Goal: Task Accomplishment & Management: Manage account settings

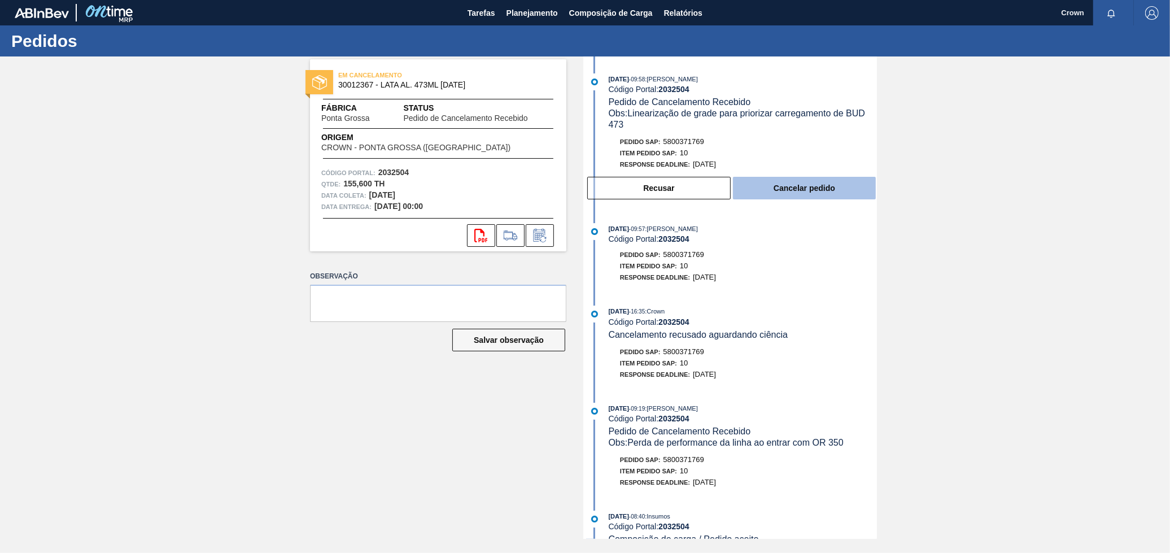
click at [817, 189] on button "Cancelar pedido" at bounding box center [804, 188] width 143 height 23
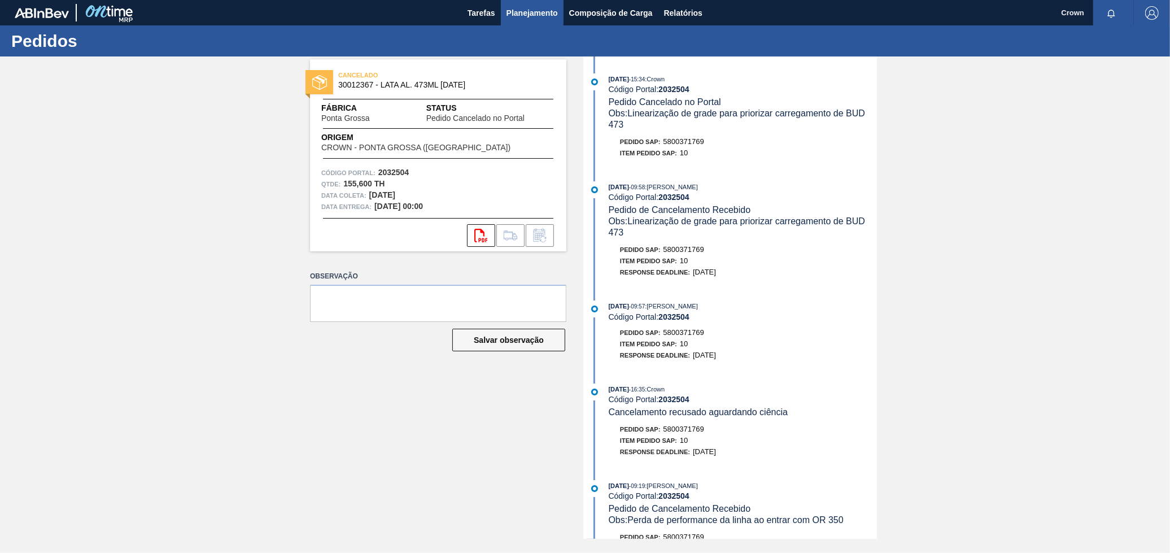
click at [520, 21] on button "Planejamento" at bounding box center [532, 12] width 63 height 25
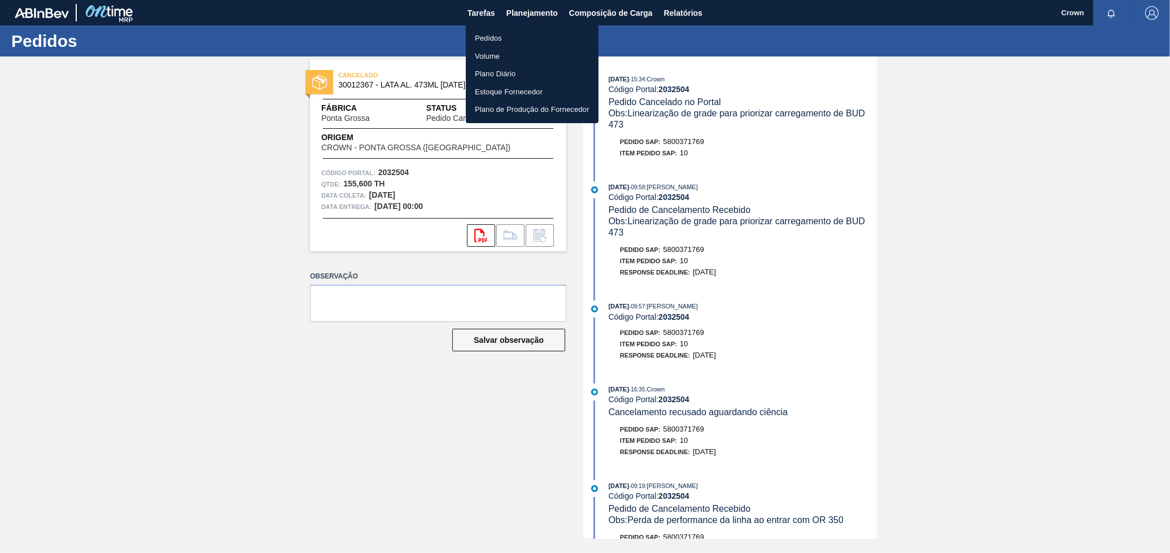
click at [501, 40] on li "Pedidos" at bounding box center [532, 38] width 133 height 18
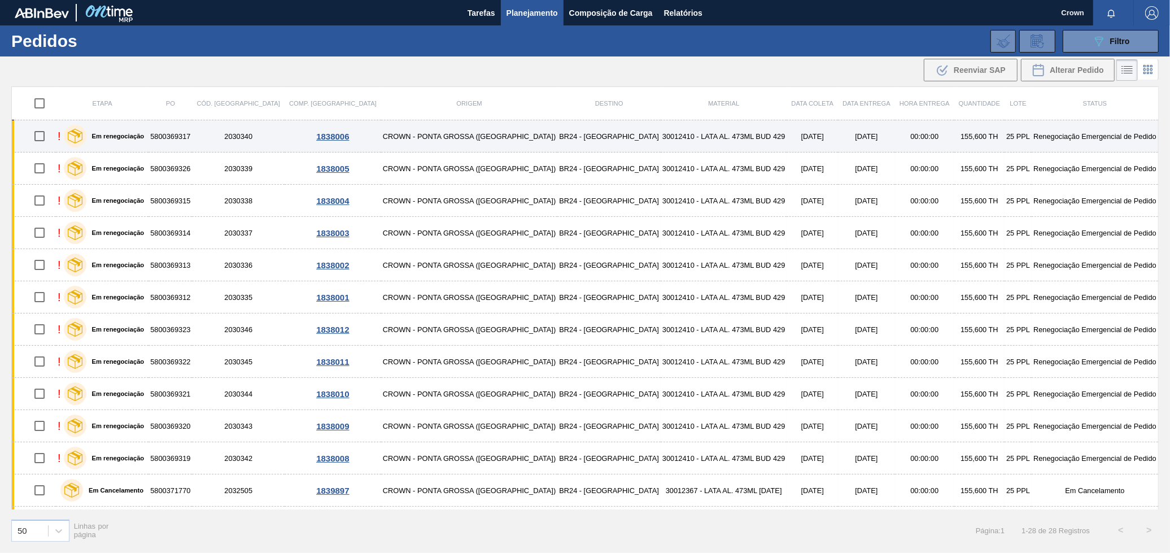
click at [661, 142] on td "30012410 - LATA AL. 473ML BUD 429" at bounding box center [724, 136] width 126 height 32
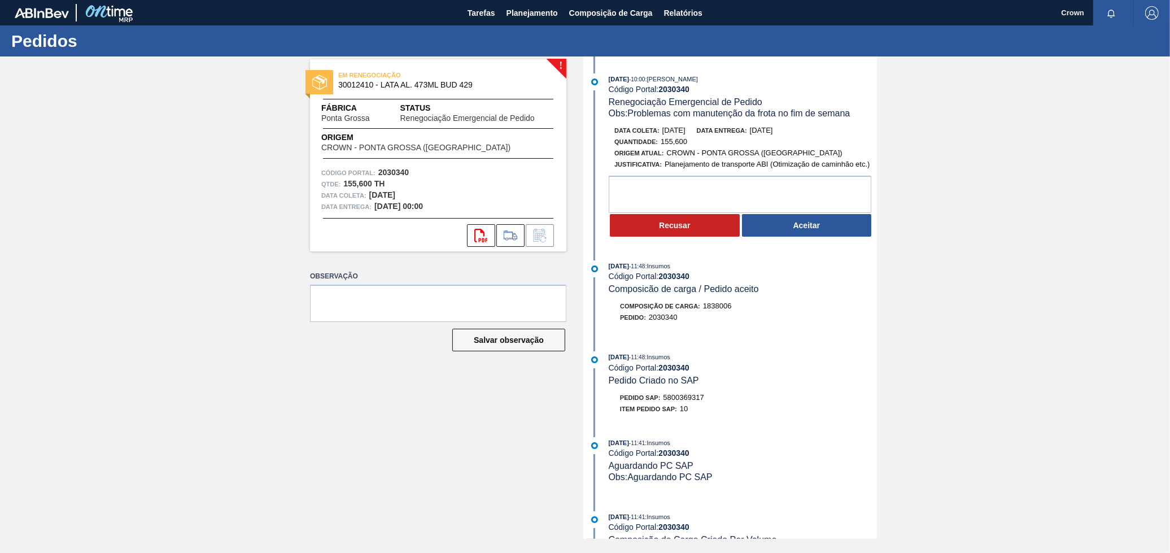
click at [771, 234] on button "Aceitar" at bounding box center [807, 225] width 130 height 23
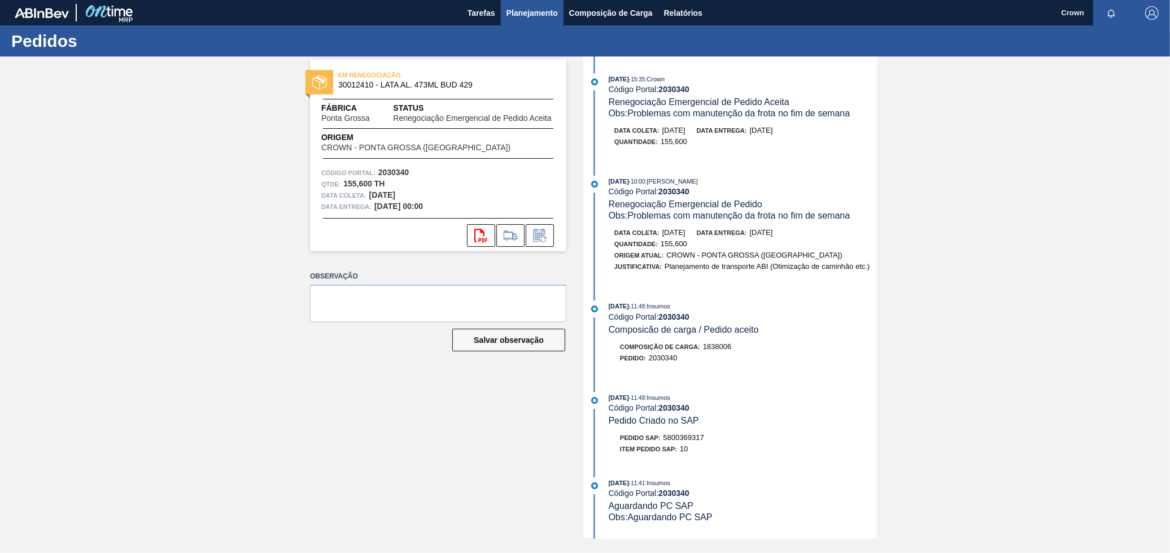
click at [540, 15] on span "Planejamento" at bounding box center [532, 13] width 51 height 14
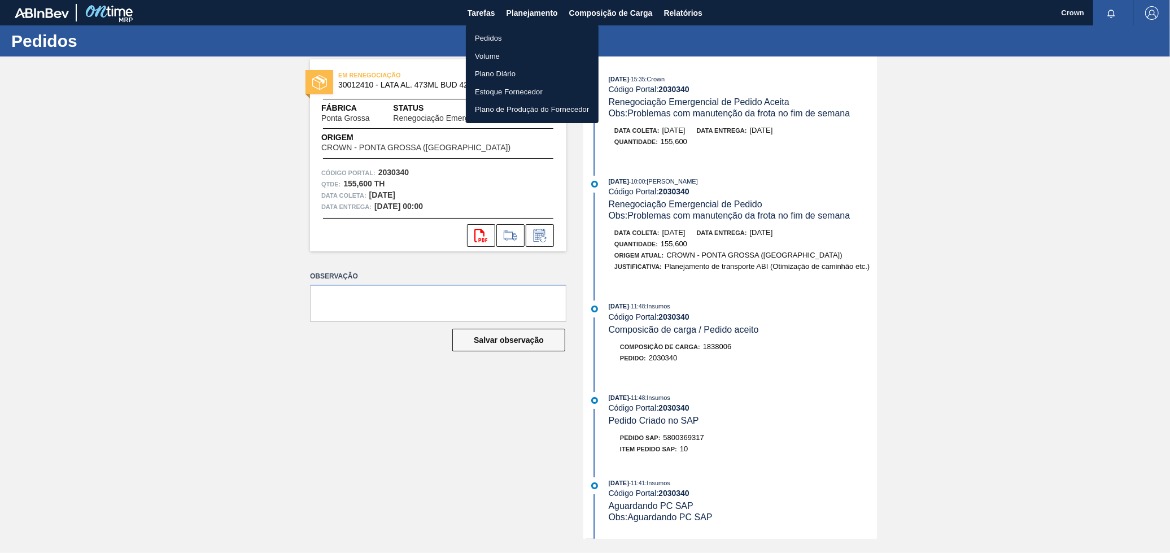
click at [523, 34] on li "Pedidos" at bounding box center [532, 38] width 133 height 18
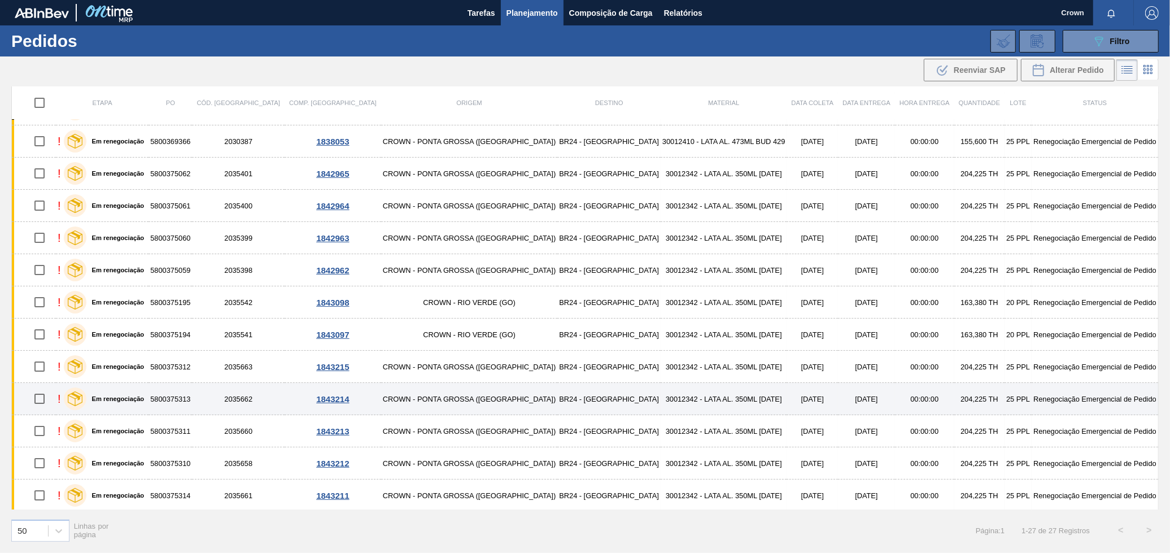
scroll to position [480, 0]
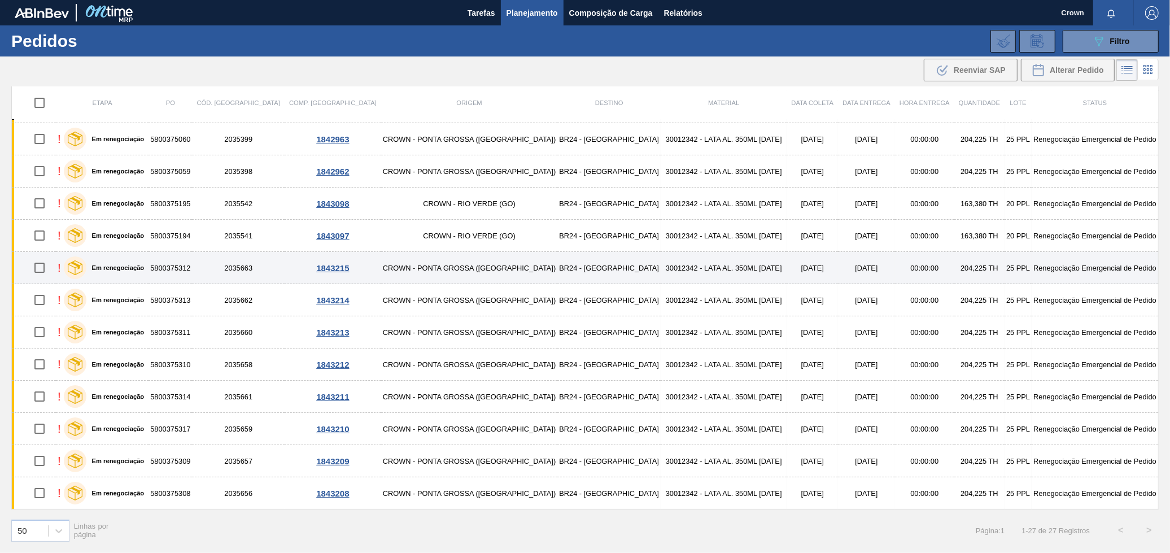
drag, startPoint x: 455, startPoint y: 372, endPoint x: 413, endPoint y: 270, distance: 109.7
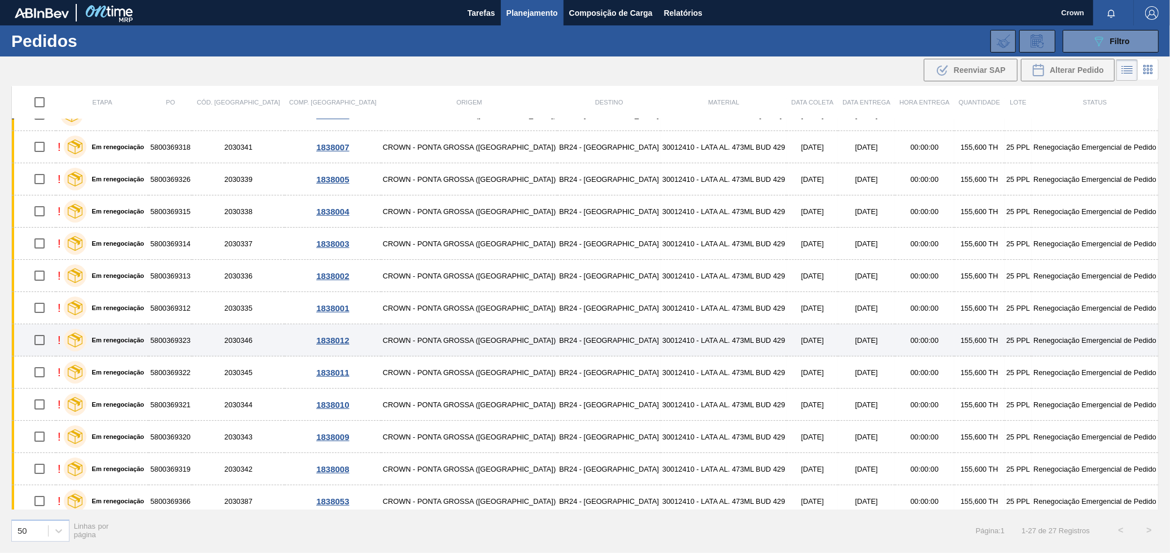
scroll to position [0, 0]
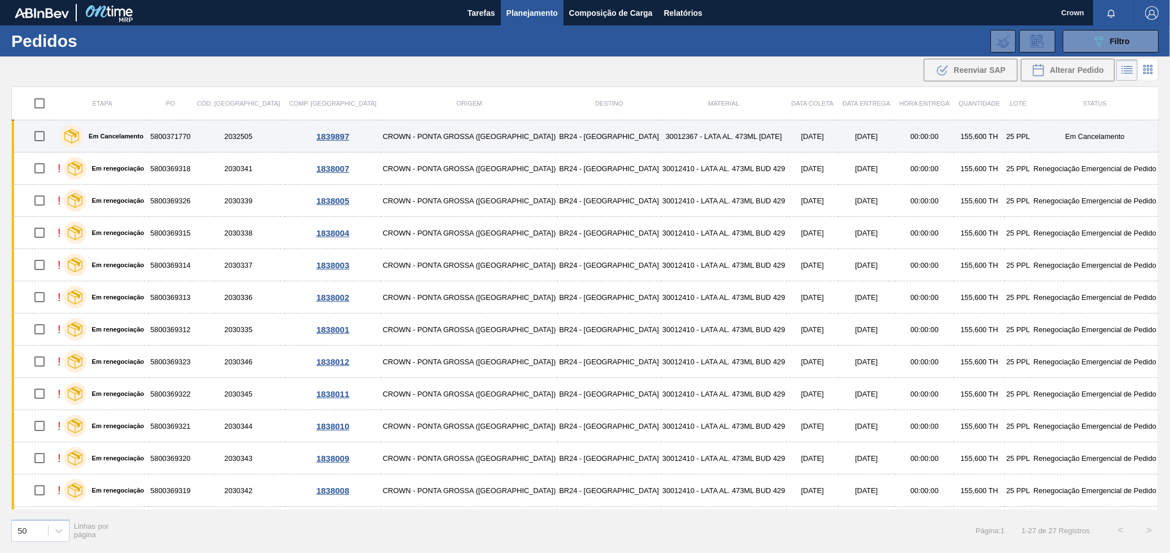
click at [381, 138] on td "CROWN - PONTA GROSSA ([GEOGRAPHIC_DATA])" at bounding box center [469, 136] width 177 height 32
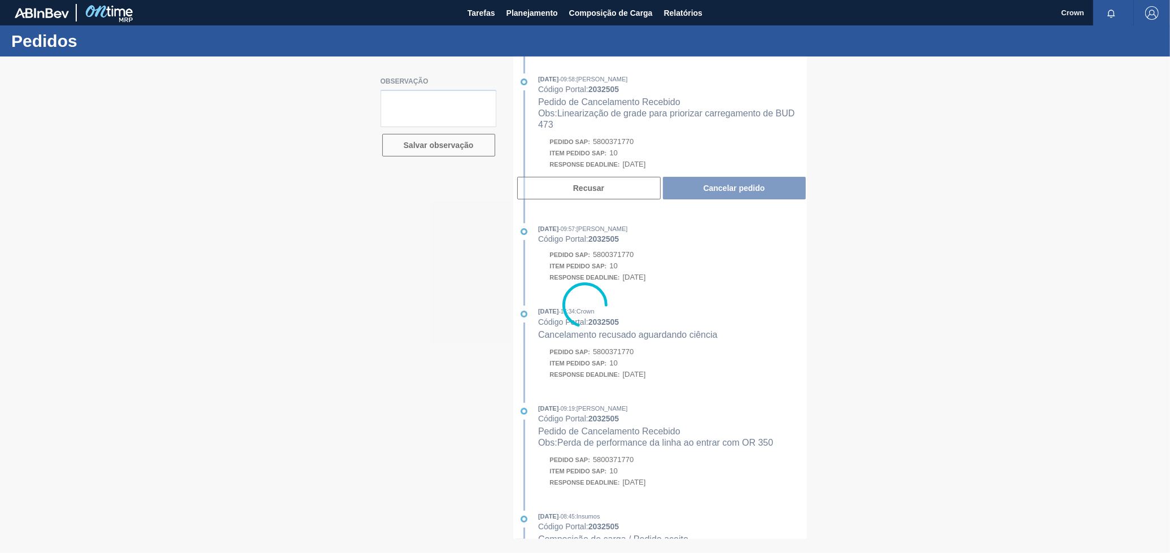
type textarea "A carga nao existe no pedido atual"
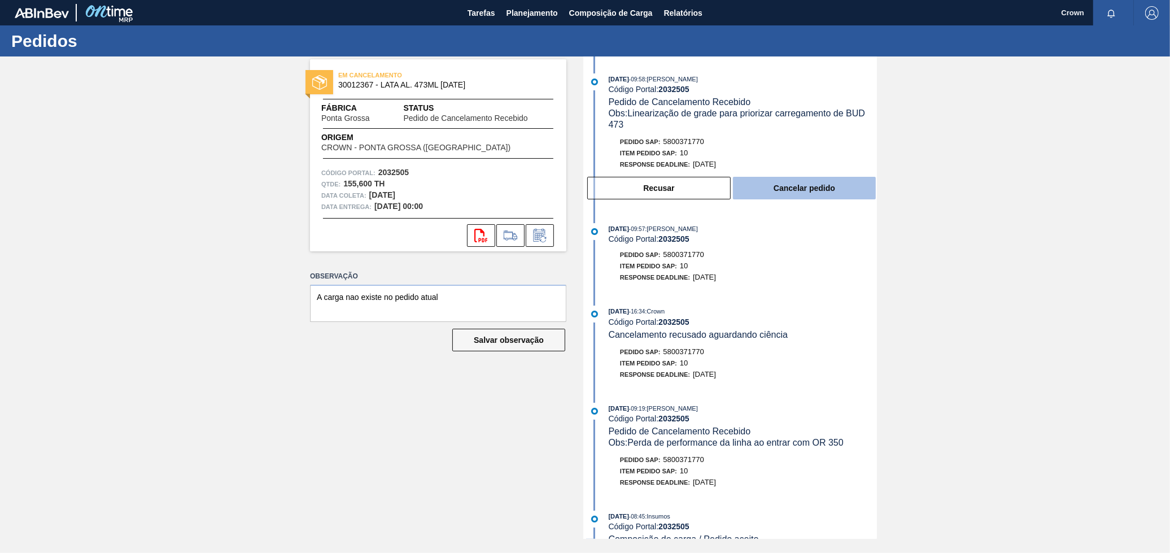
click at [753, 187] on button "Cancelar pedido" at bounding box center [804, 188] width 143 height 23
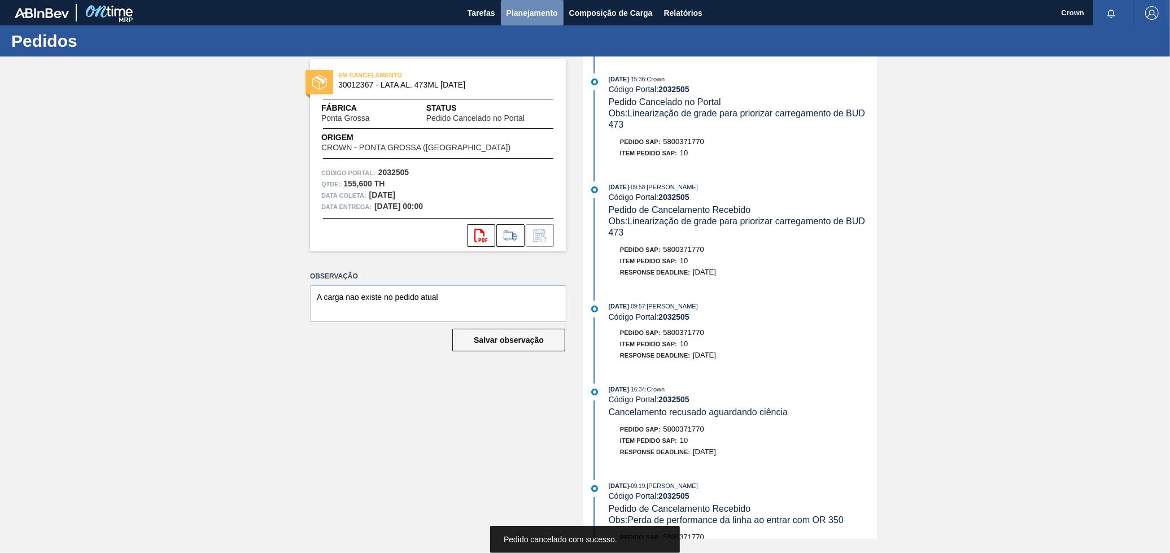
click at [510, 20] on button "Planejamento" at bounding box center [532, 12] width 63 height 25
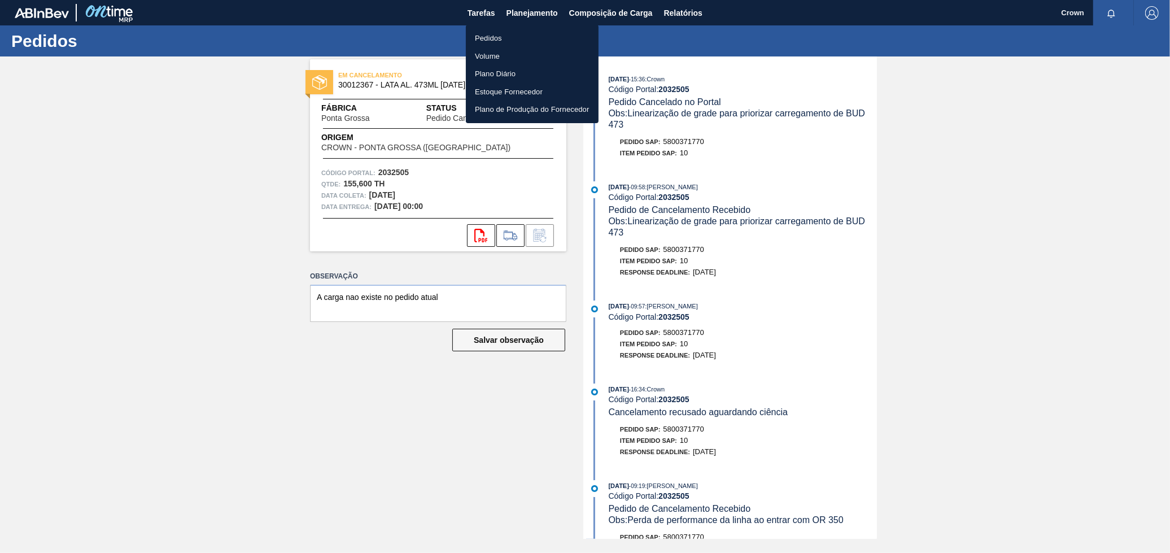
click at [507, 39] on li "Pedidos" at bounding box center [532, 38] width 133 height 18
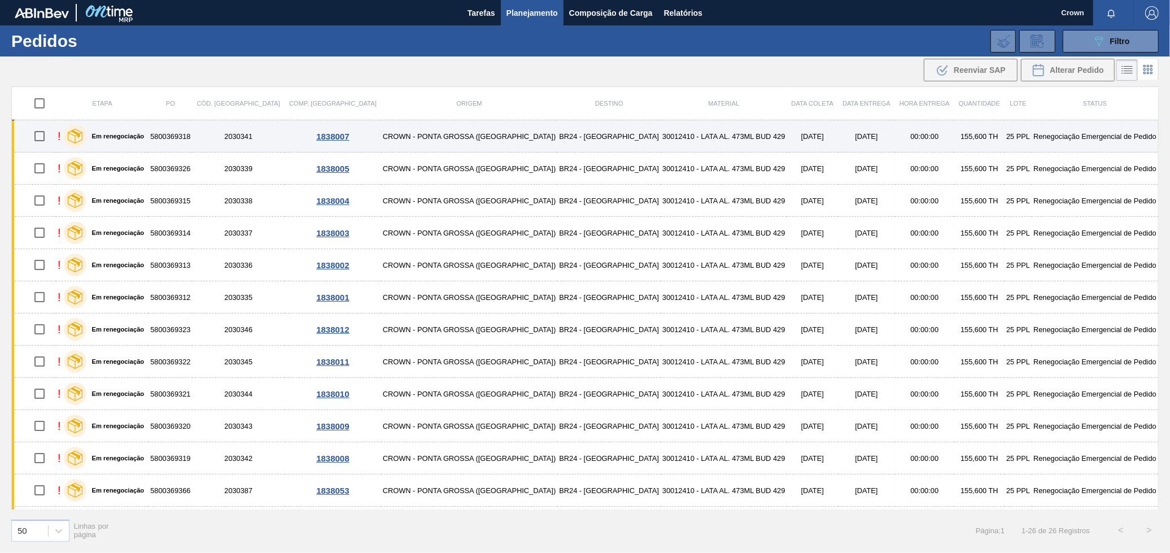
click at [557, 137] on td "BR24 - [GEOGRAPHIC_DATA]" at bounding box center [608, 136] width 103 height 32
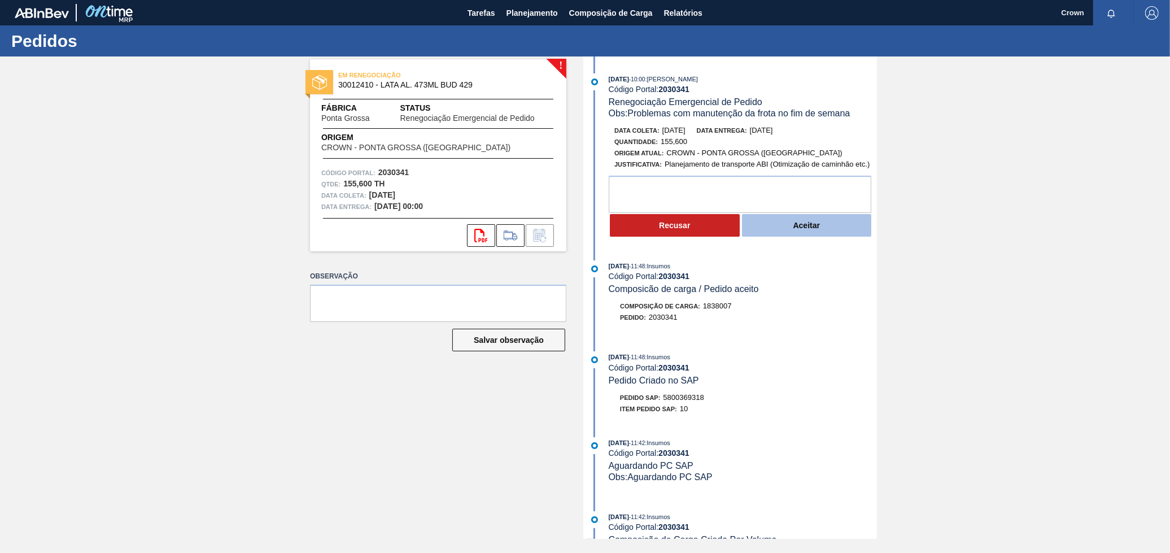
click at [806, 232] on button "Aceitar" at bounding box center [807, 225] width 130 height 23
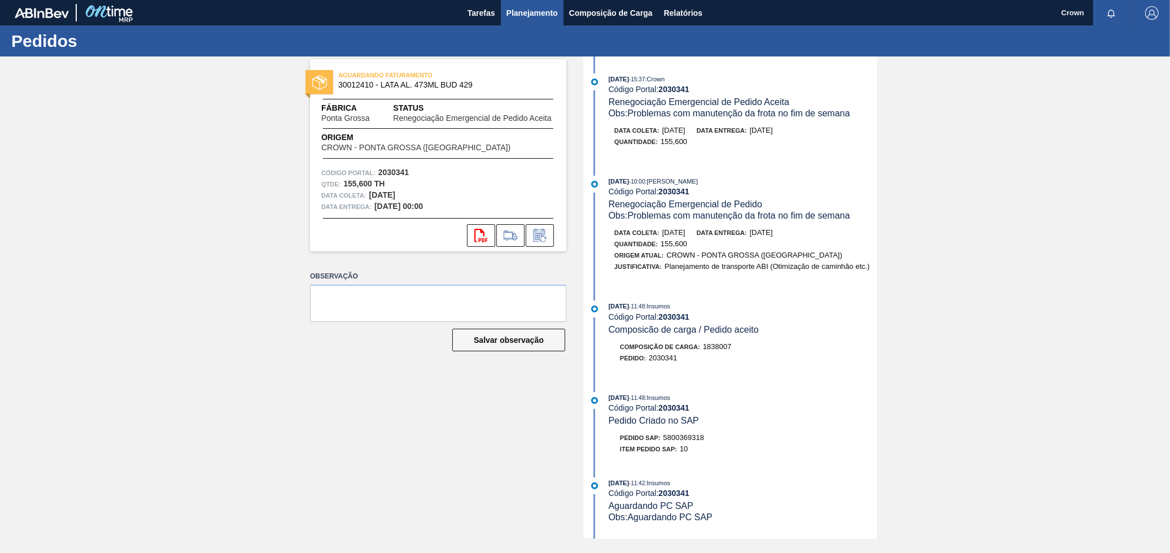
click at [522, 20] on button "Planejamento" at bounding box center [532, 12] width 63 height 25
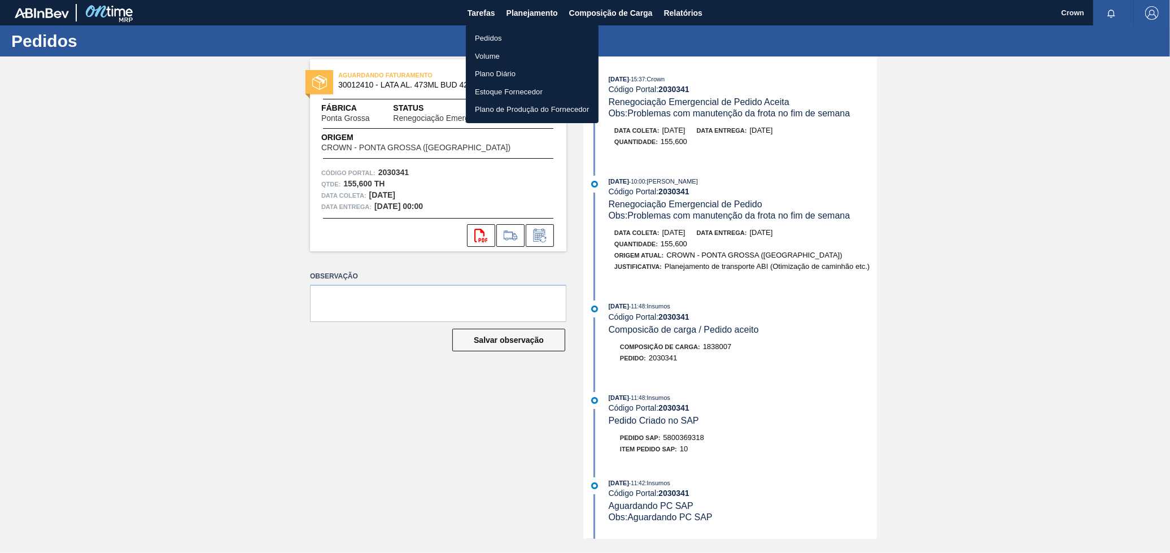
click at [511, 42] on li "Pedidos" at bounding box center [532, 38] width 133 height 18
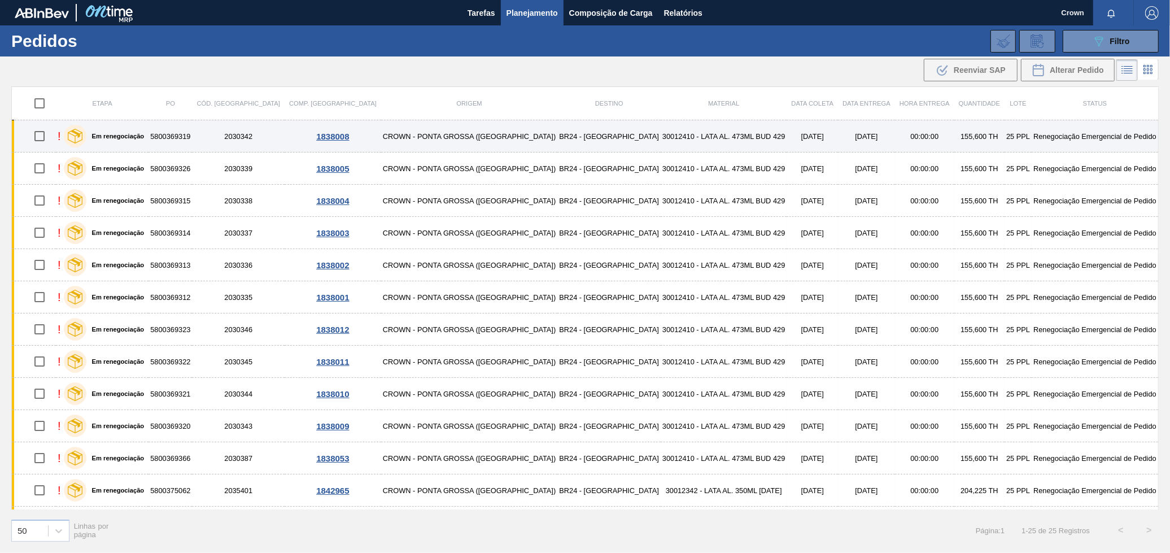
click at [557, 133] on td "BR24 - [GEOGRAPHIC_DATA]" at bounding box center [608, 136] width 103 height 32
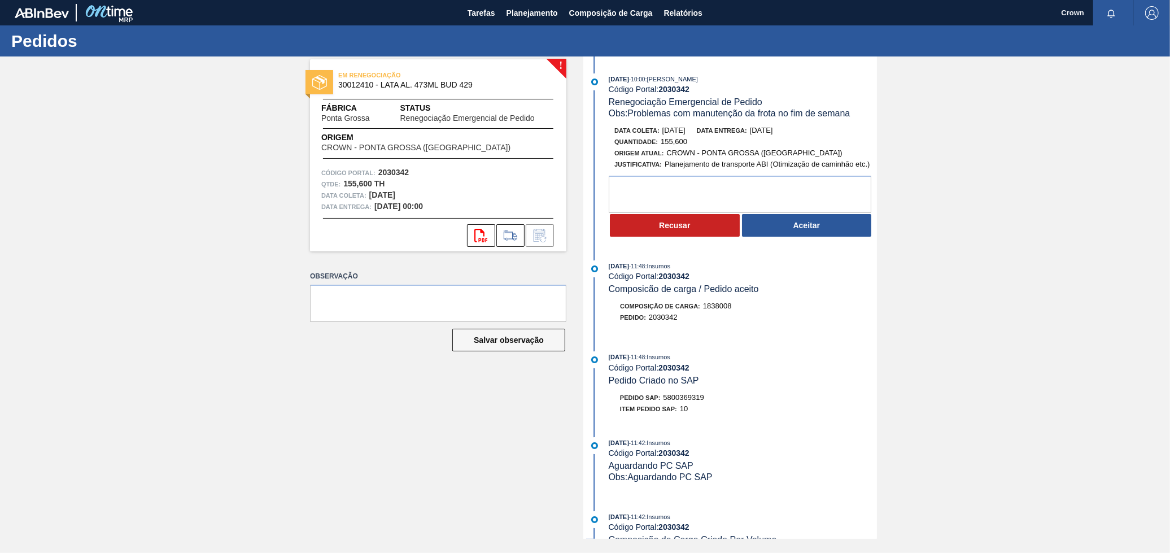
click at [792, 224] on button "Aceitar" at bounding box center [807, 225] width 130 height 23
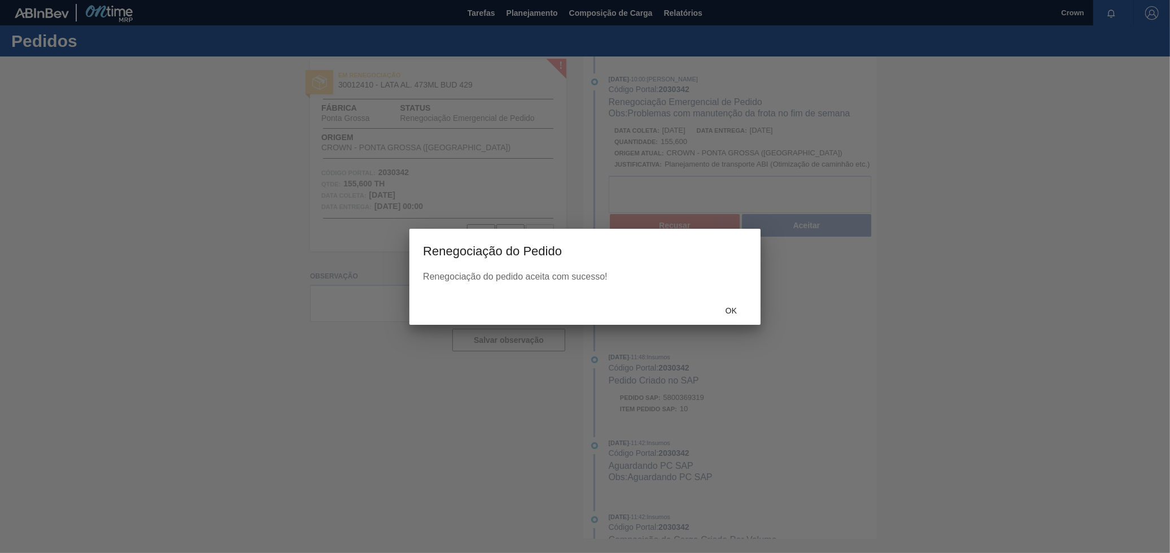
click at [736, 319] on div "Ok" at bounding box center [584, 309] width 351 height 29
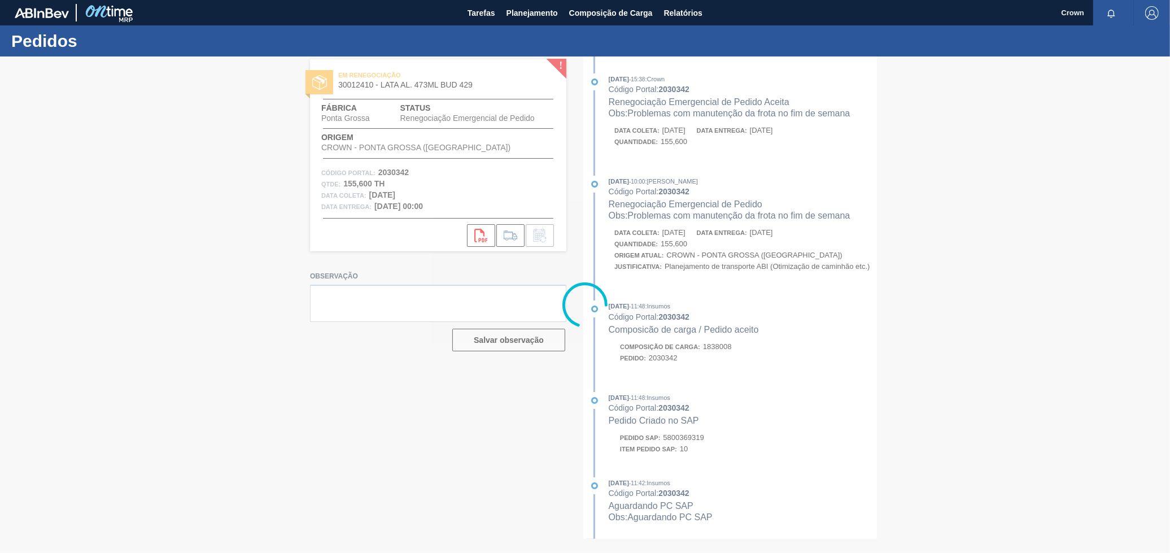
click at [722, 306] on div at bounding box center [585, 304] width 1170 height 496
click at [533, 8] on span "Planejamento" at bounding box center [532, 13] width 51 height 14
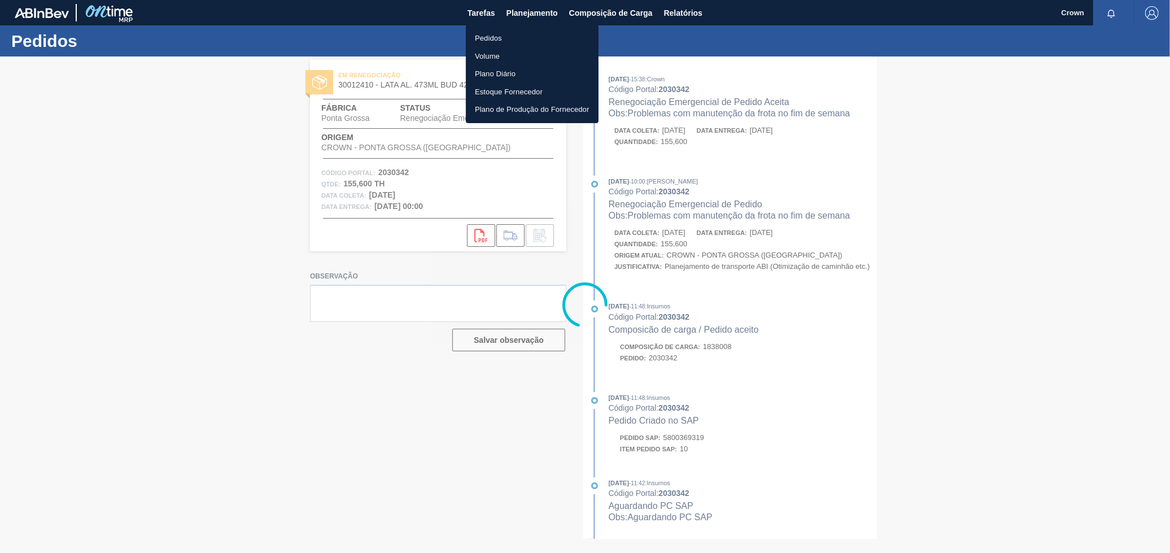
click at [723, 119] on div at bounding box center [585, 276] width 1170 height 553
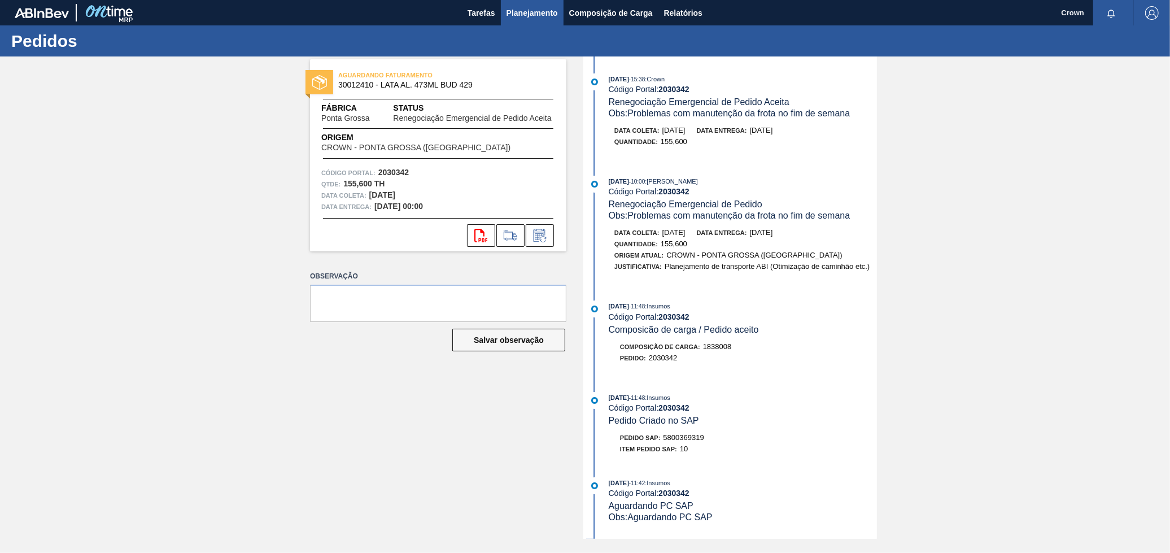
click at [540, 7] on span "Planejamento" at bounding box center [532, 13] width 51 height 14
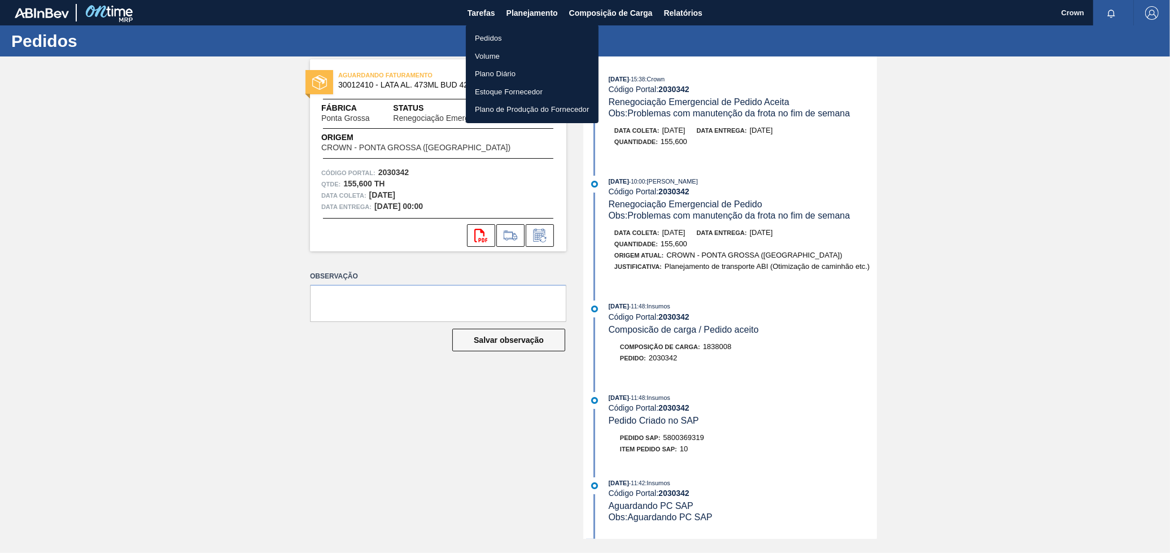
click at [498, 34] on li "Pedidos" at bounding box center [532, 38] width 133 height 18
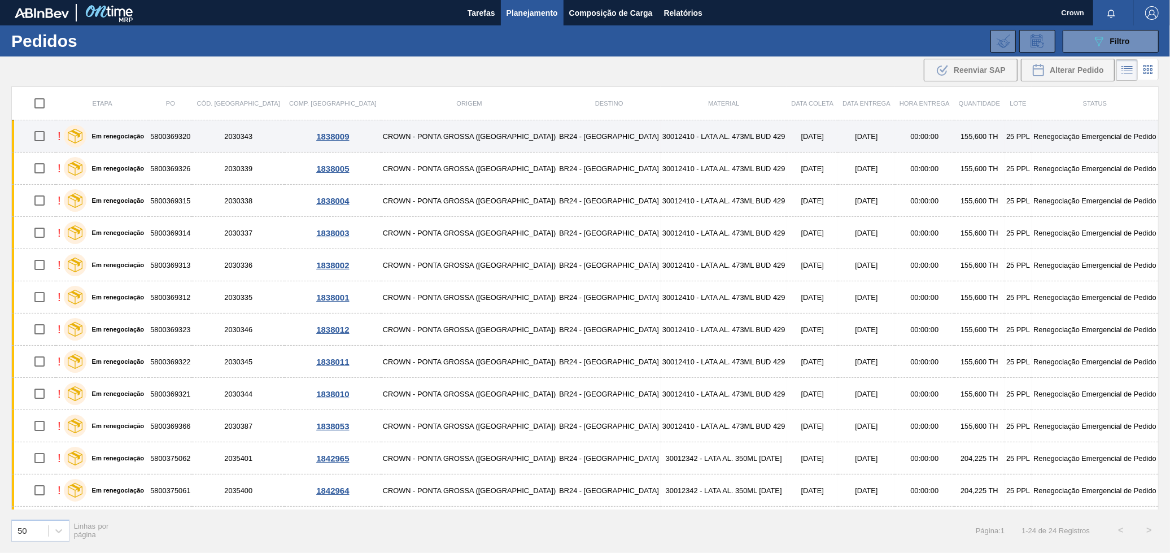
click at [557, 141] on td "BR24 - [GEOGRAPHIC_DATA]" at bounding box center [608, 136] width 103 height 32
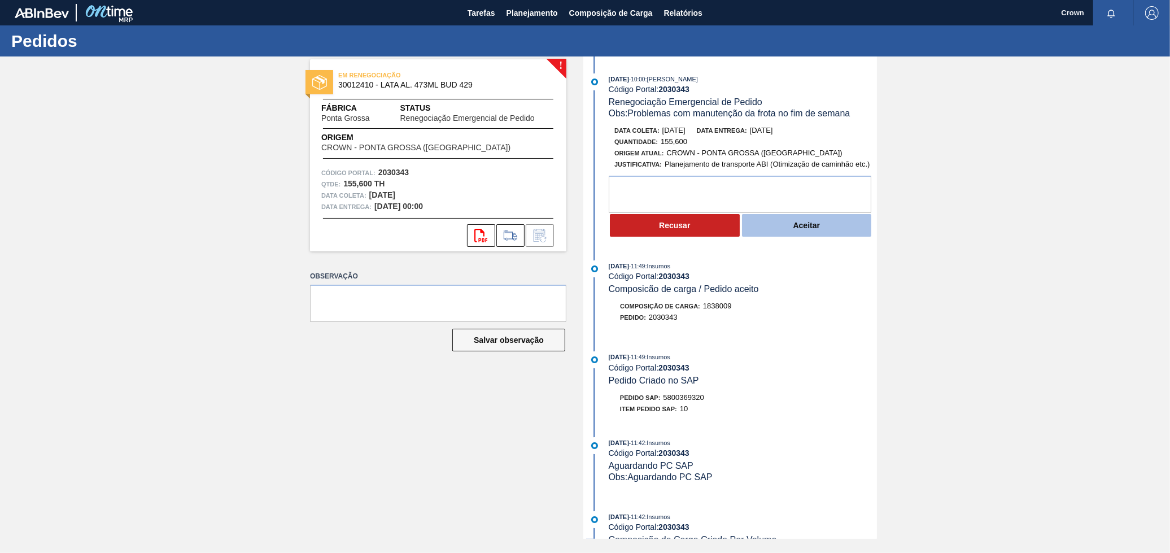
click at [793, 222] on button "Aceitar" at bounding box center [807, 225] width 130 height 23
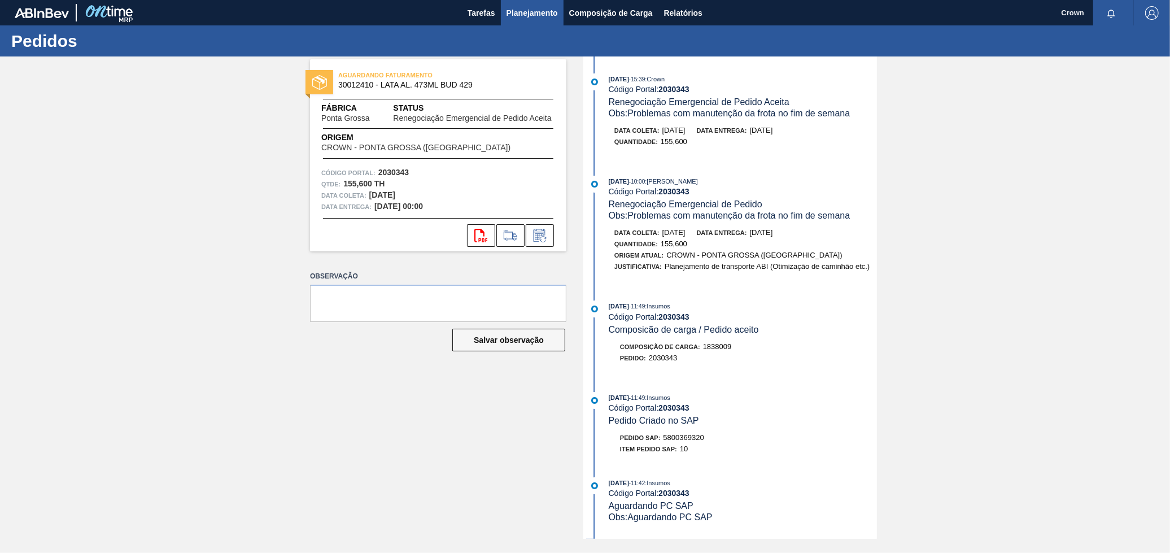
click at [508, 14] on span "Planejamento" at bounding box center [532, 13] width 51 height 14
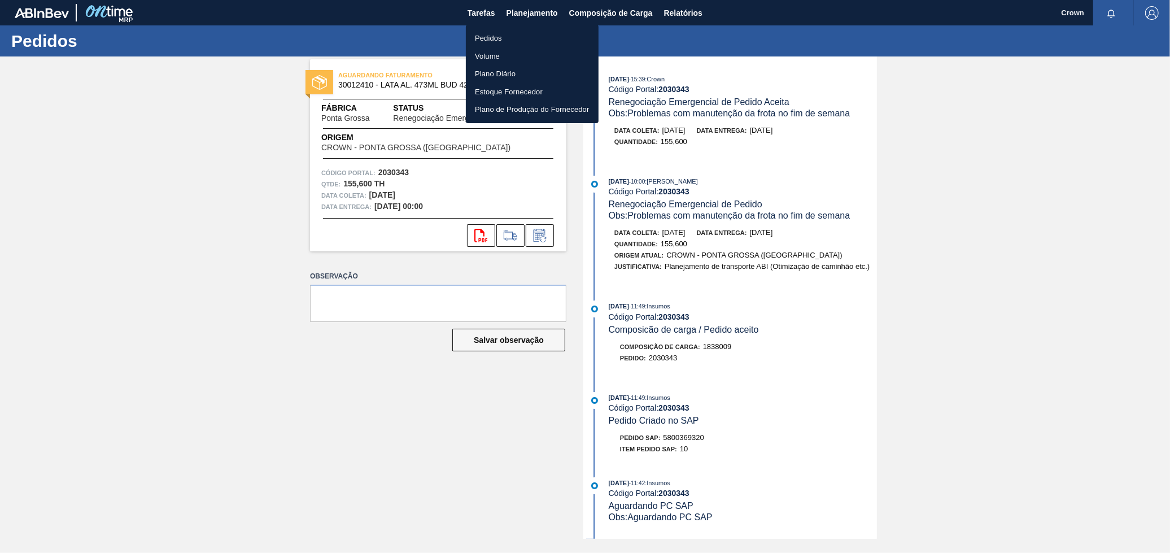
click at [524, 35] on li "Pedidos" at bounding box center [532, 38] width 133 height 18
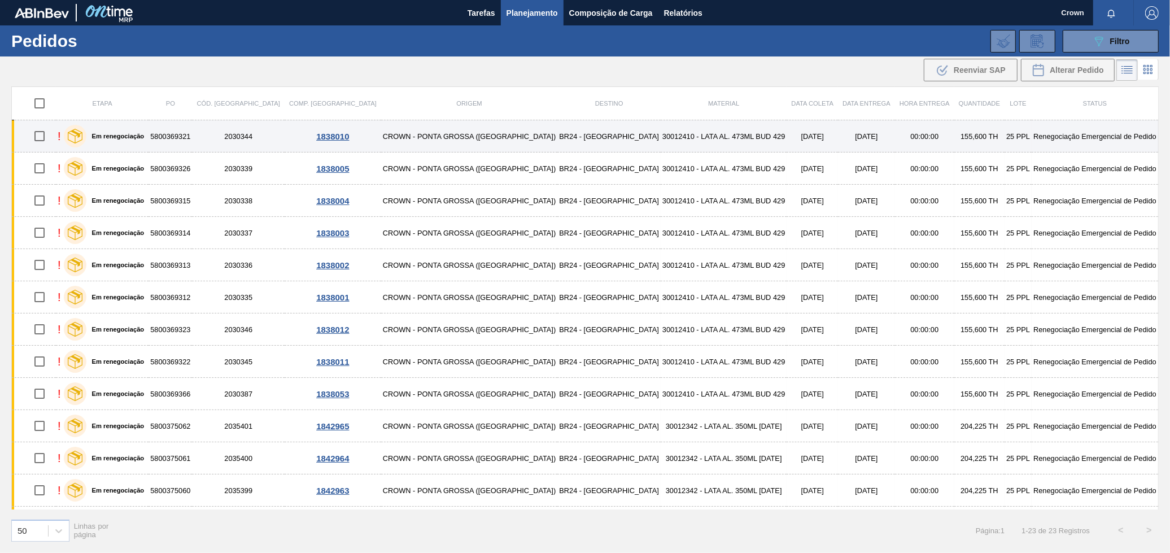
click at [288, 139] on div "1838010" at bounding box center [332, 137] width 93 height 10
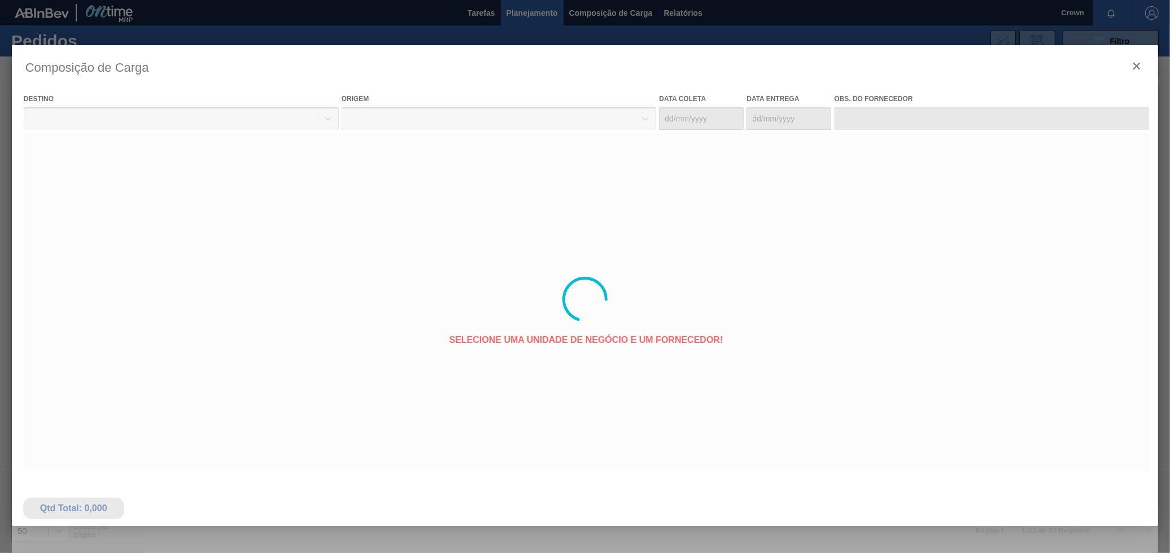
type coleta "21/09/2025"
type entrega "21/09/2025"
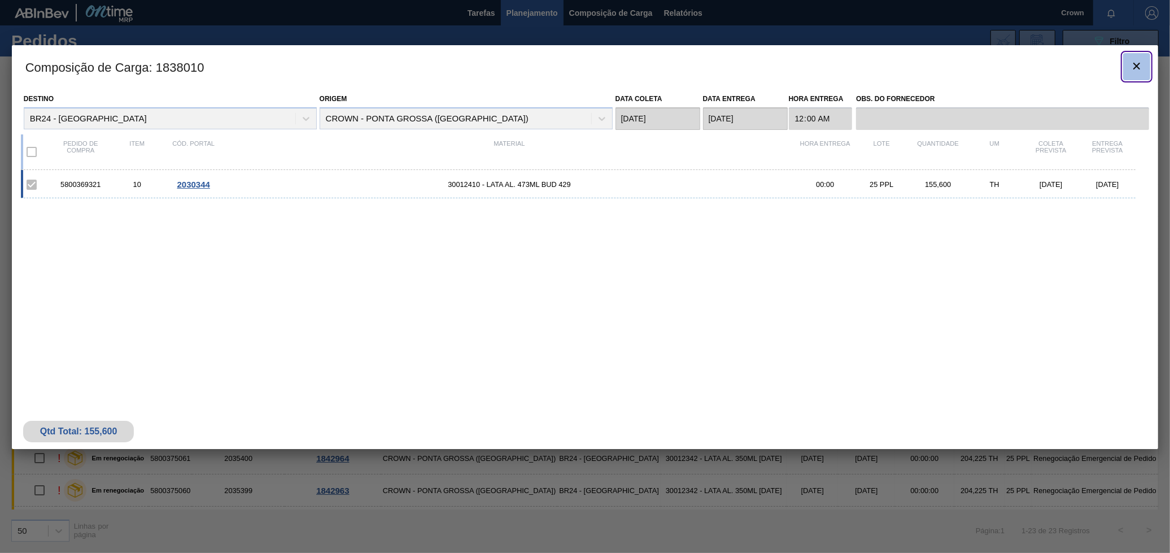
click at [1138, 64] on icon "botão de ícone" at bounding box center [1136, 66] width 7 height 7
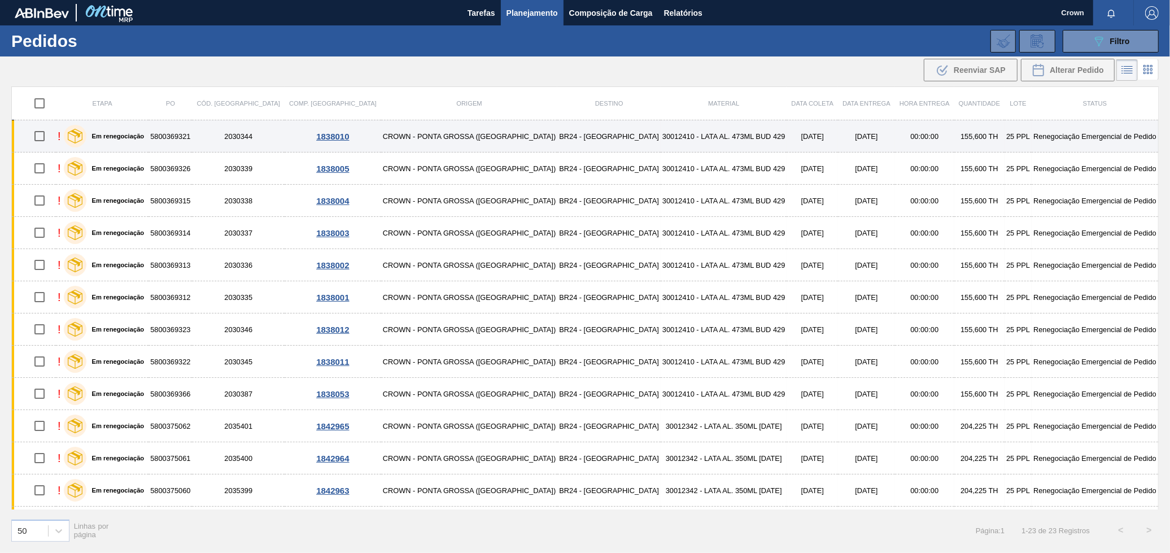
click at [137, 133] on label "Em renegociação" at bounding box center [115, 136] width 58 height 7
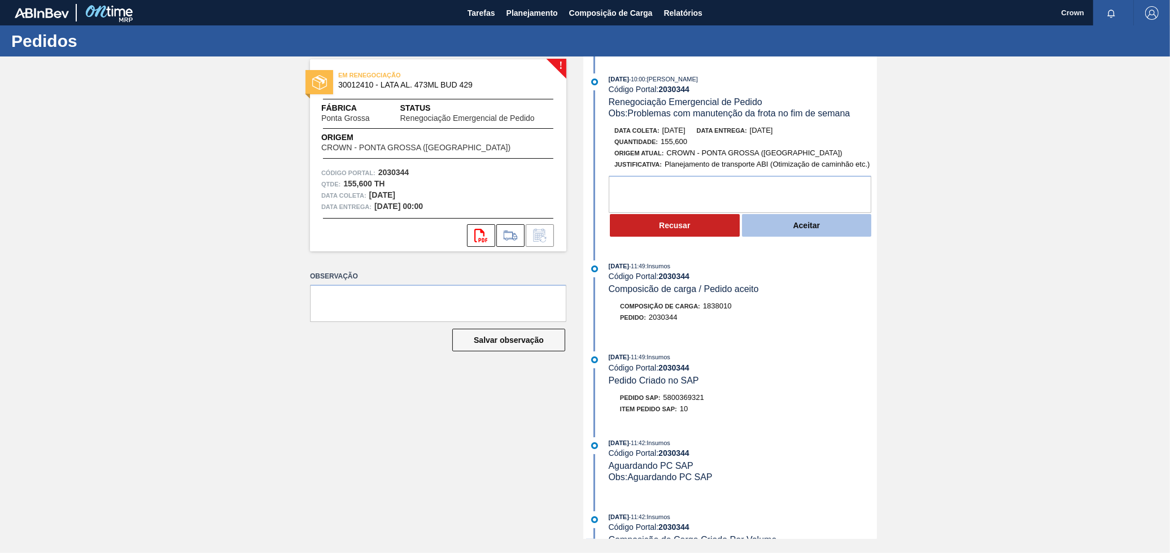
click at [826, 218] on button "Aceitar" at bounding box center [807, 225] width 130 height 23
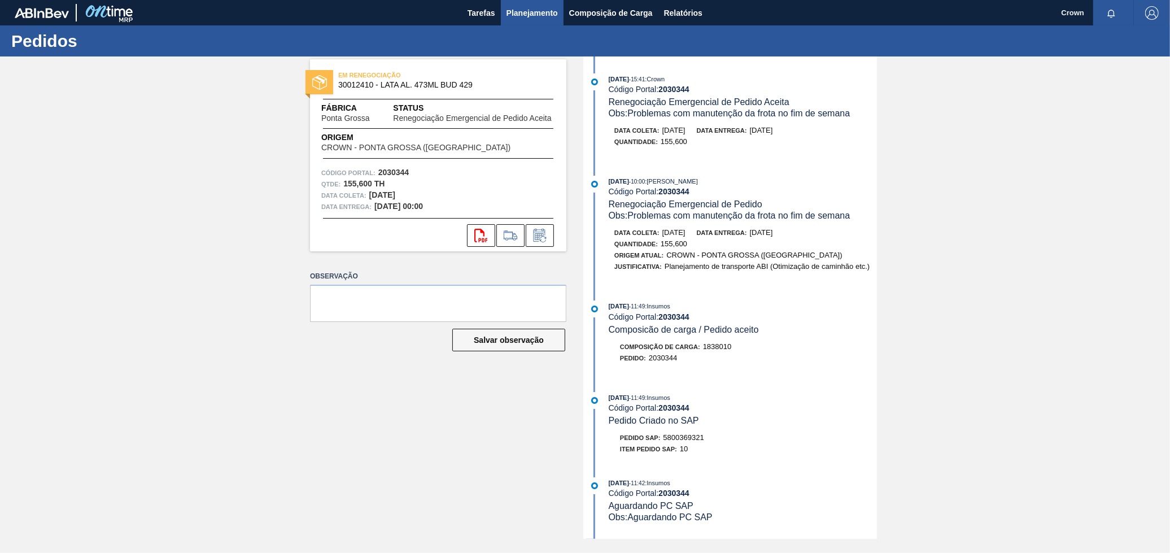
drag, startPoint x: 529, startPoint y: 18, endPoint x: 535, endPoint y: 18, distance: 6.8
click at [535, 18] on span "Planejamento" at bounding box center [532, 13] width 51 height 14
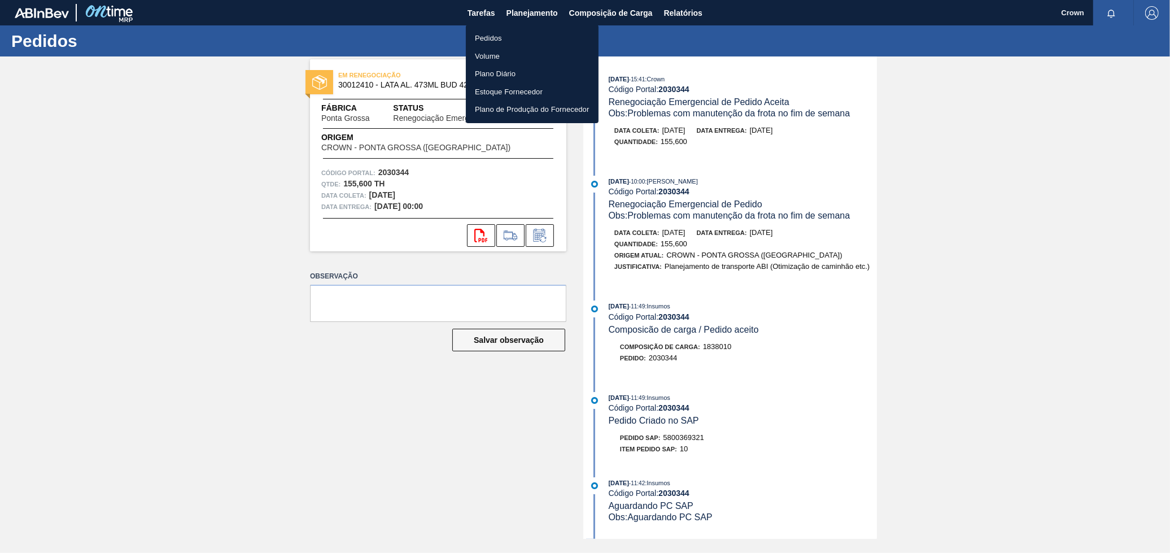
click at [533, 44] on li "Pedidos" at bounding box center [532, 38] width 133 height 18
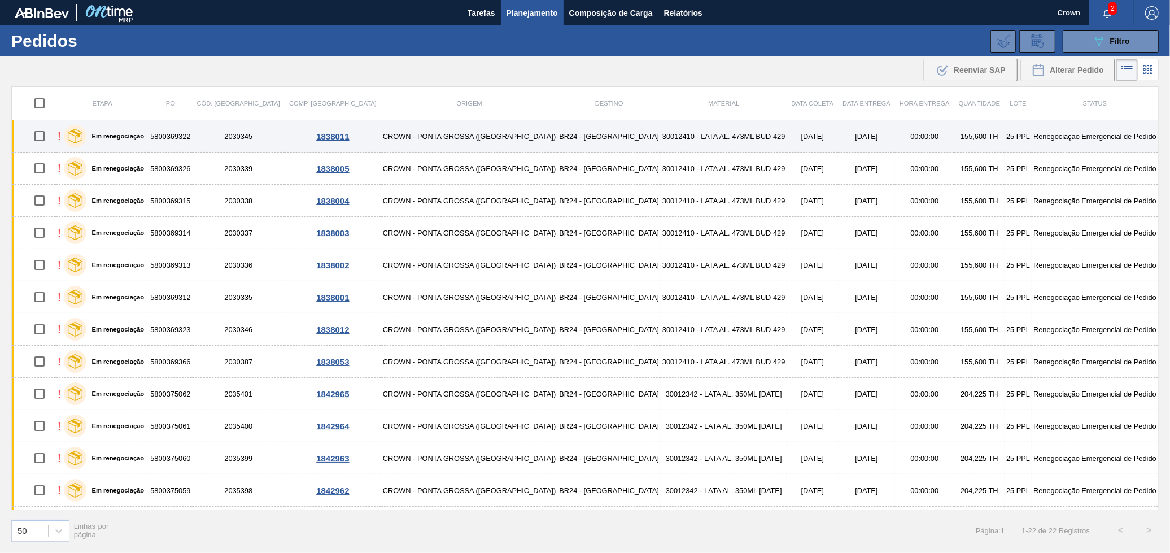
click at [661, 140] on td "30012410 - LATA AL. 473ML BUD 429" at bounding box center [724, 136] width 126 height 32
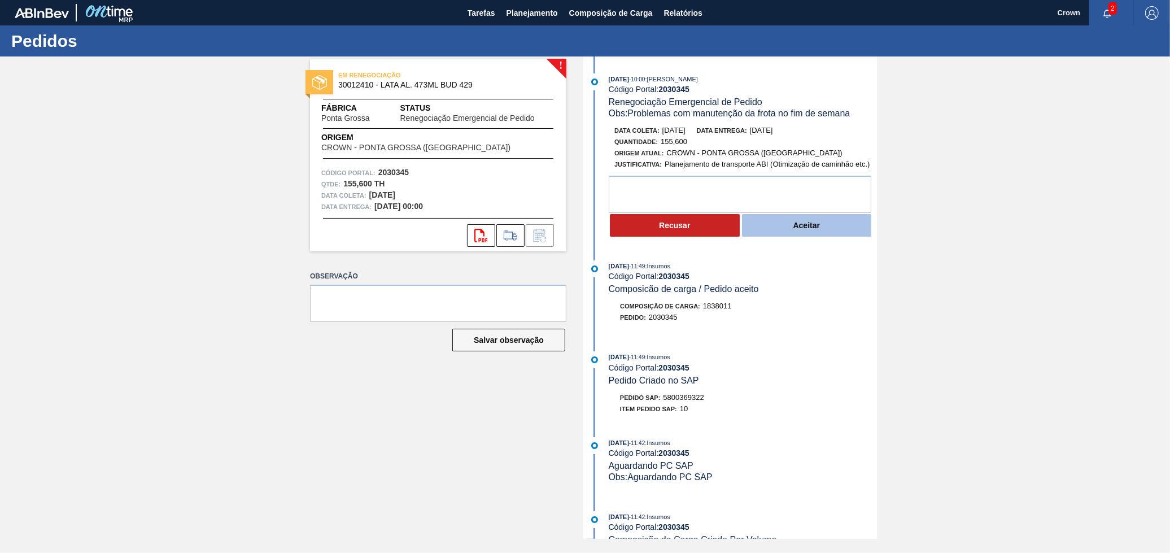
click at [770, 237] on button "Aceitar" at bounding box center [807, 225] width 130 height 23
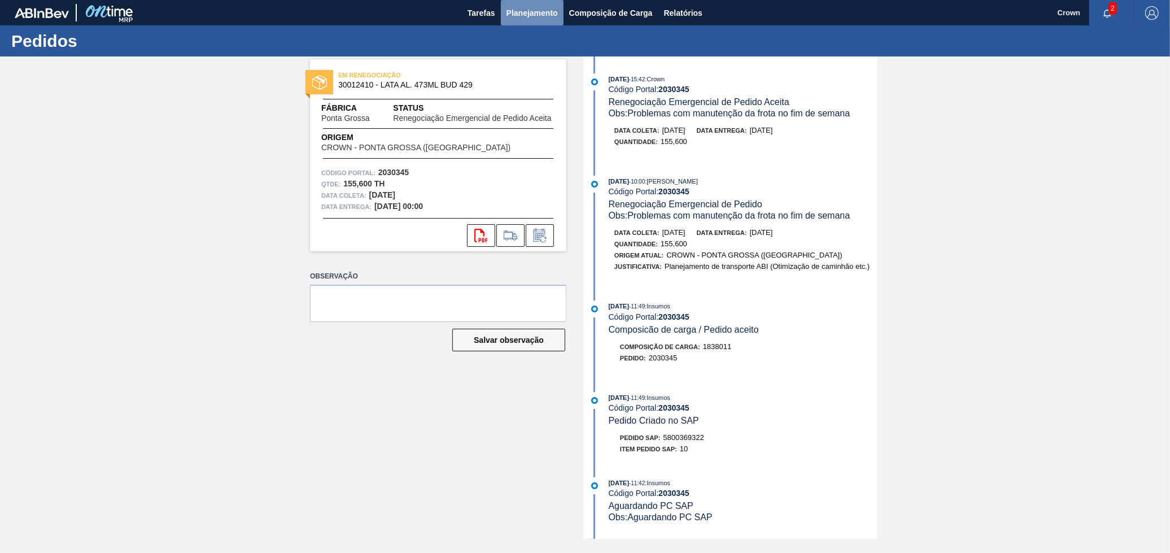
click at [505, 7] on button "Planejamento" at bounding box center [532, 12] width 63 height 25
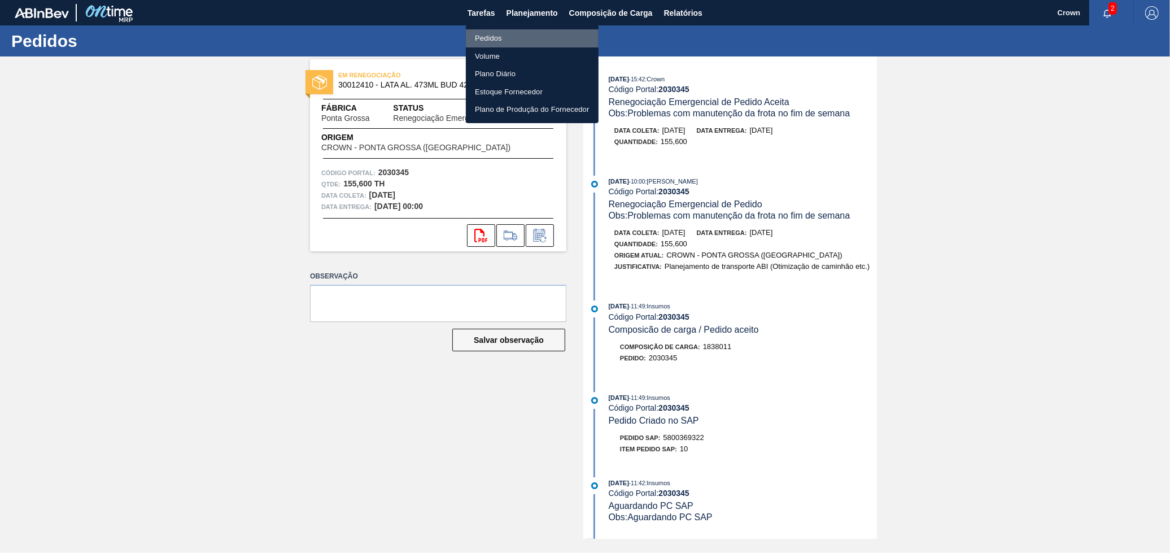
click at [521, 37] on li "Pedidos" at bounding box center [532, 38] width 133 height 18
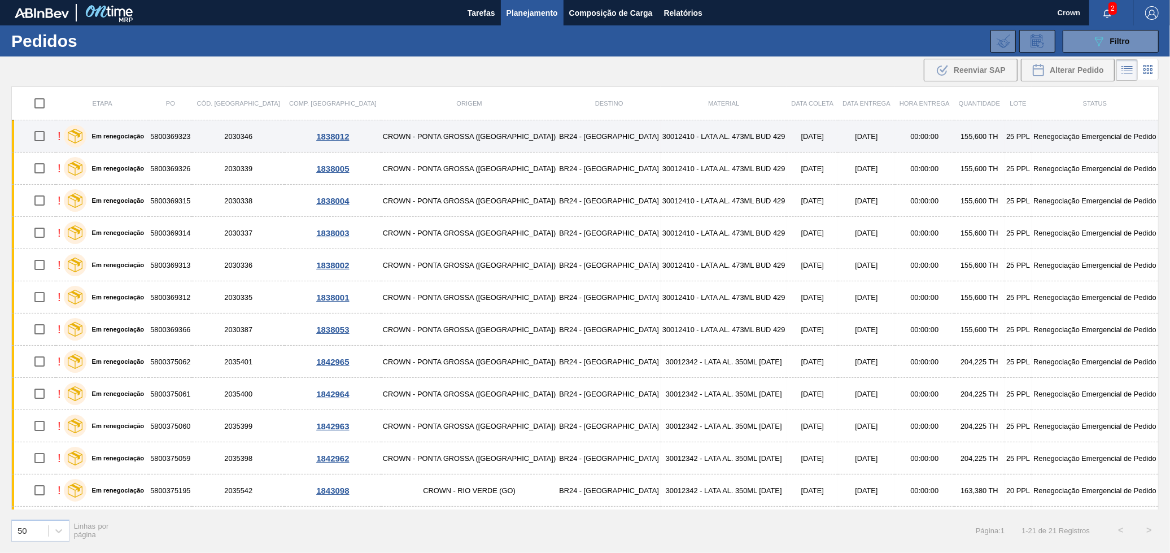
click at [661, 142] on td "30012410 - LATA AL. 473ML BUD 429" at bounding box center [724, 136] width 126 height 32
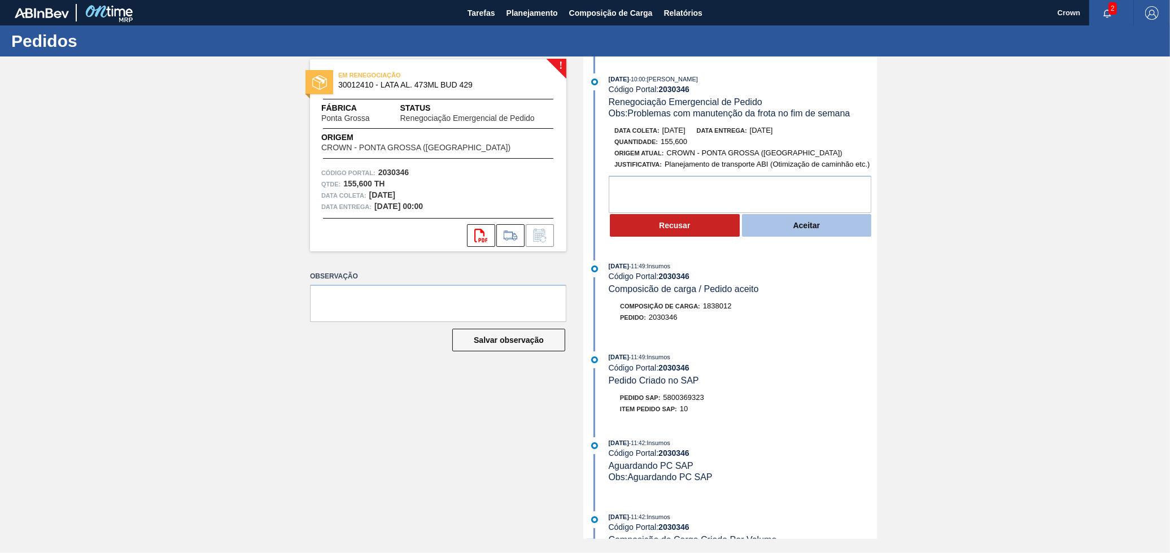
click at [811, 217] on button "Aceitar" at bounding box center [807, 225] width 130 height 23
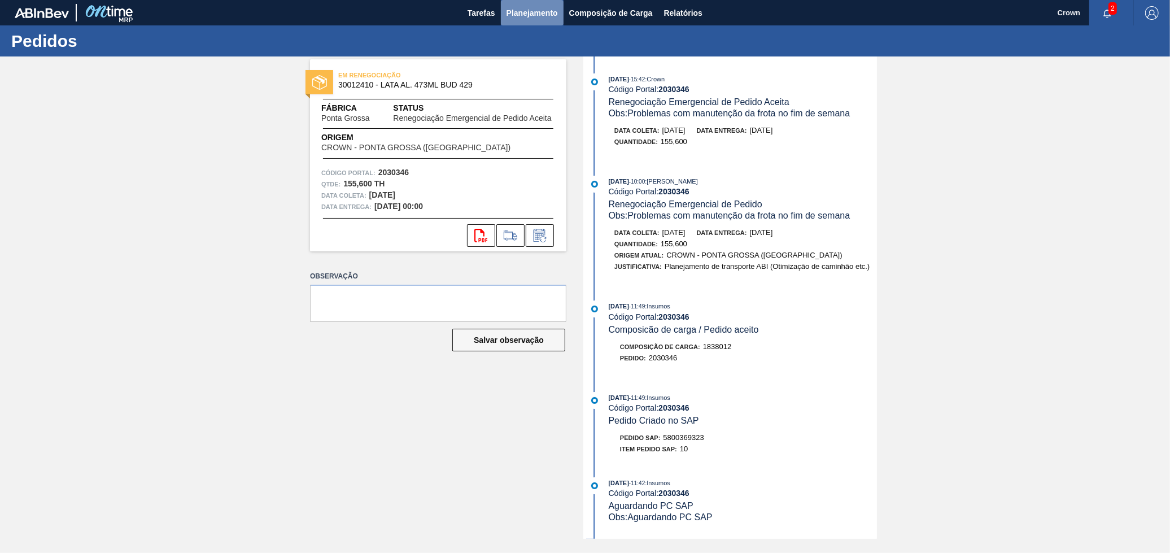
click at [527, 3] on button "Planejamento" at bounding box center [532, 12] width 63 height 25
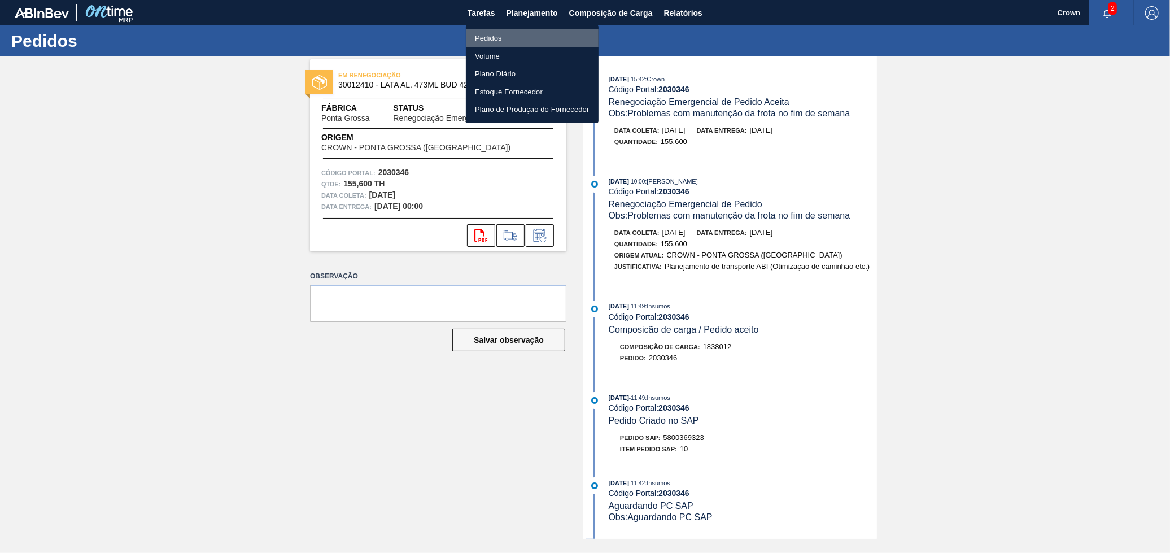
click at [500, 38] on li "Pedidos" at bounding box center [532, 38] width 133 height 18
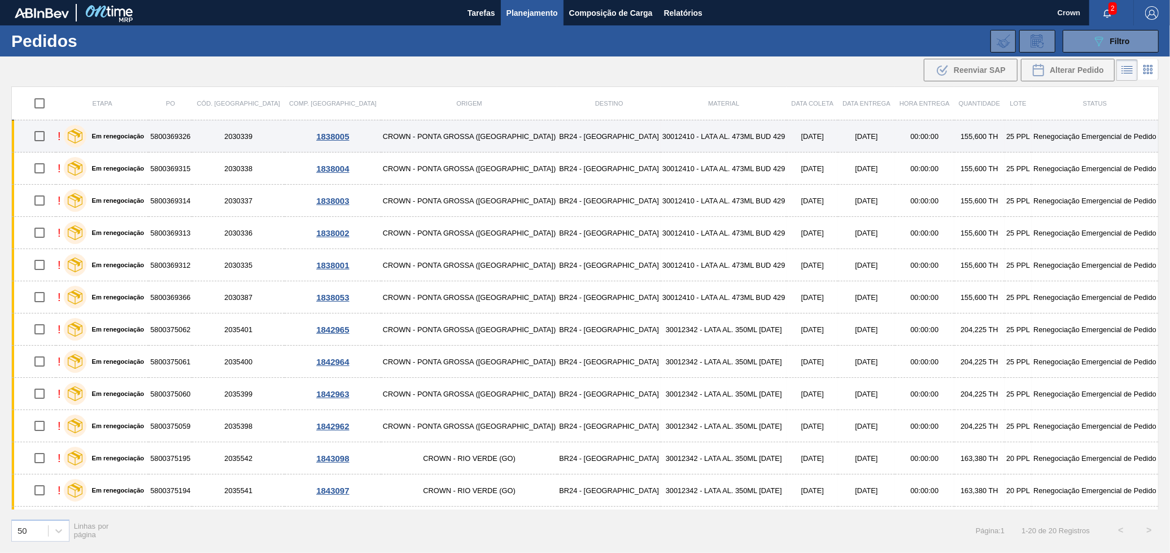
click at [381, 139] on td "CROWN - PONTA GROSSA ([GEOGRAPHIC_DATA])" at bounding box center [469, 136] width 177 height 32
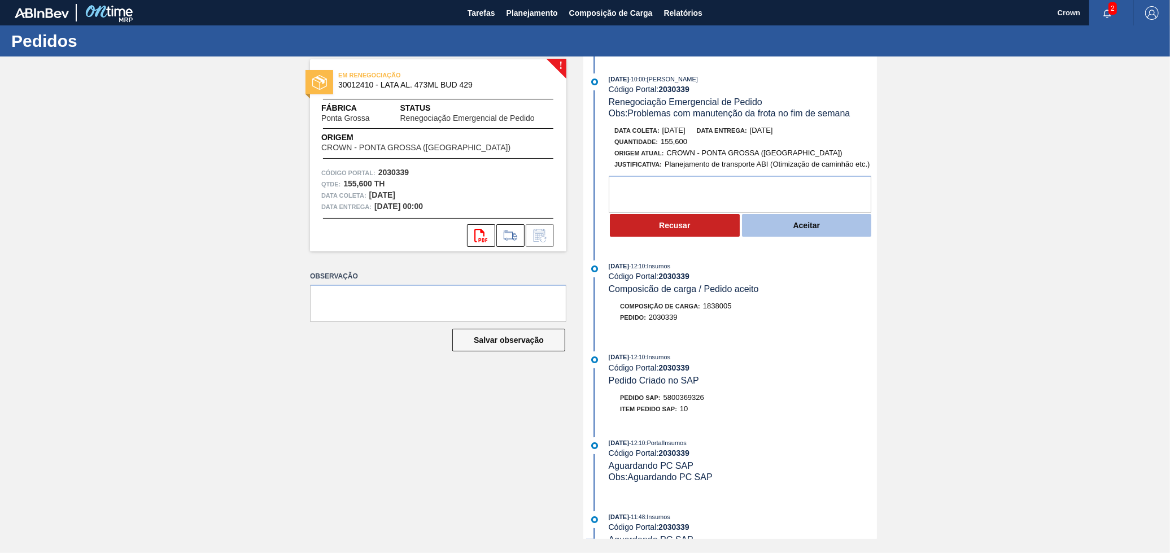
click at [817, 230] on button "Aceitar" at bounding box center [807, 225] width 130 height 23
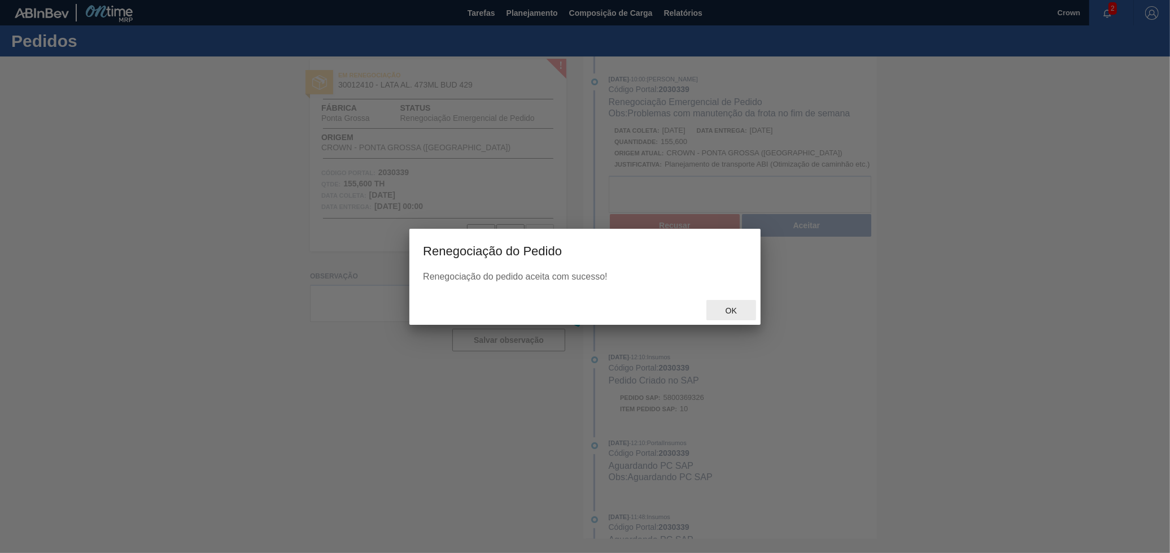
click at [733, 309] on span "Ok" at bounding box center [731, 310] width 29 height 9
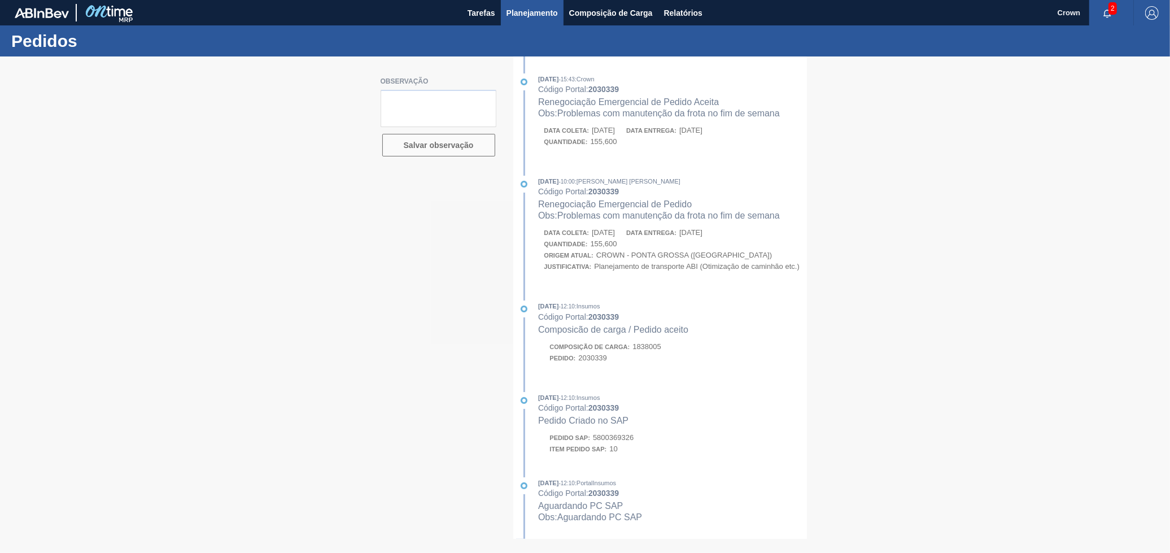
click at [539, 22] on button "Planejamento" at bounding box center [532, 12] width 63 height 25
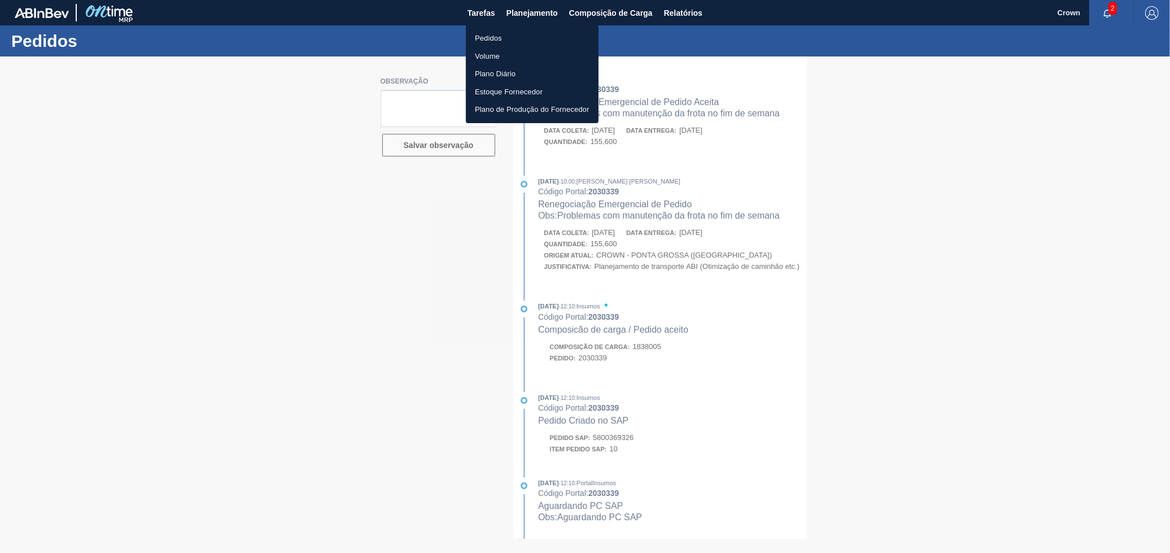
click at [527, 40] on li "Pedidos" at bounding box center [532, 38] width 133 height 18
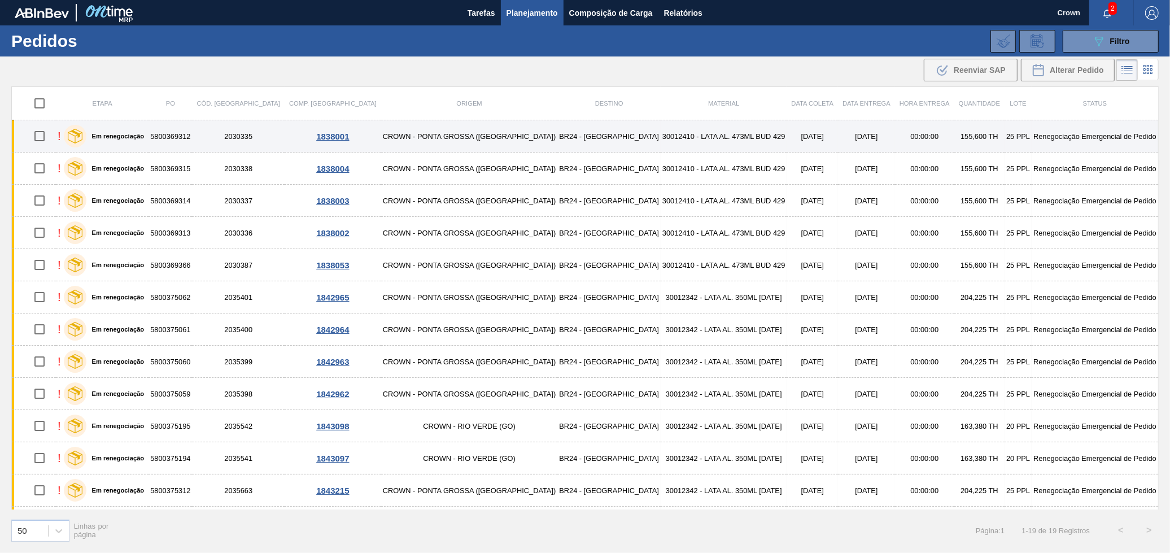
click at [557, 143] on td "BR24 - [GEOGRAPHIC_DATA]" at bounding box center [608, 136] width 103 height 32
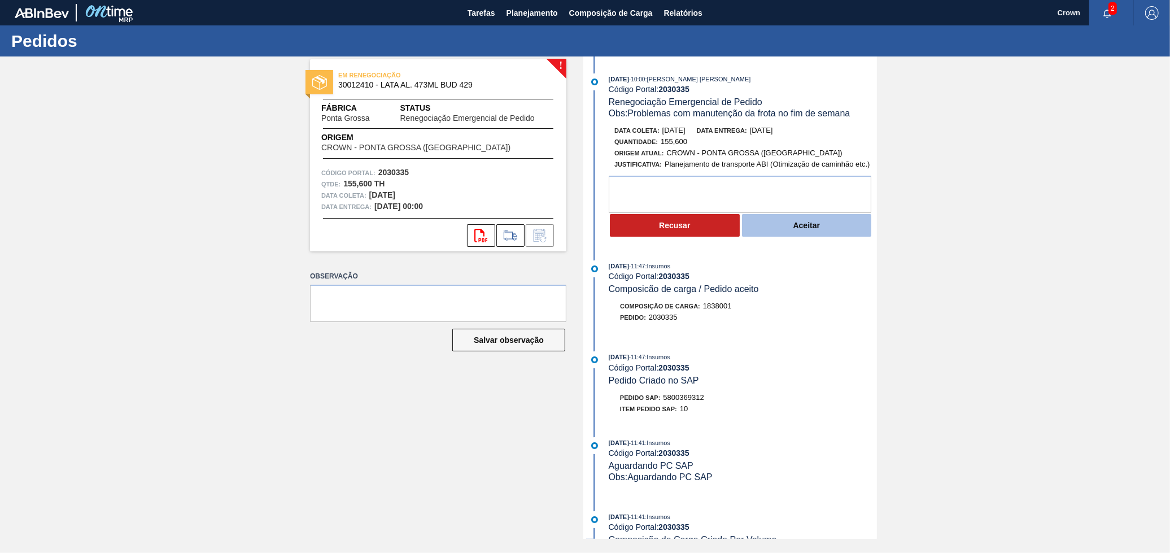
click at [797, 230] on button "Aceitar" at bounding box center [807, 225] width 130 height 23
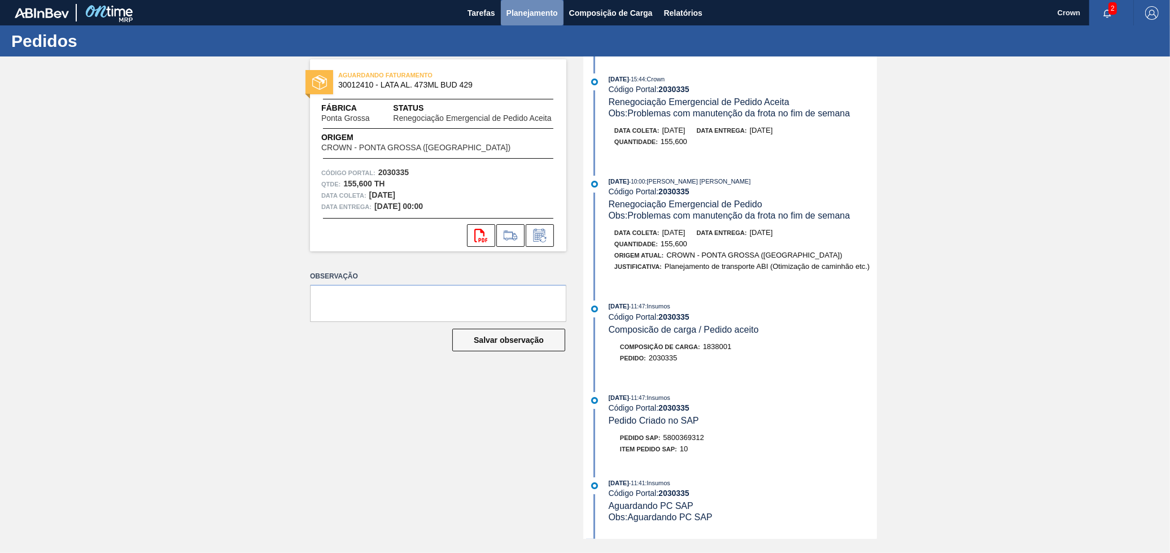
click at [547, 18] on span "Planejamento" at bounding box center [532, 13] width 51 height 14
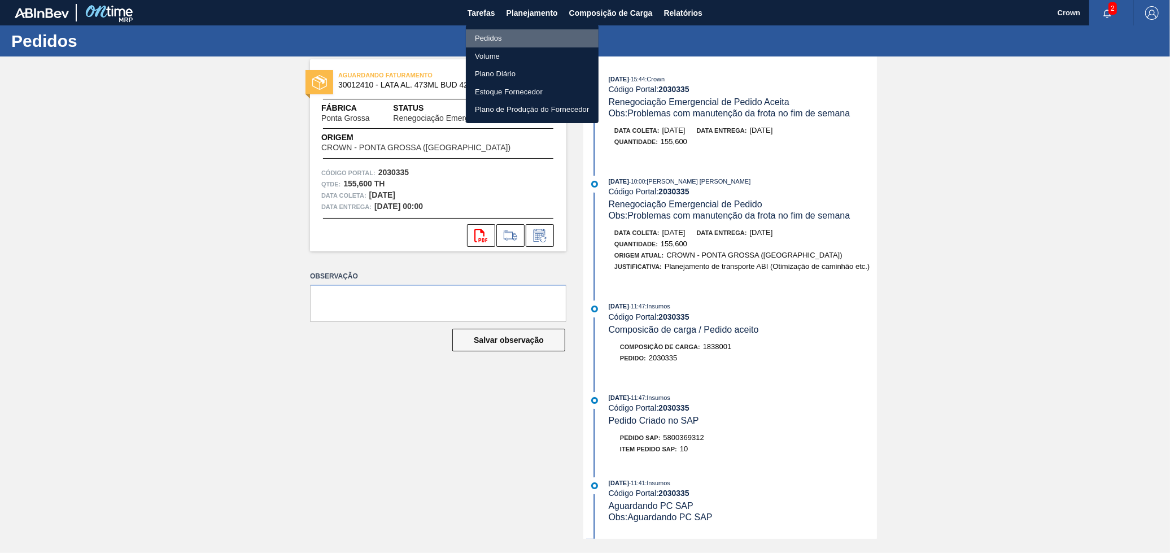
click at [513, 42] on li "Pedidos" at bounding box center [532, 38] width 133 height 18
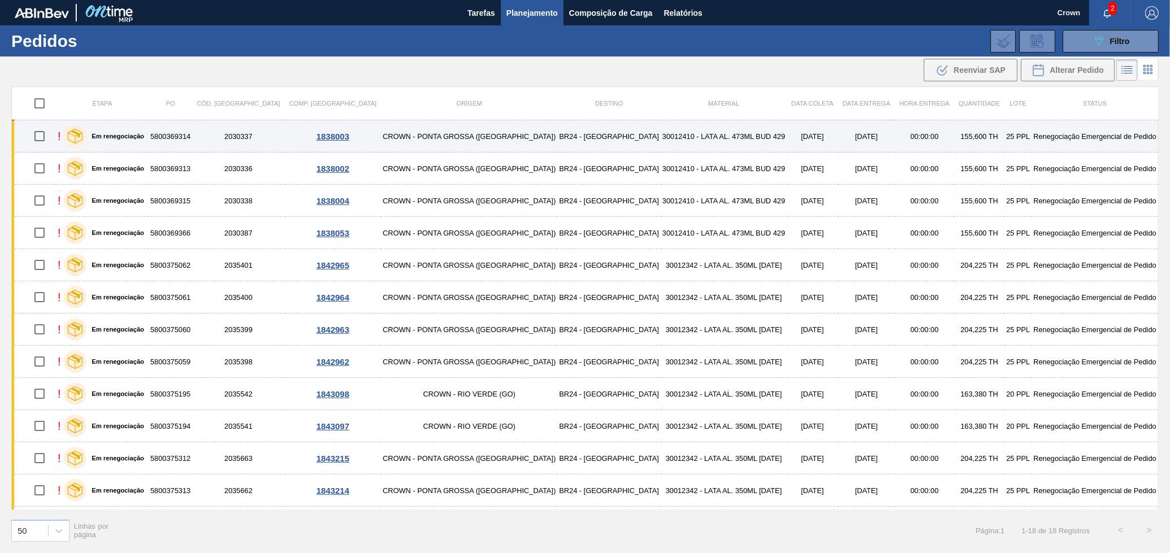
click at [661, 132] on td "30012410 - LATA AL. 473ML BUD 429" at bounding box center [724, 136] width 126 height 32
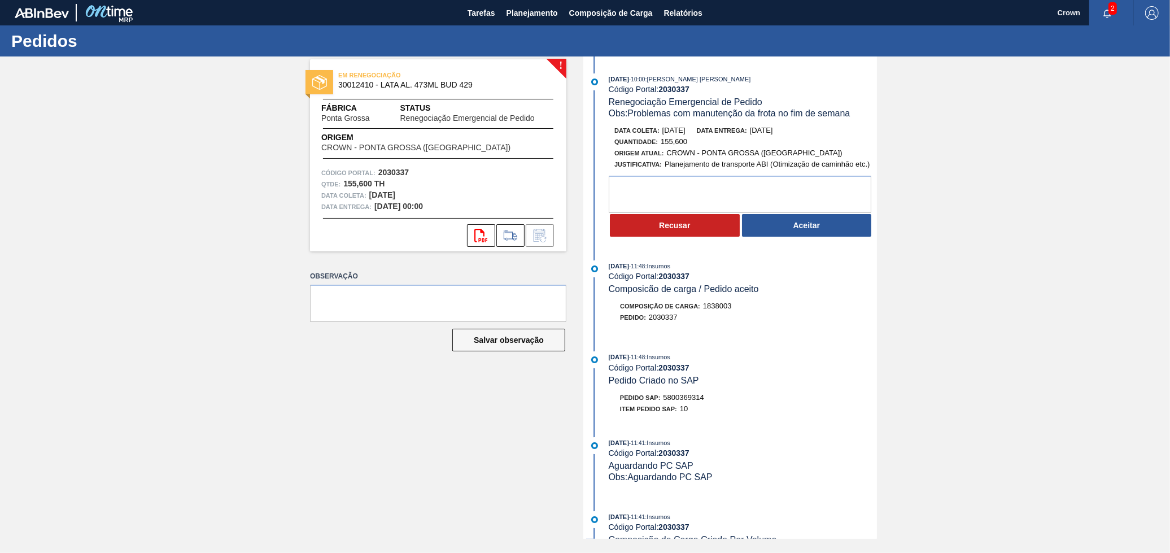
click at [635, 216] on div "Recusar Aceitar" at bounding box center [743, 225] width 268 height 25
click at [630, 199] on textarea at bounding box center [740, 194] width 263 height 37
type textarea "Carga não encontrada"
click at [680, 230] on button "Recusar" at bounding box center [675, 225] width 130 height 23
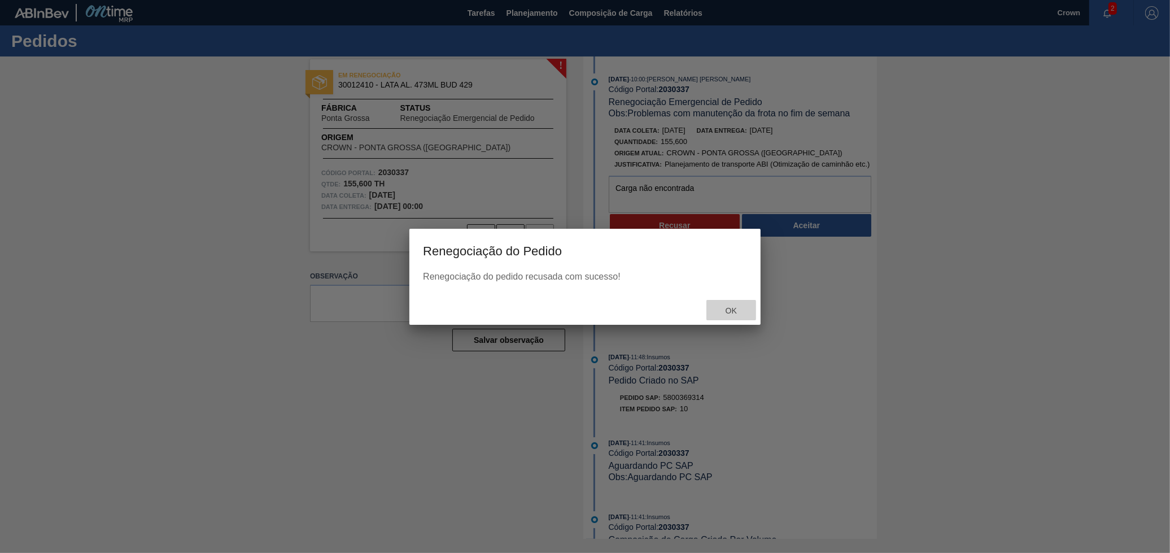
click at [736, 307] on div "Ok" at bounding box center [731, 310] width 50 height 21
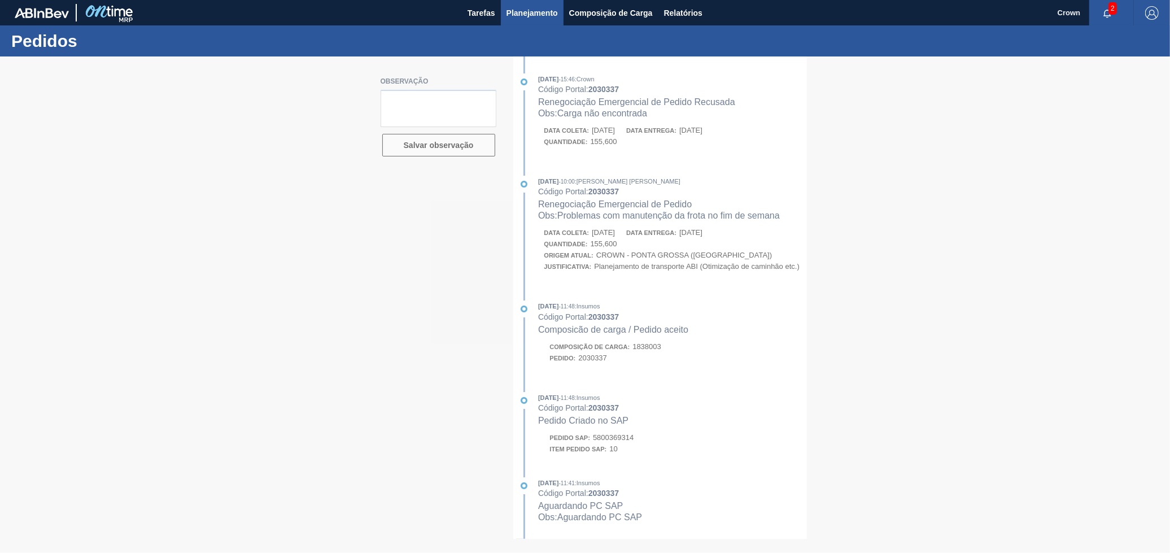
click at [539, 16] on span "Planejamento" at bounding box center [532, 13] width 51 height 14
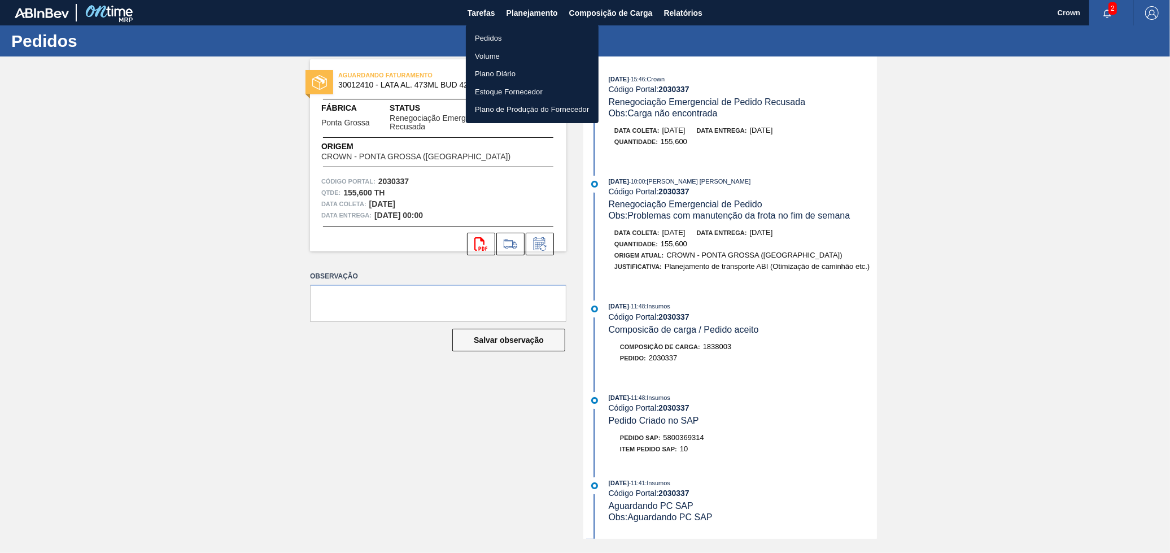
click at [533, 37] on li "Pedidos" at bounding box center [532, 38] width 133 height 18
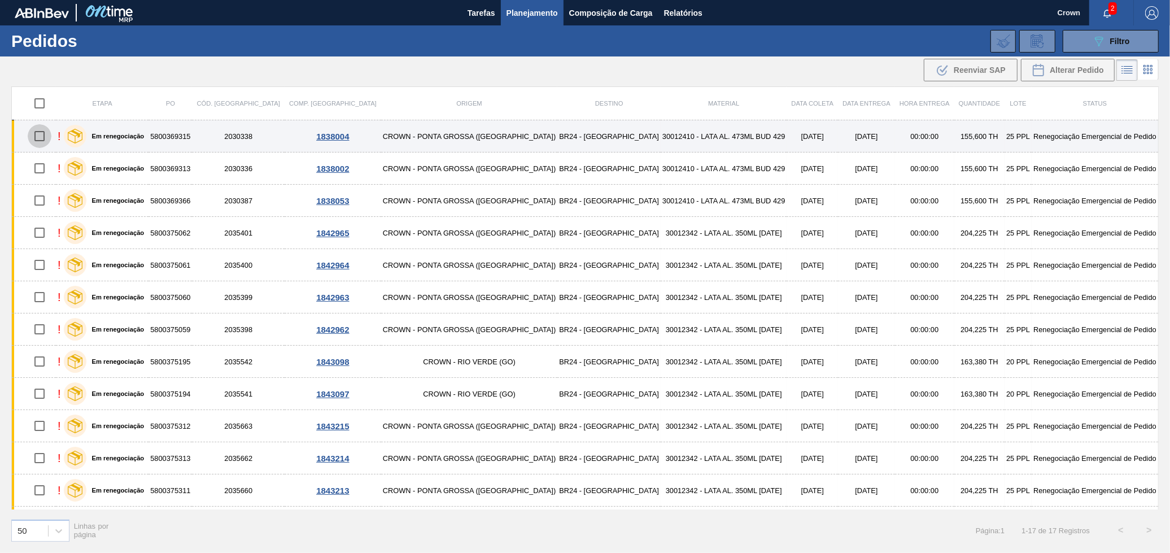
click at [43, 133] on input "checkbox" at bounding box center [40, 136] width 24 height 24
checkbox input "true"
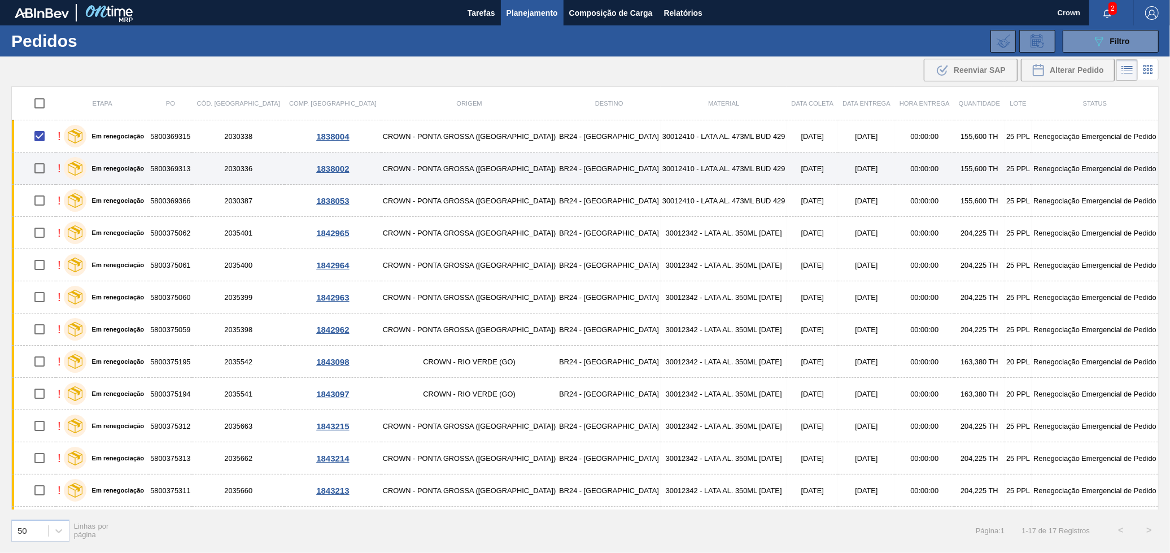
click at [47, 168] on input "checkbox" at bounding box center [40, 168] width 24 height 24
click at [49, 170] on input "checkbox" at bounding box center [40, 168] width 24 height 24
checkbox input "false"
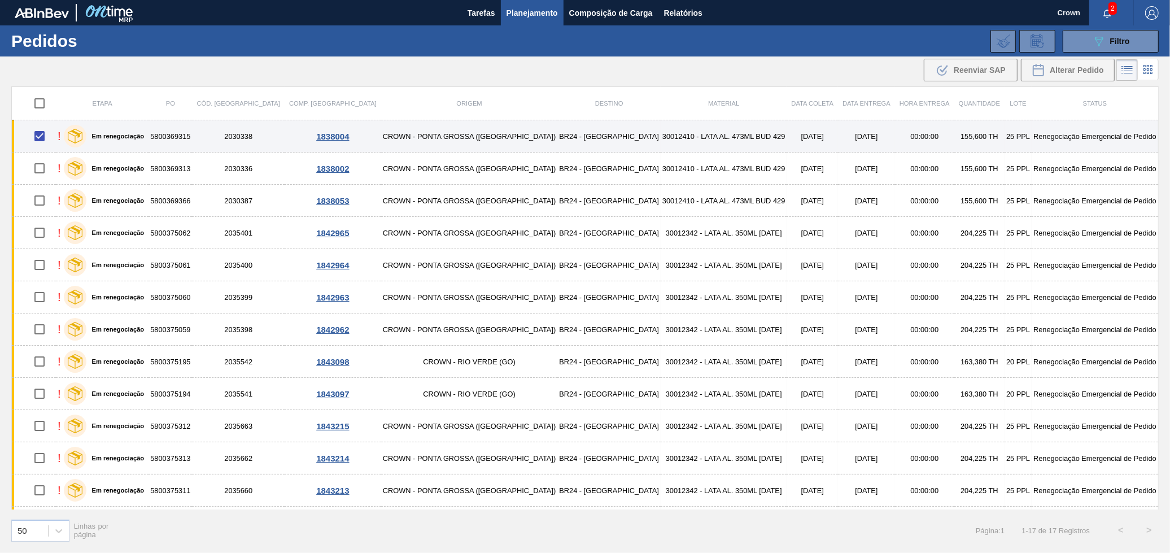
click at [46, 137] on input "checkbox" at bounding box center [40, 136] width 24 height 24
checkbox input "false"
click at [276, 134] on td "2030338" at bounding box center [238, 136] width 93 height 32
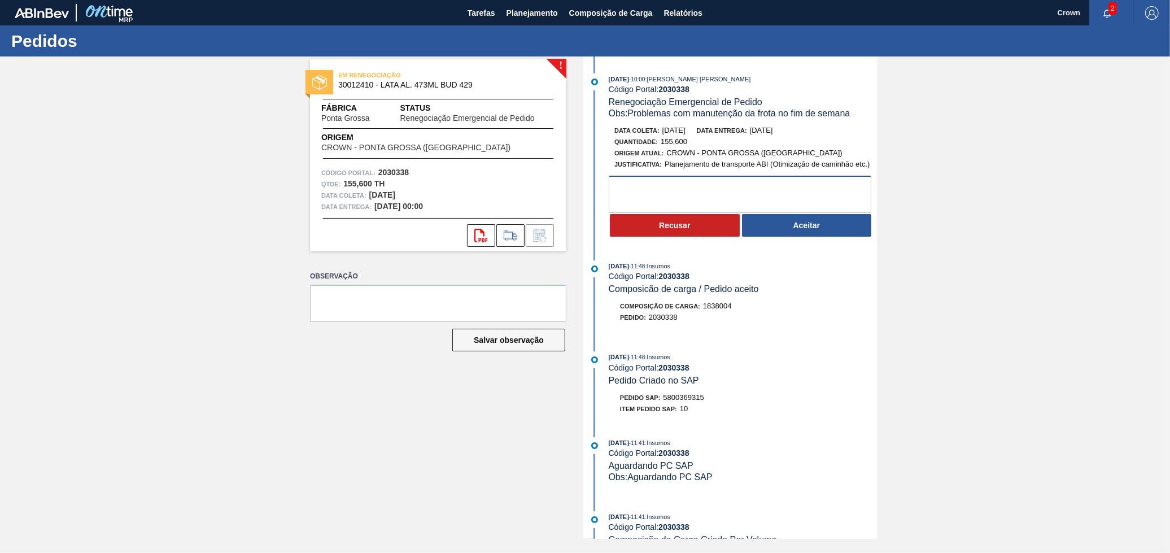
click at [660, 198] on textarea at bounding box center [740, 194] width 263 height 37
type textarea "Carga não encontrada"
click at [671, 226] on button "Recusar" at bounding box center [675, 225] width 130 height 23
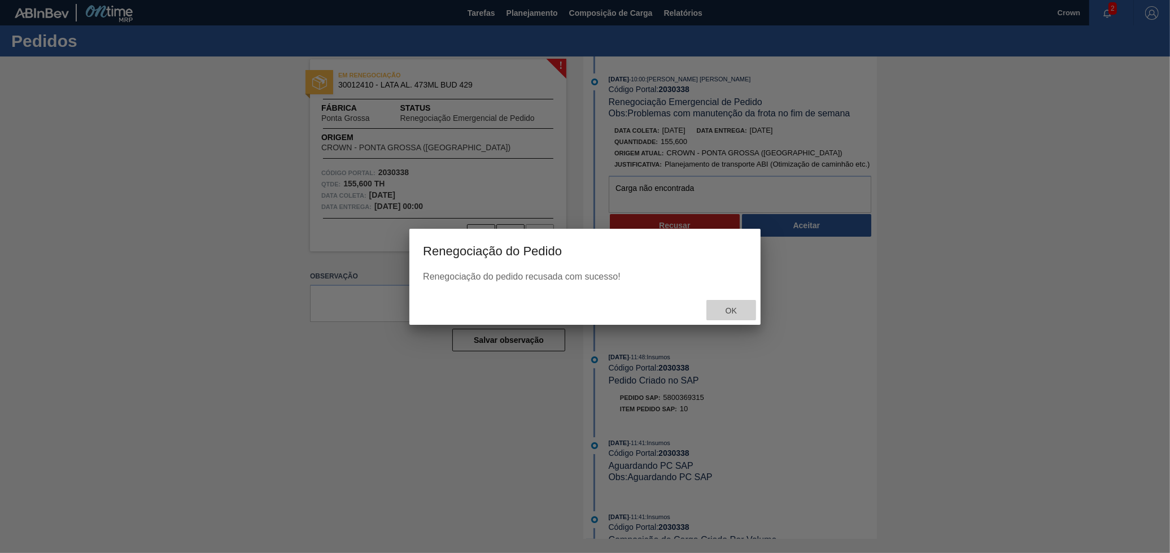
click at [738, 315] on div "Ok" at bounding box center [731, 310] width 50 height 21
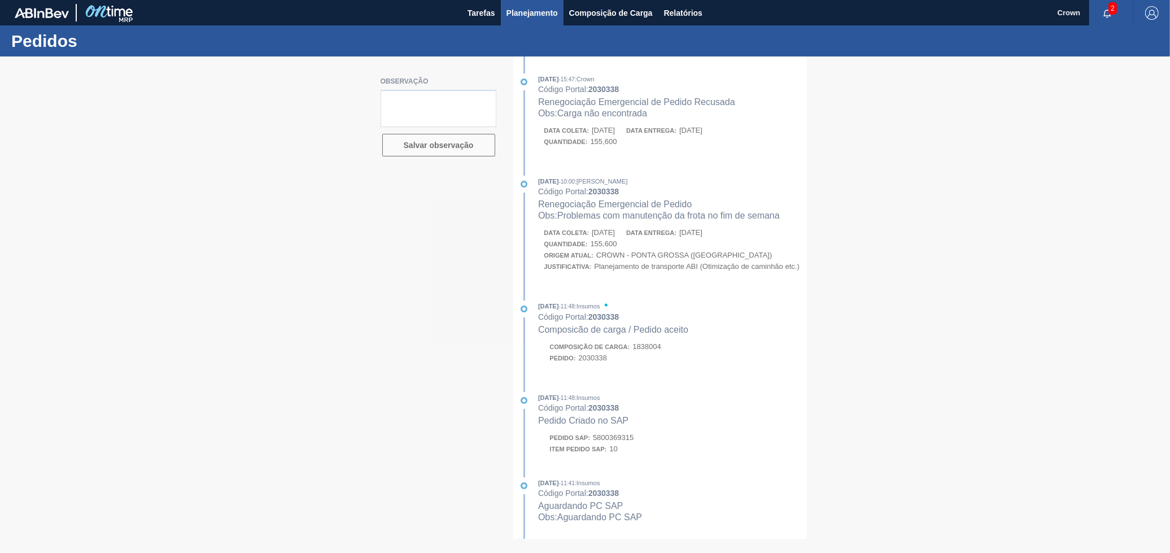
click at [533, 9] on span "Planejamento" at bounding box center [532, 13] width 51 height 14
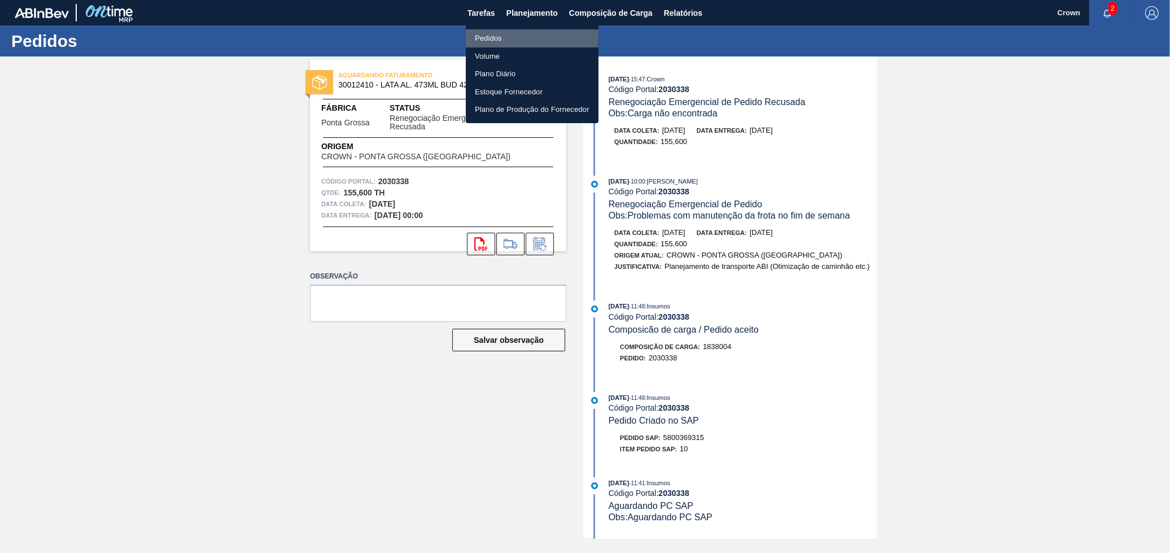
click at [503, 39] on li "Pedidos" at bounding box center [532, 38] width 133 height 18
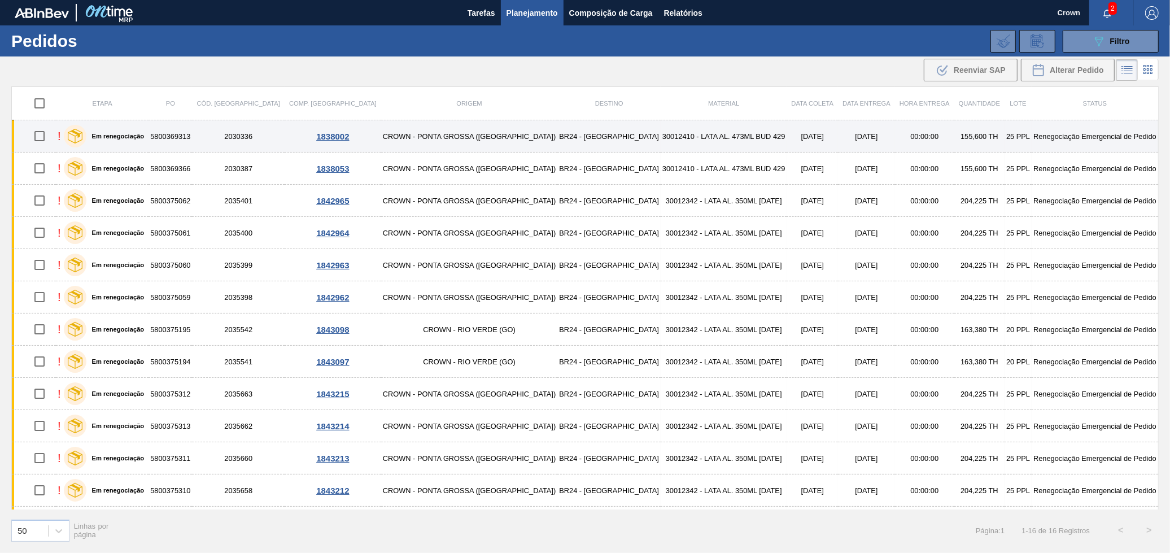
click at [661, 138] on td "30012410 - LATA AL. 473ML BUD 429" at bounding box center [724, 136] width 126 height 32
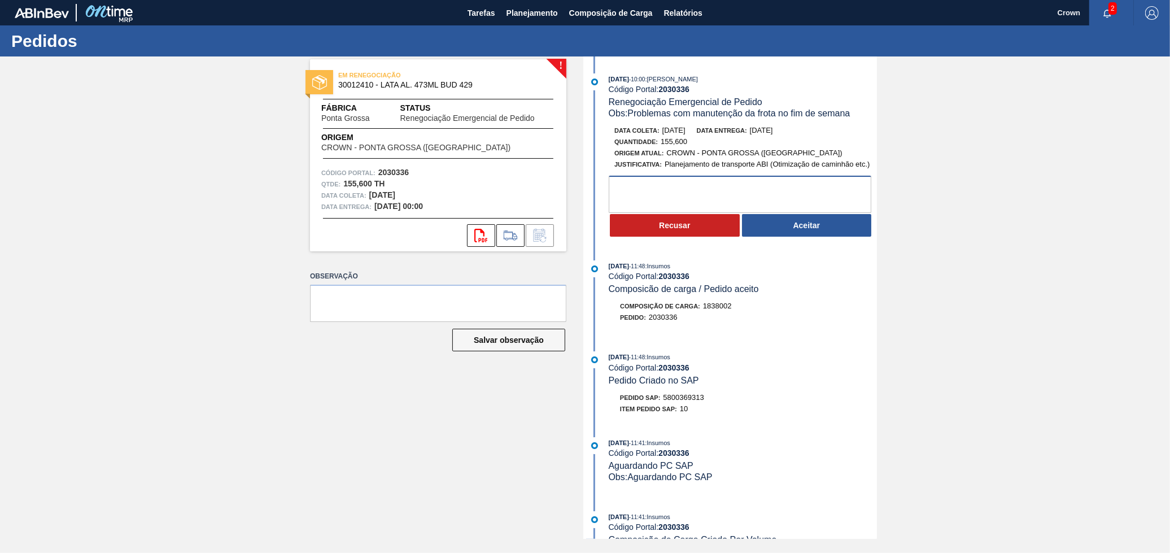
click at [661, 206] on textarea at bounding box center [740, 194] width 263 height 37
type textarea "Carga não encontrada"
drag, startPoint x: 699, startPoint y: 235, endPoint x: 715, endPoint y: 241, distance: 17.9
click at [699, 237] on button "Recusar" at bounding box center [675, 225] width 130 height 23
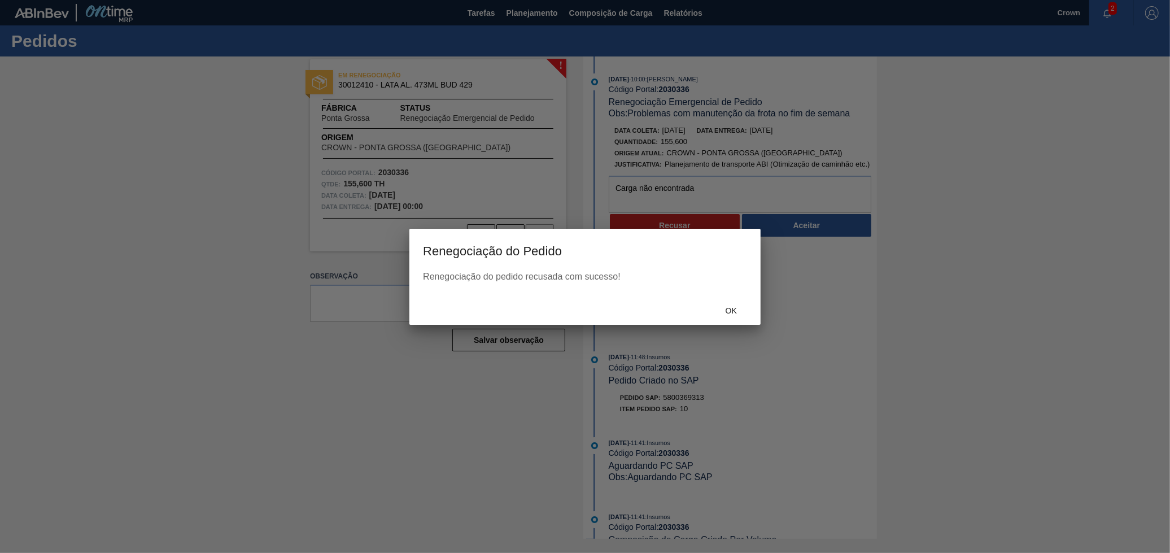
click at [730, 320] on div "Ok" at bounding box center [584, 309] width 351 height 29
drag, startPoint x: 731, startPoint y: 308, endPoint x: 1141, endPoint y: 298, distance: 410.7
click at [747, 302] on div "Ok" at bounding box center [731, 310] width 50 height 21
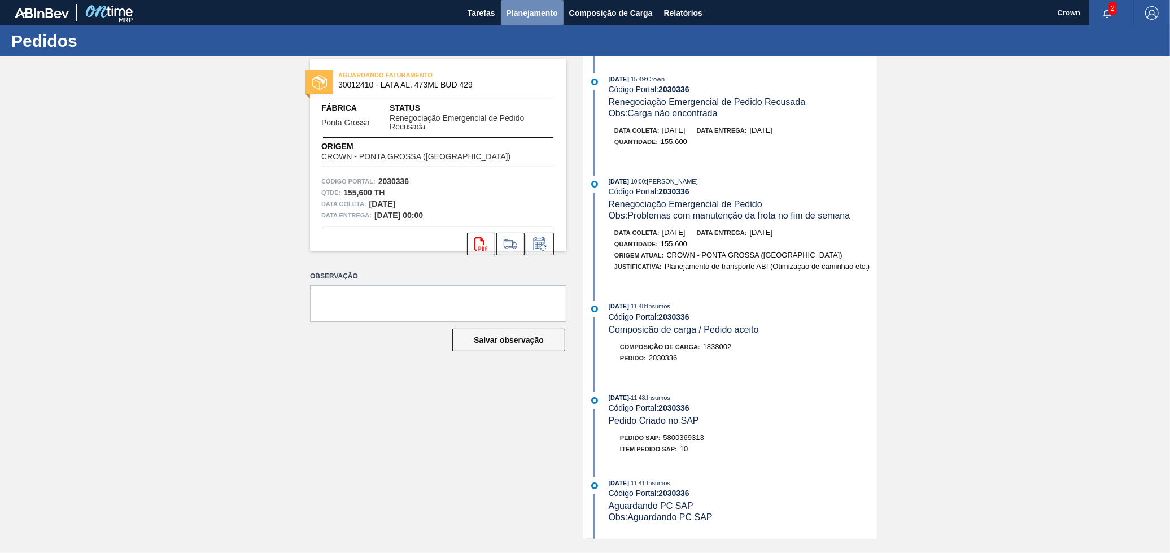
click at [530, 19] on button "Planejamento" at bounding box center [532, 12] width 63 height 25
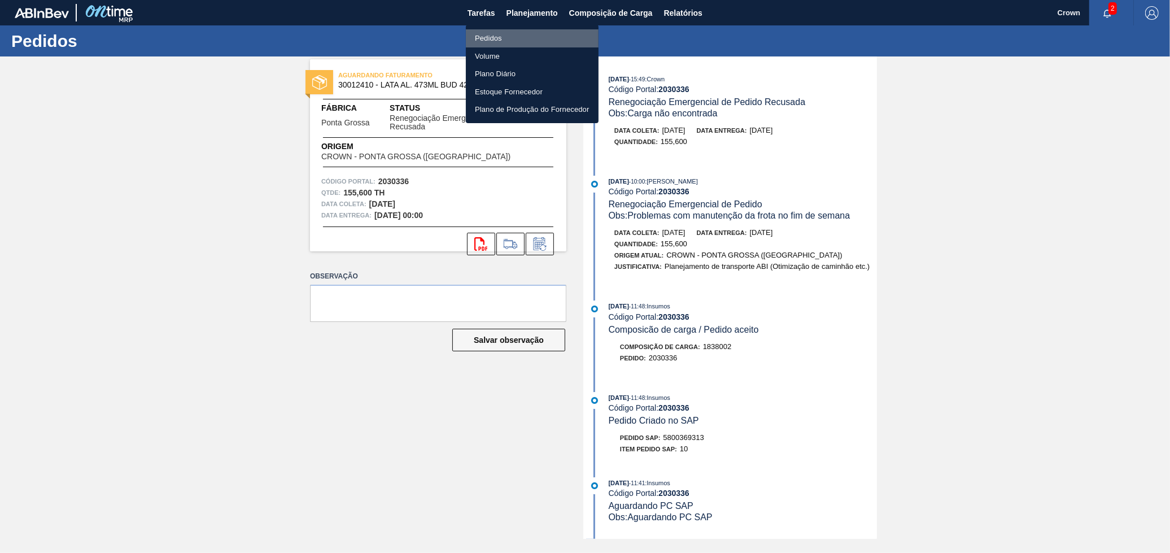
click at [518, 36] on li "Pedidos" at bounding box center [532, 38] width 133 height 18
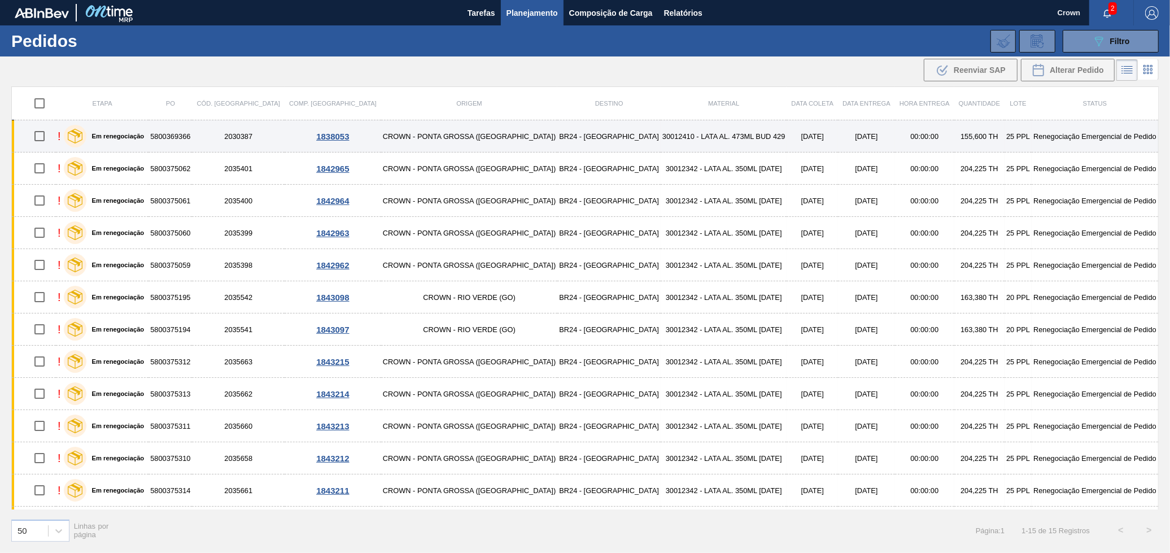
click at [787, 128] on td "[DATE]" at bounding box center [812, 136] width 51 height 32
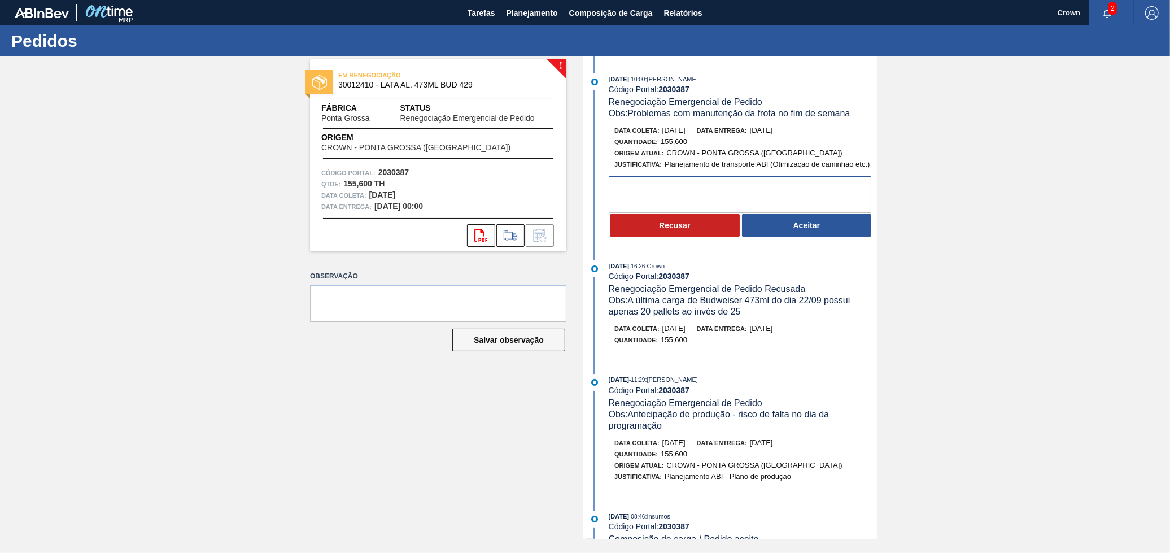
click at [695, 195] on textarea at bounding box center [740, 194] width 263 height 37
click at [761, 232] on button "Aceitar" at bounding box center [807, 225] width 130 height 23
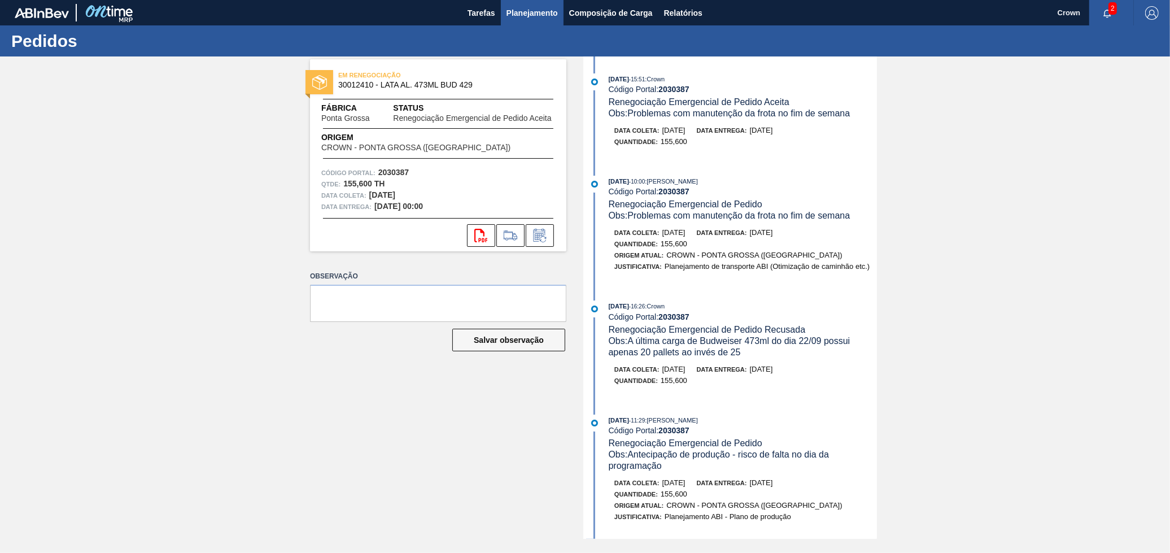
click at [555, 15] on span "Planejamento" at bounding box center [532, 13] width 51 height 14
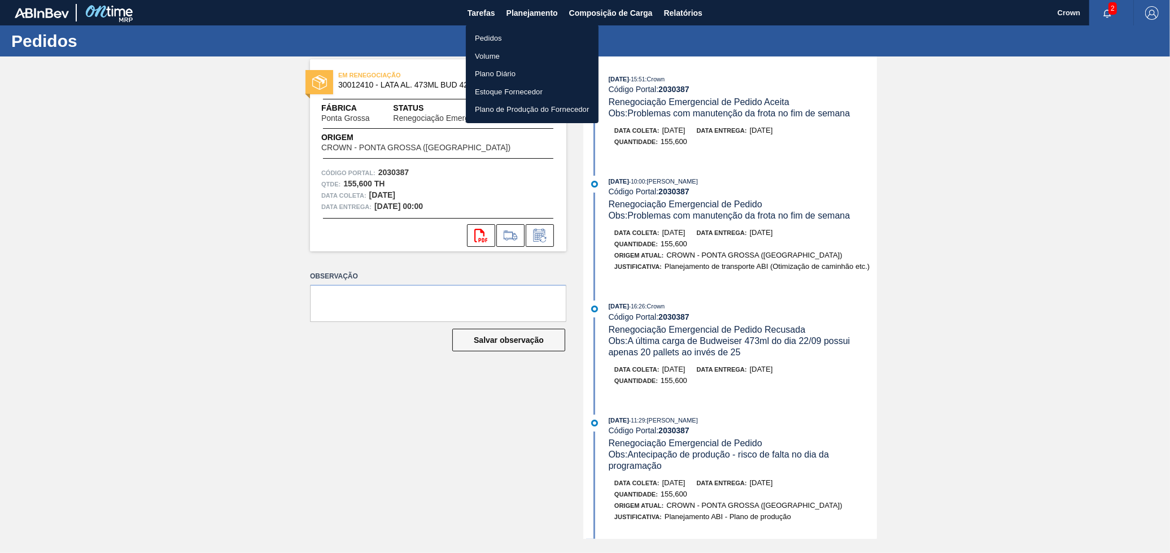
click at [518, 36] on li "Pedidos" at bounding box center [532, 38] width 133 height 18
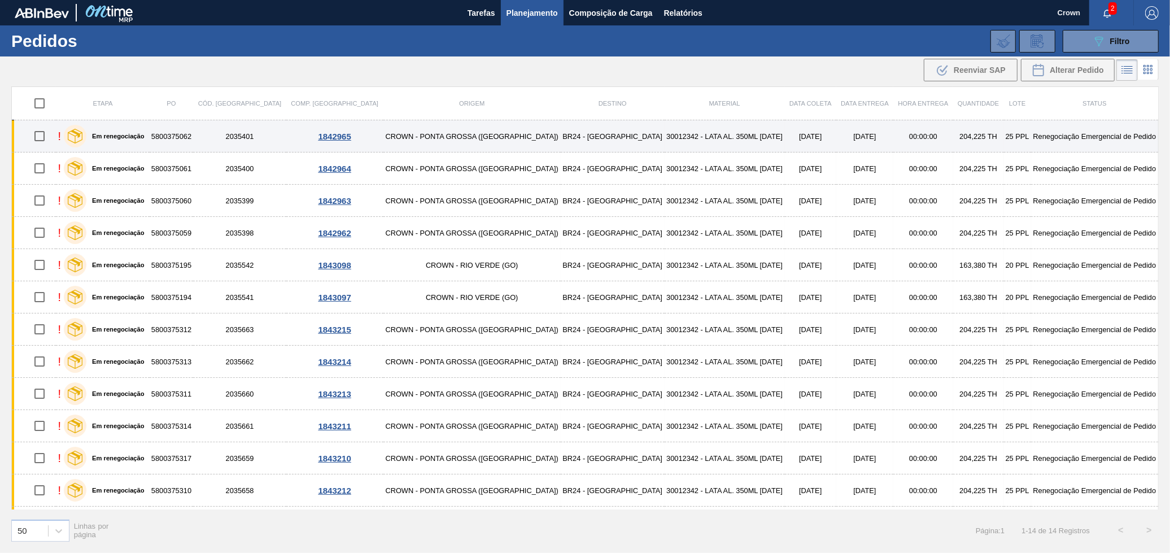
click at [561, 132] on td "BR24 - [GEOGRAPHIC_DATA]" at bounding box center [613, 136] width 104 height 32
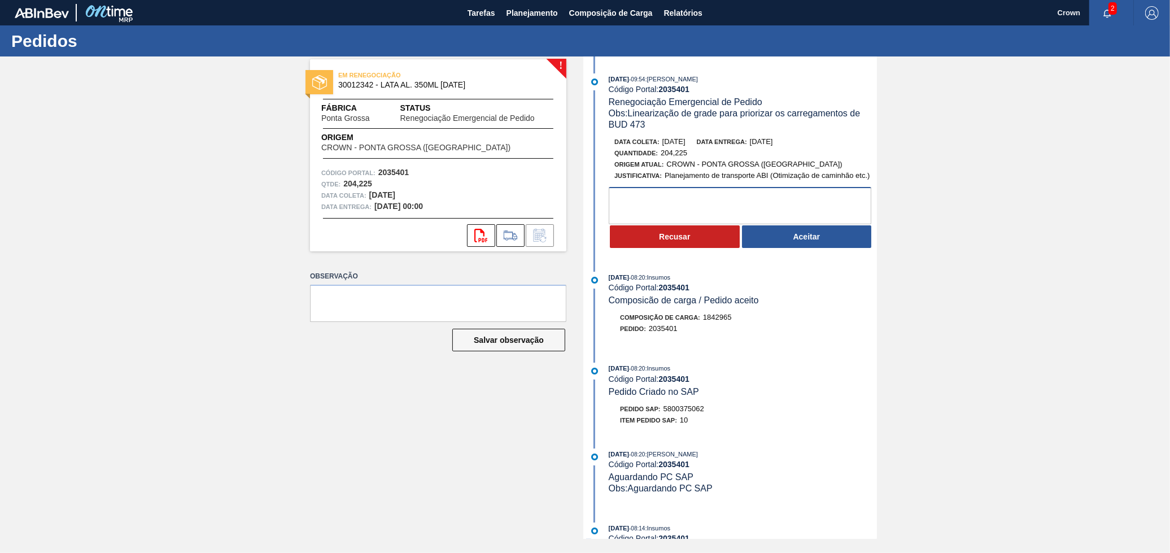
click at [669, 192] on textarea at bounding box center [740, 205] width 263 height 37
click at [686, 209] on textarea at bounding box center [740, 205] width 263 height 37
click at [700, 205] on textarea at bounding box center [740, 205] width 263 height 37
type textarea "D"
click at [758, 248] on button "Aceitar" at bounding box center [807, 236] width 130 height 23
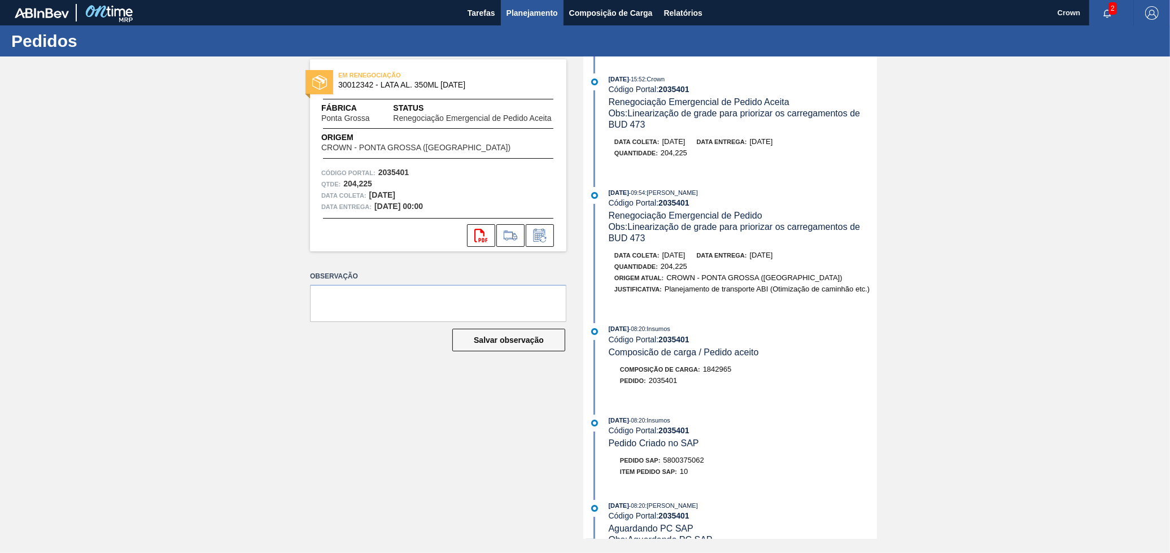
click at [529, 17] on span "Planejamento" at bounding box center [532, 13] width 51 height 14
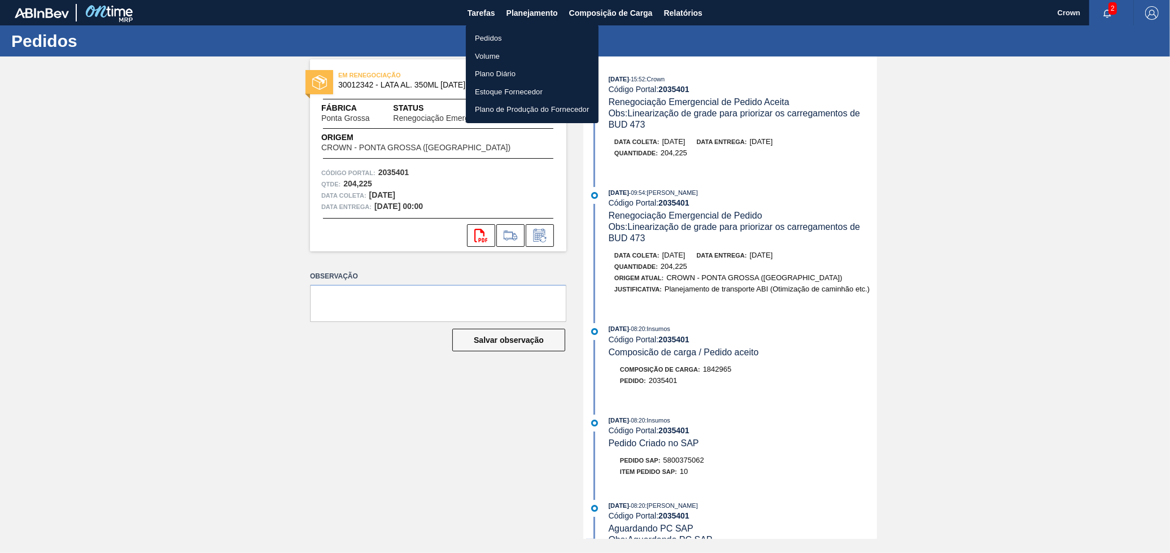
click at [538, 34] on li "Pedidos" at bounding box center [532, 38] width 133 height 18
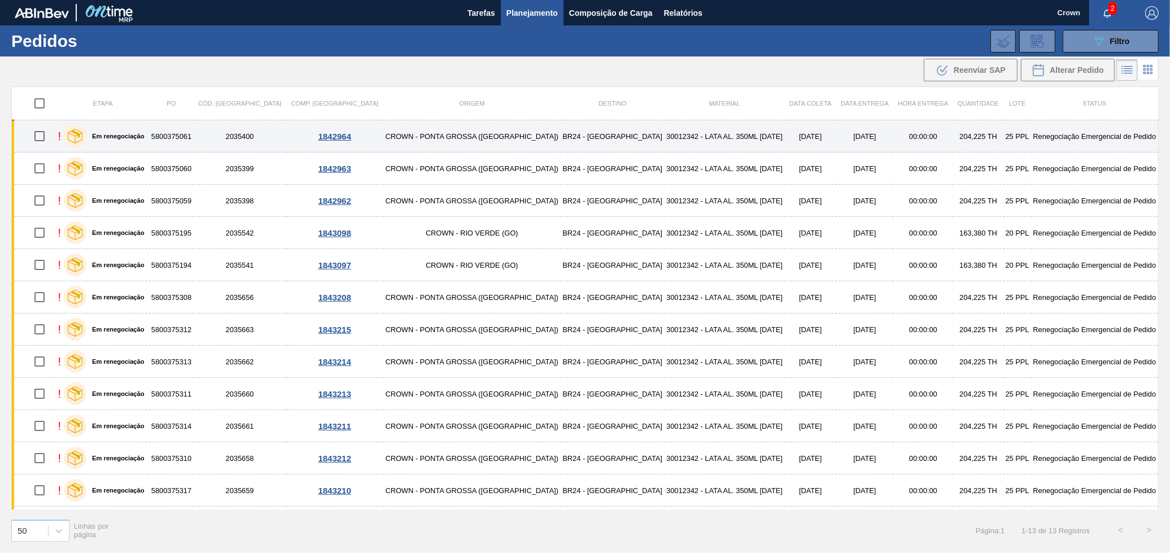
click at [708, 137] on td "30012342 - LATA AL. 350ML [DATE]" at bounding box center [725, 136] width 120 height 32
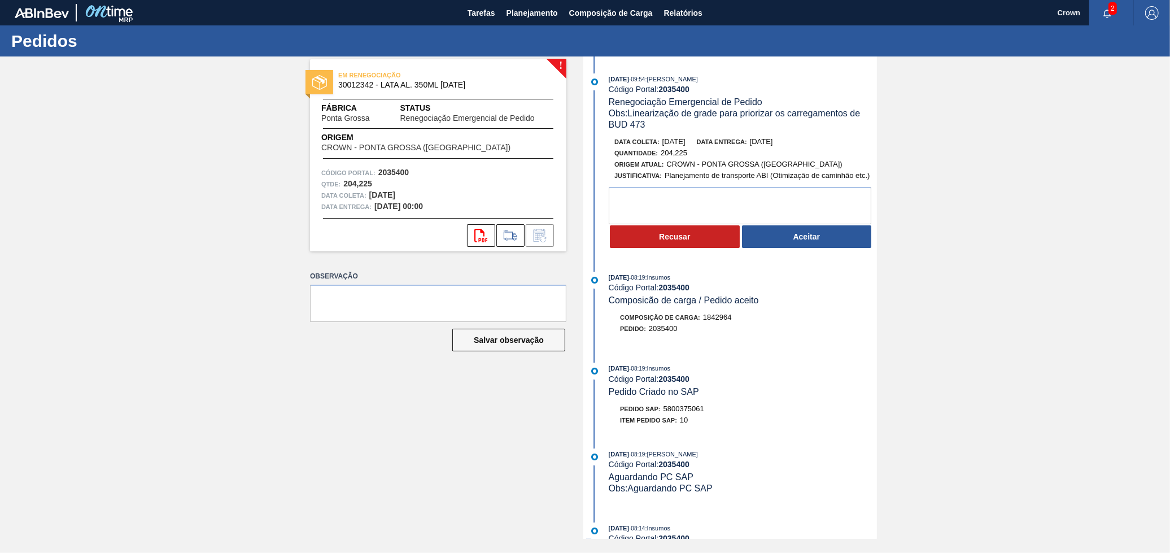
click at [786, 241] on button "Aceitar" at bounding box center [807, 236] width 130 height 23
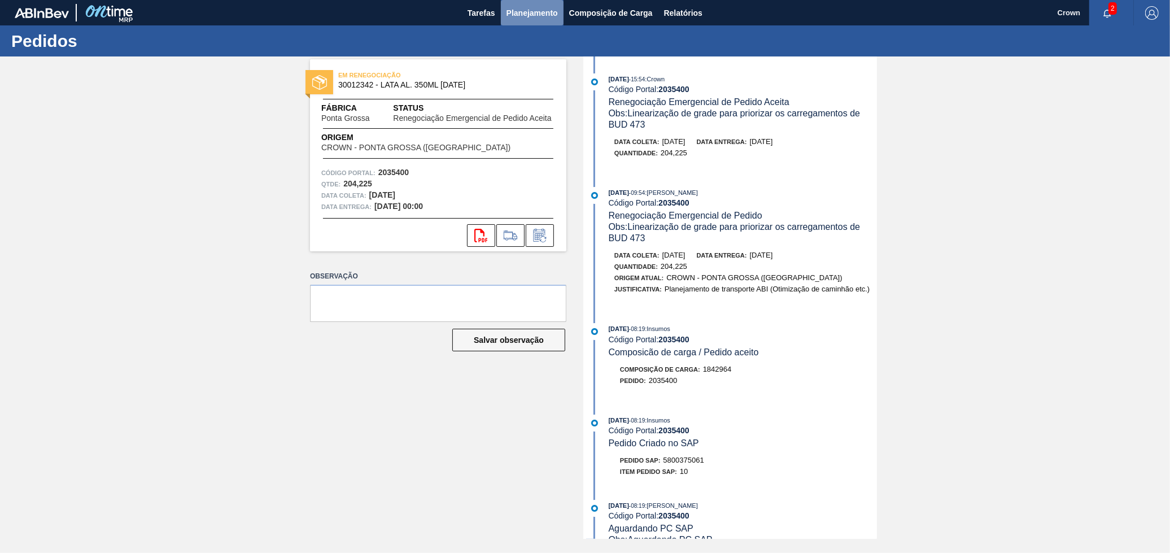
click at [525, 14] on span "Planejamento" at bounding box center [532, 13] width 51 height 14
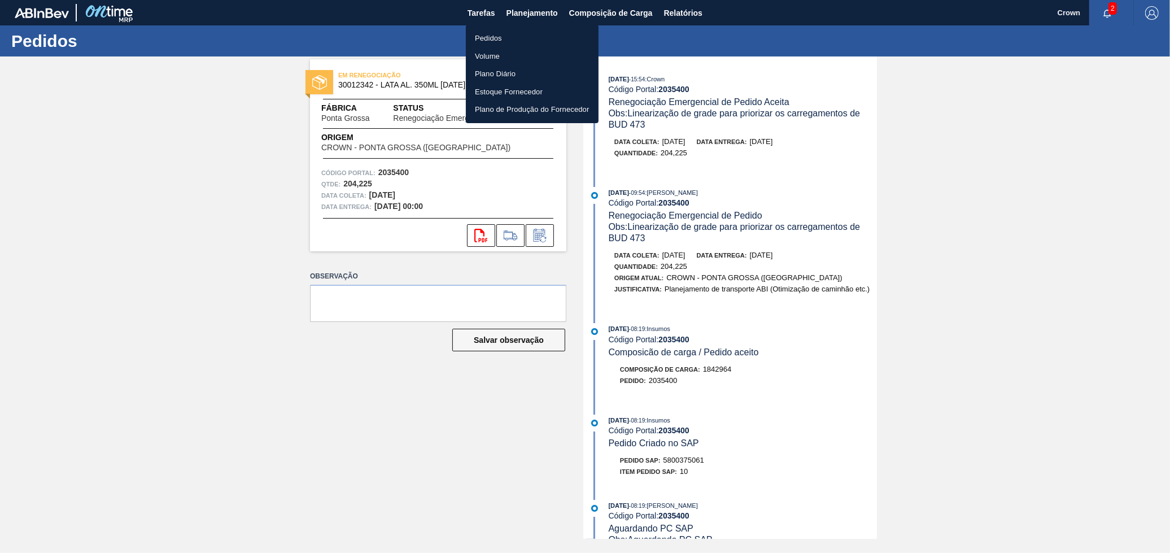
click at [507, 34] on li "Pedidos" at bounding box center [532, 38] width 133 height 18
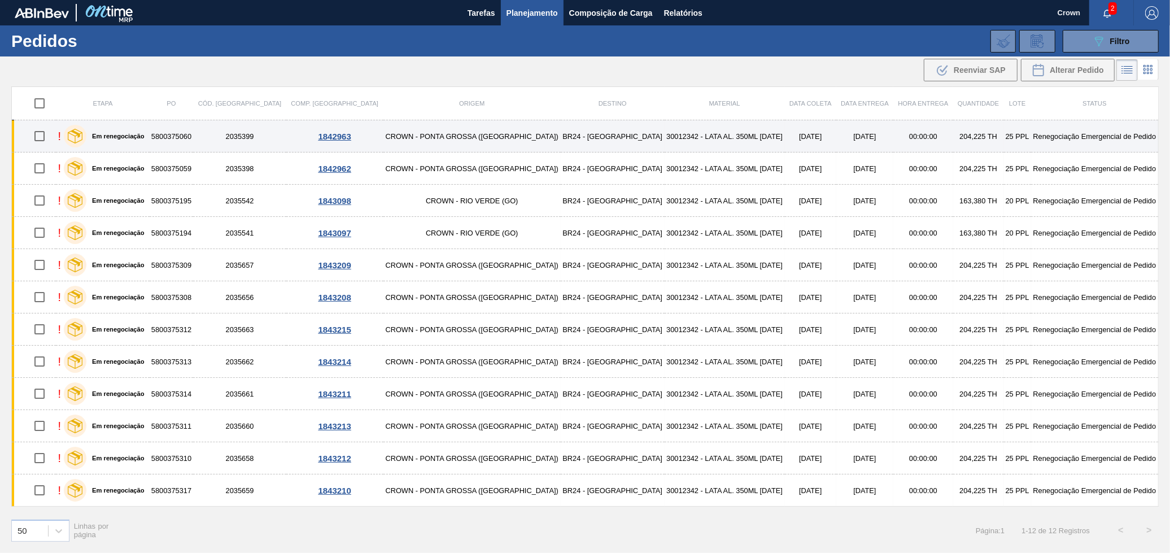
click at [785, 140] on td "[DATE]" at bounding box center [810, 136] width 51 height 32
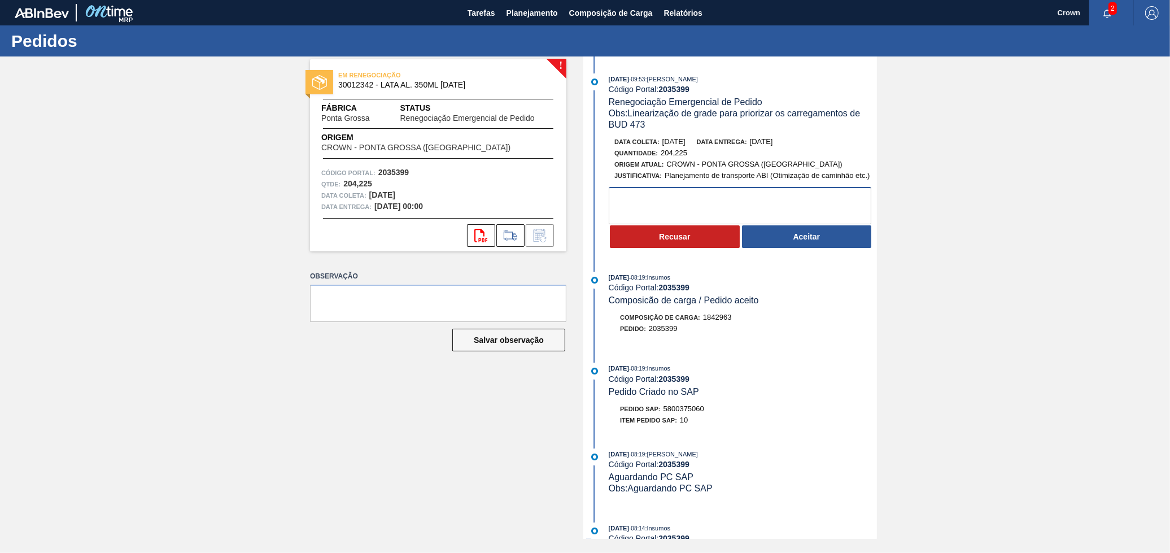
click at [701, 215] on textarea at bounding box center [740, 205] width 263 height 37
click at [690, 413] on span "5800375060" at bounding box center [684, 408] width 41 height 8
click at [798, 245] on button "Aceitar" at bounding box center [807, 236] width 130 height 23
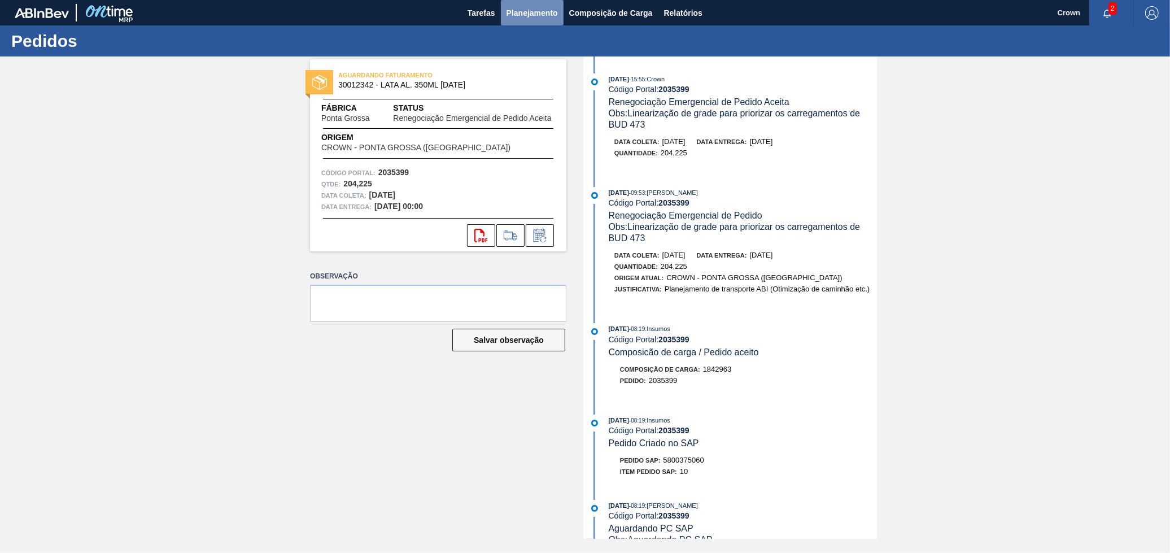
click at [546, 10] on span "Planejamento" at bounding box center [532, 13] width 51 height 14
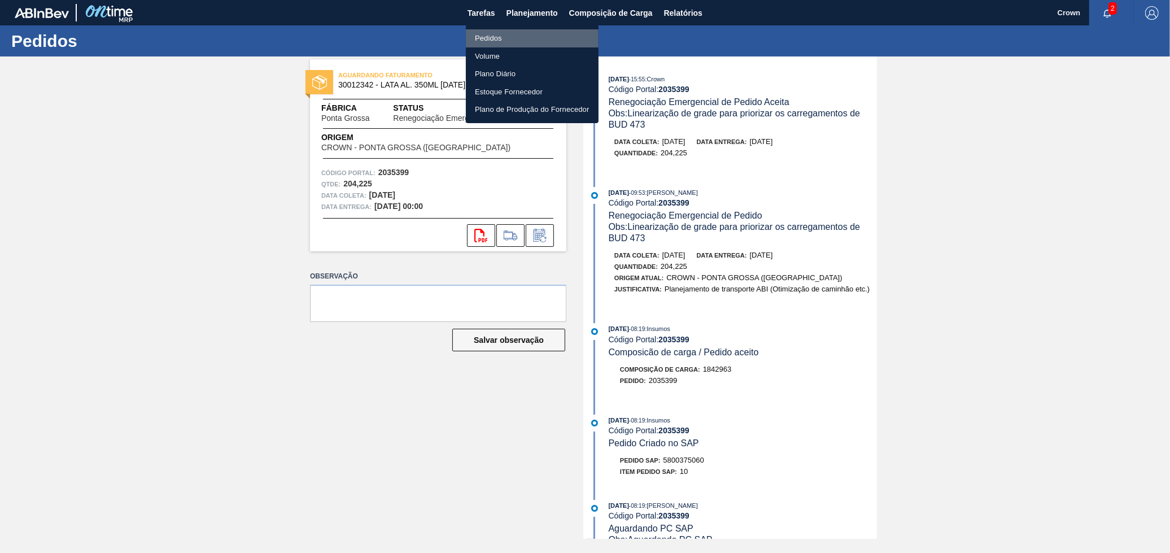
click at [491, 32] on li "Pedidos" at bounding box center [532, 38] width 133 height 18
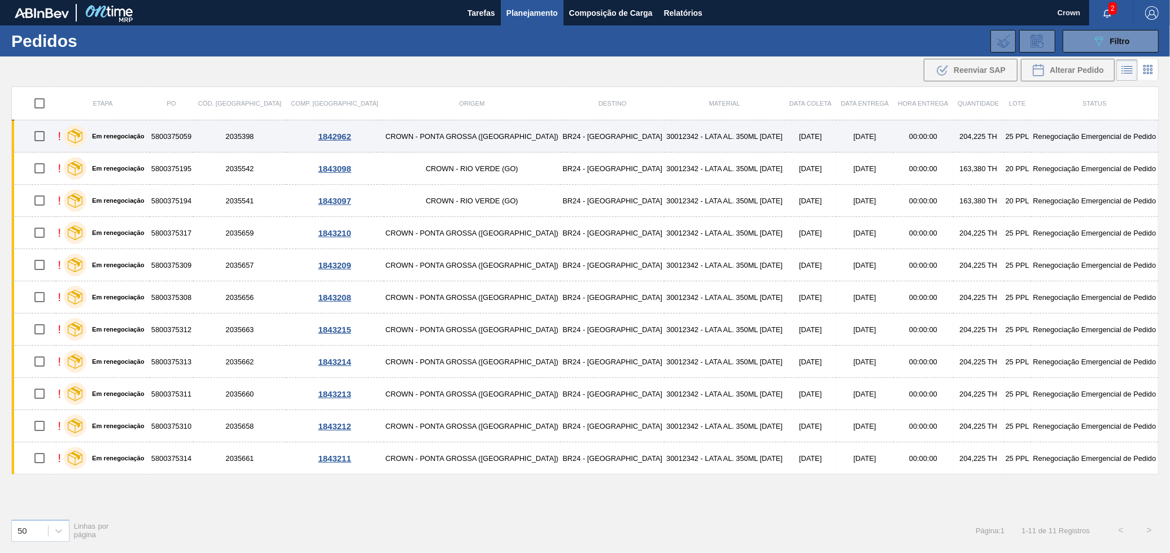
click at [665, 131] on td "30012342 - LATA AL. 350ML [DATE]" at bounding box center [725, 136] width 120 height 32
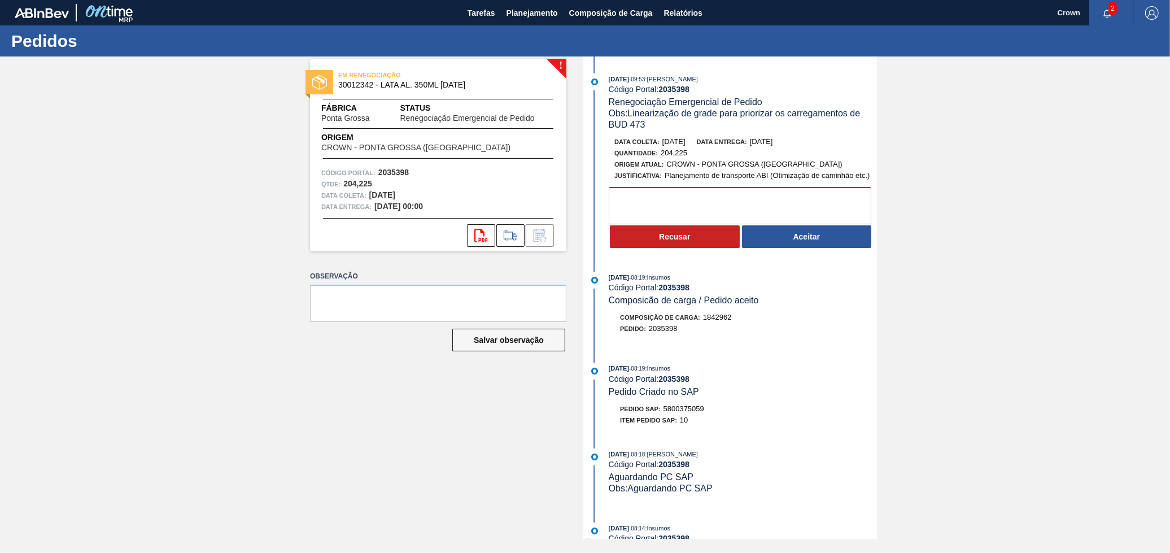
click at [669, 195] on textarea at bounding box center [740, 205] width 263 height 37
type textarea "Carga nao encontrada"
click at [776, 240] on button "Aceitar" at bounding box center [807, 236] width 130 height 23
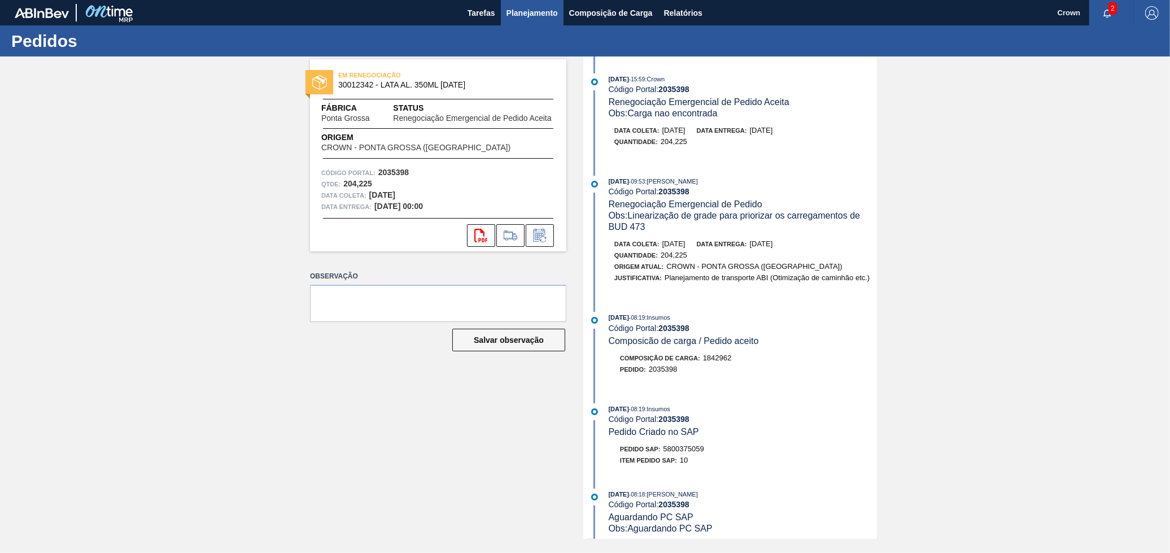
click at [525, 18] on button "Planejamento" at bounding box center [532, 12] width 63 height 25
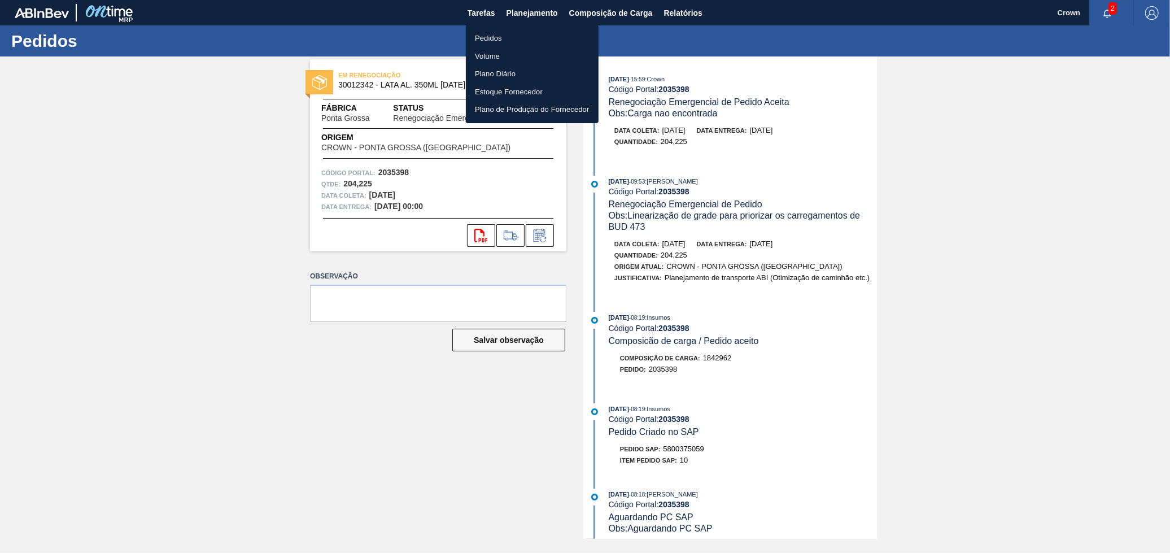
click at [509, 34] on li "Pedidos" at bounding box center [532, 38] width 133 height 18
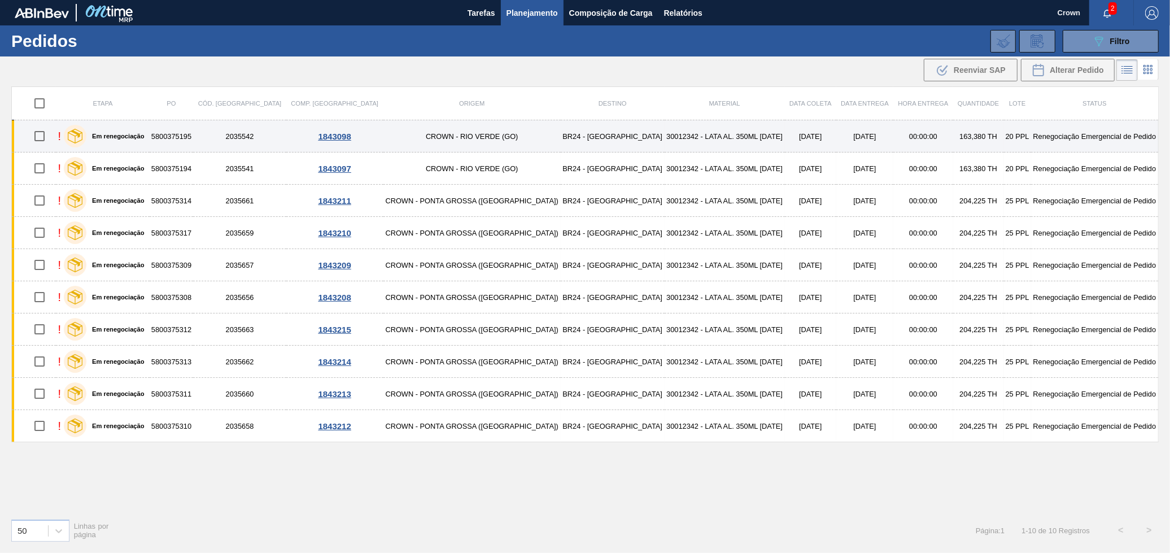
click at [665, 134] on td "30012342 - LATA AL. 350ML [DATE]" at bounding box center [725, 136] width 120 height 32
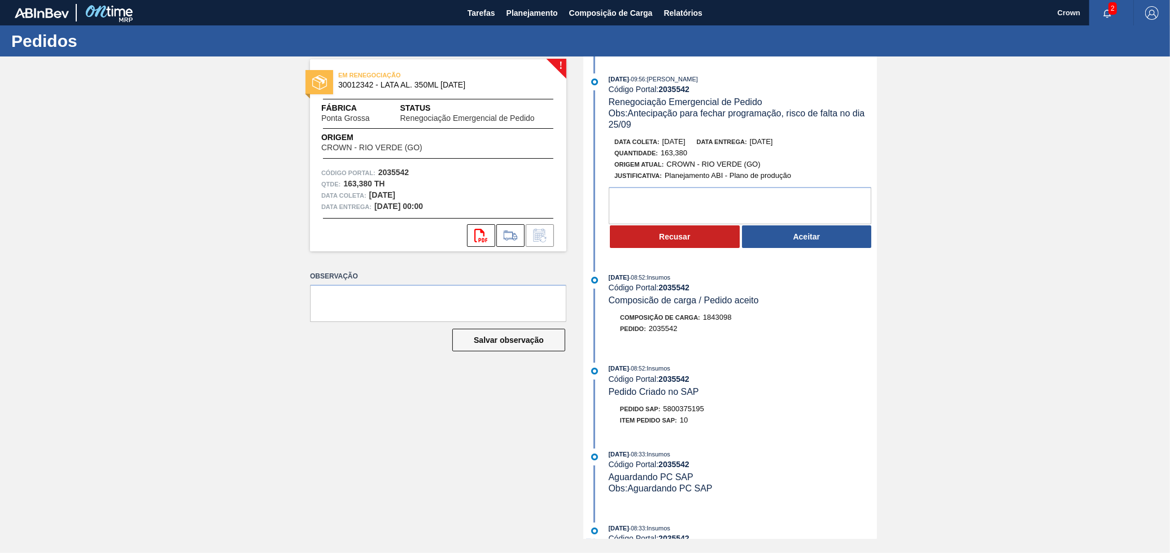
click at [788, 237] on button "Aceitar" at bounding box center [807, 236] width 130 height 23
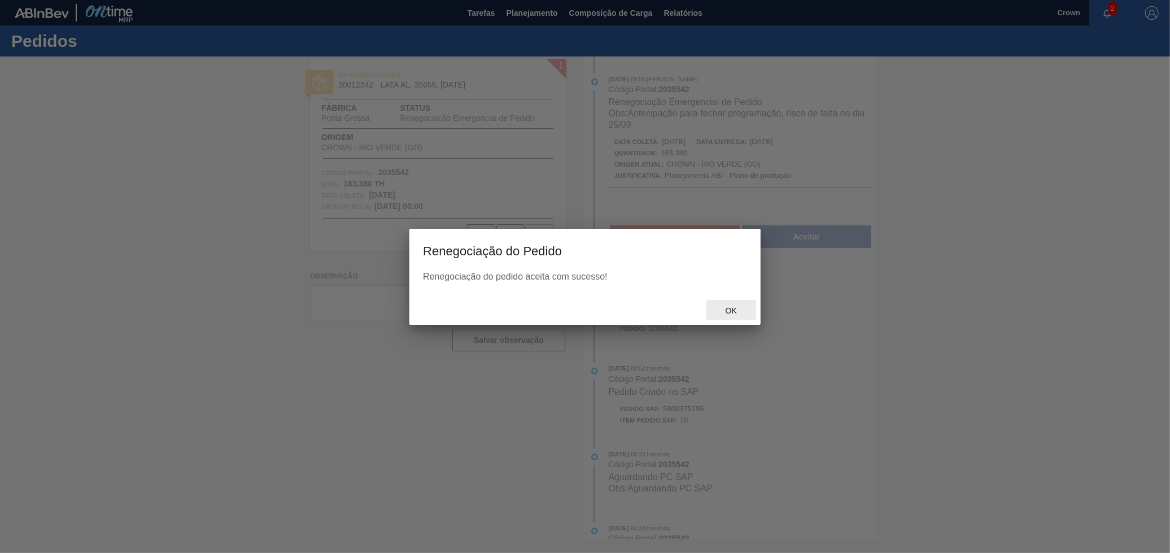
click at [732, 307] on span "Ok" at bounding box center [731, 310] width 29 height 9
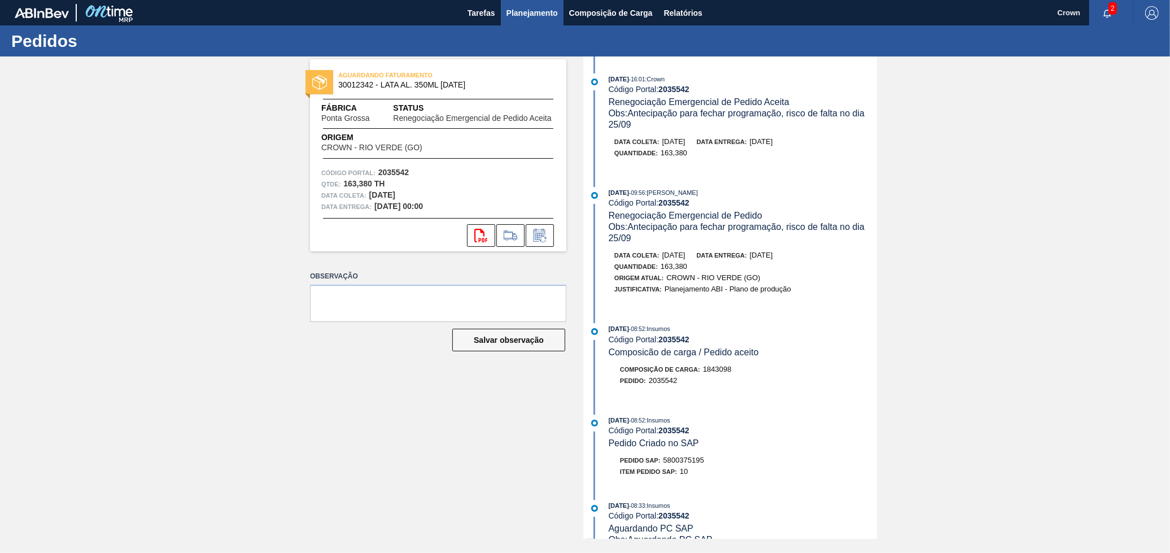
click at [552, 14] on span "Planejamento" at bounding box center [532, 13] width 51 height 14
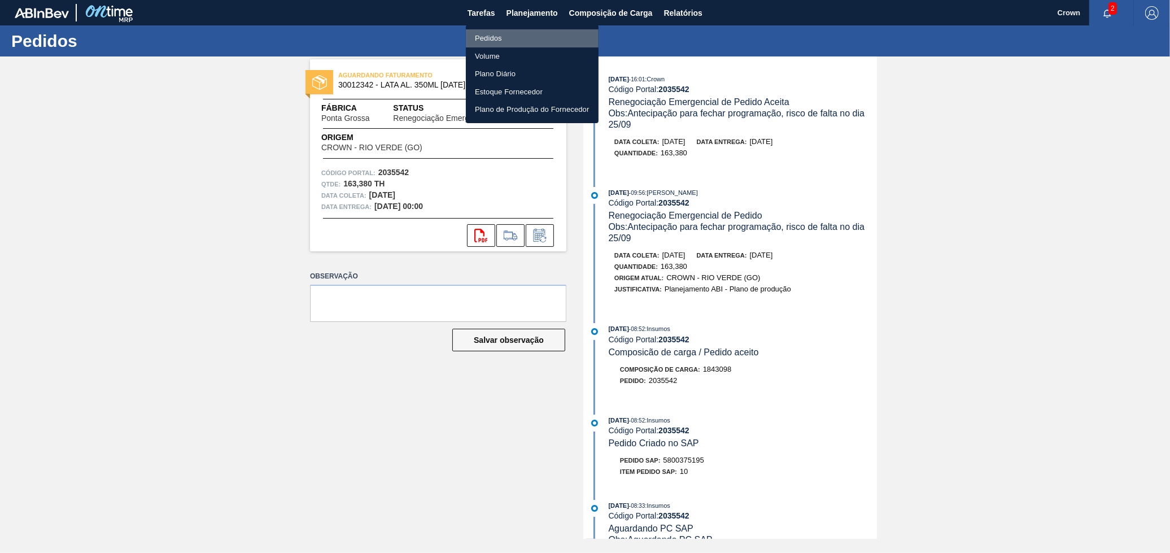
click at [517, 38] on li "Pedidos" at bounding box center [532, 38] width 133 height 18
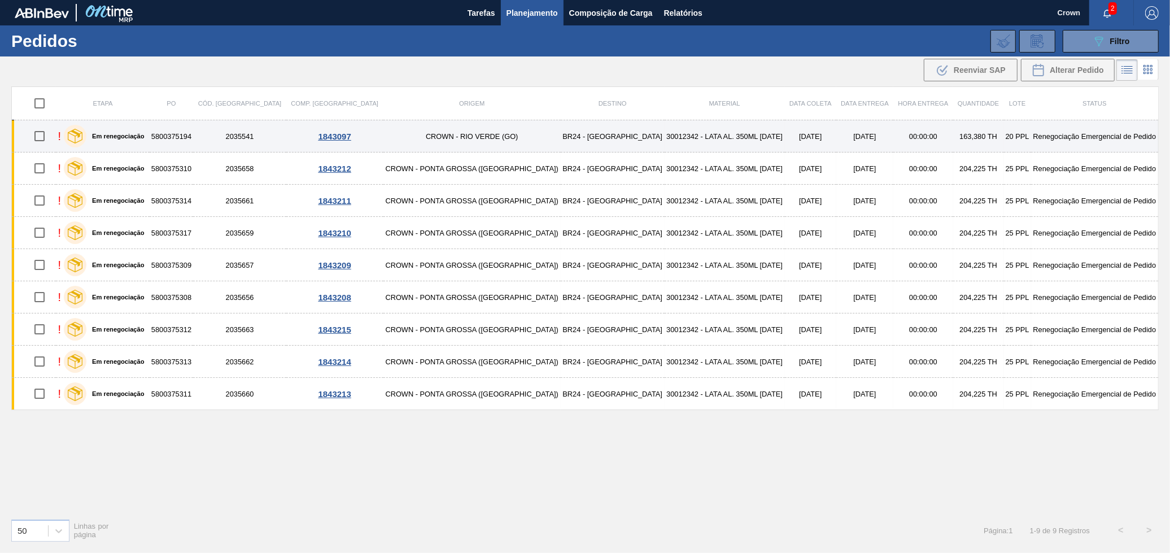
click at [450, 137] on td "CROWN - RIO VERDE (GO)" at bounding box center [471, 136] width 177 height 32
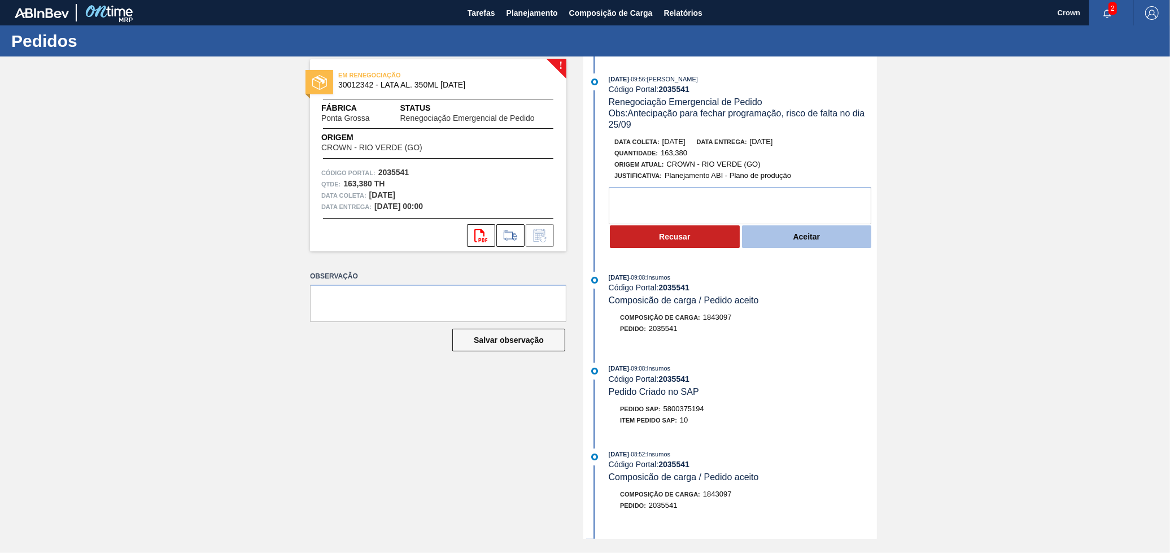
click at [785, 238] on button "Aceitar" at bounding box center [807, 236] width 130 height 23
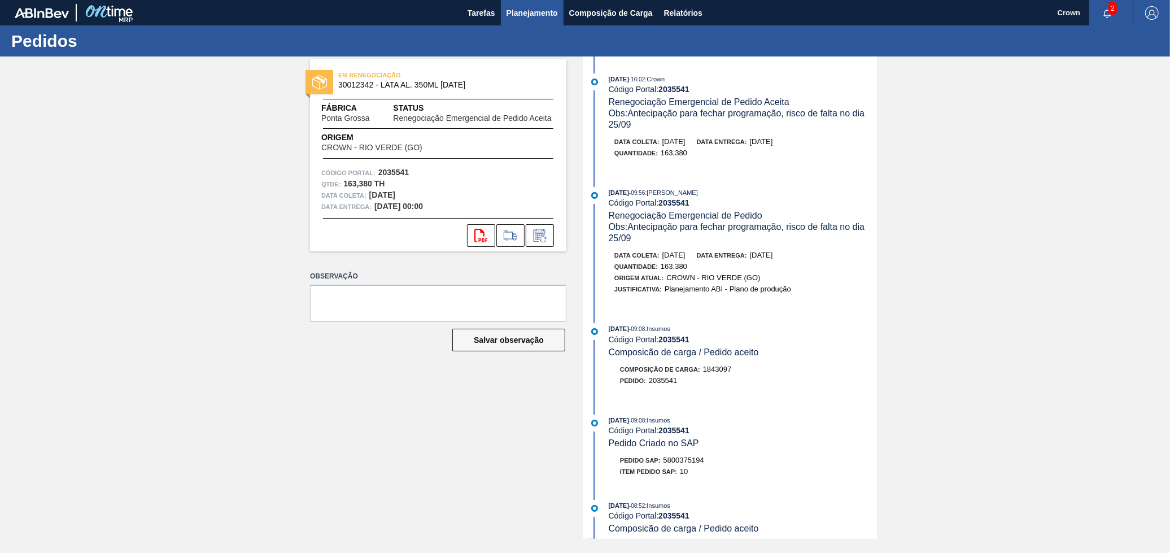
click at [536, 8] on span "Planejamento" at bounding box center [532, 13] width 51 height 14
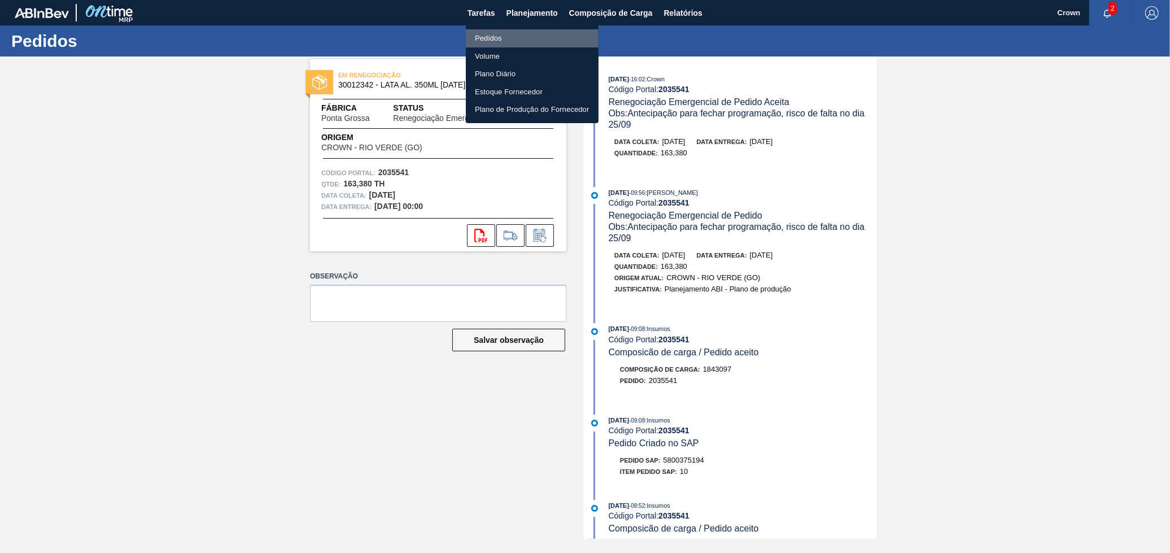
click at [507, 30] on li "Pedidos" at bounding box center [532, 38] width 133 height 18
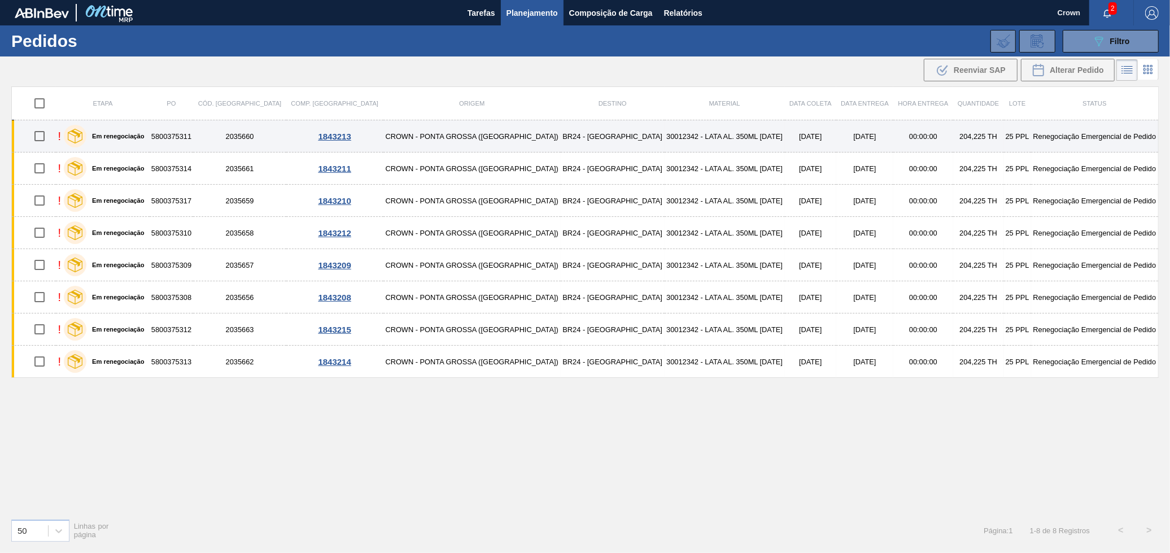
click at [665, 133] on td "30012342 - LATA AL. 350ML [DATE]" at bounding box center [725, 136] width 120 height 32
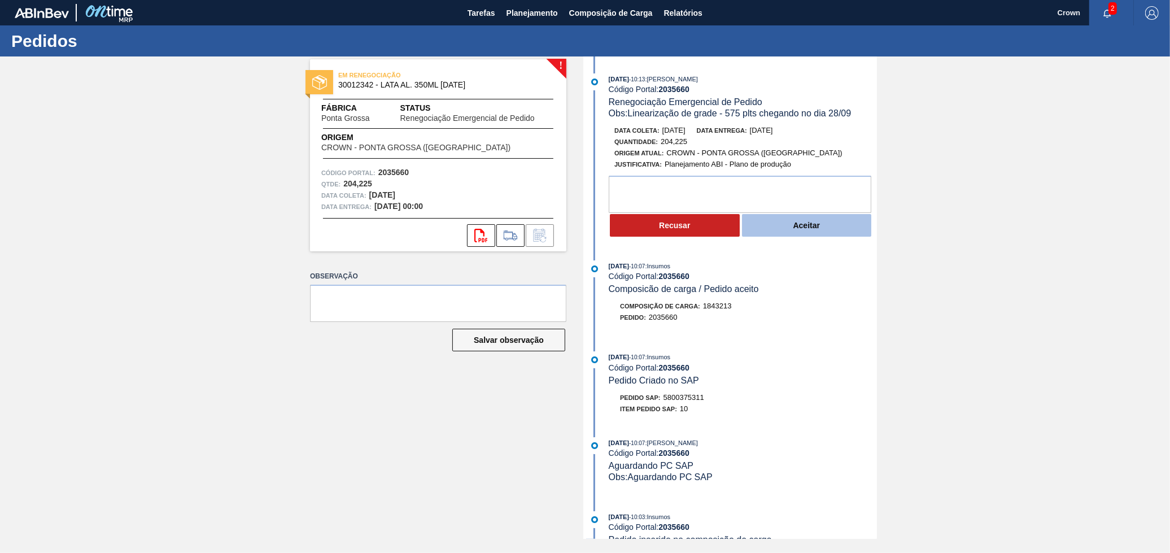
click at [819, 233] on button "Aceitar" at bounding box center [807, 225] width 130 height 23
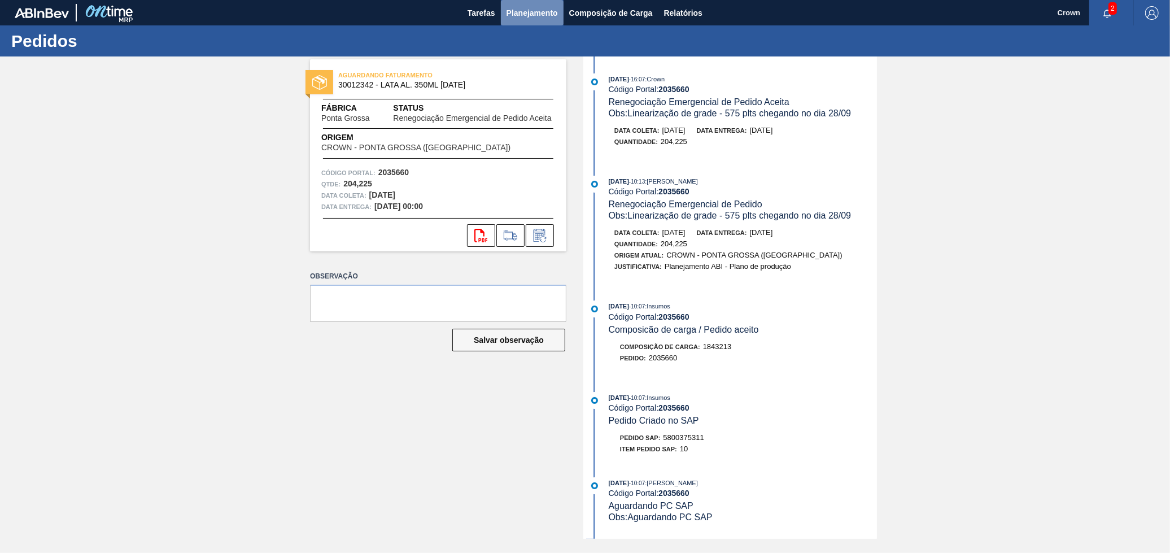
click at [521, 15] on span "Planejamento" at bounding box center [532, 13] width 51 height 14
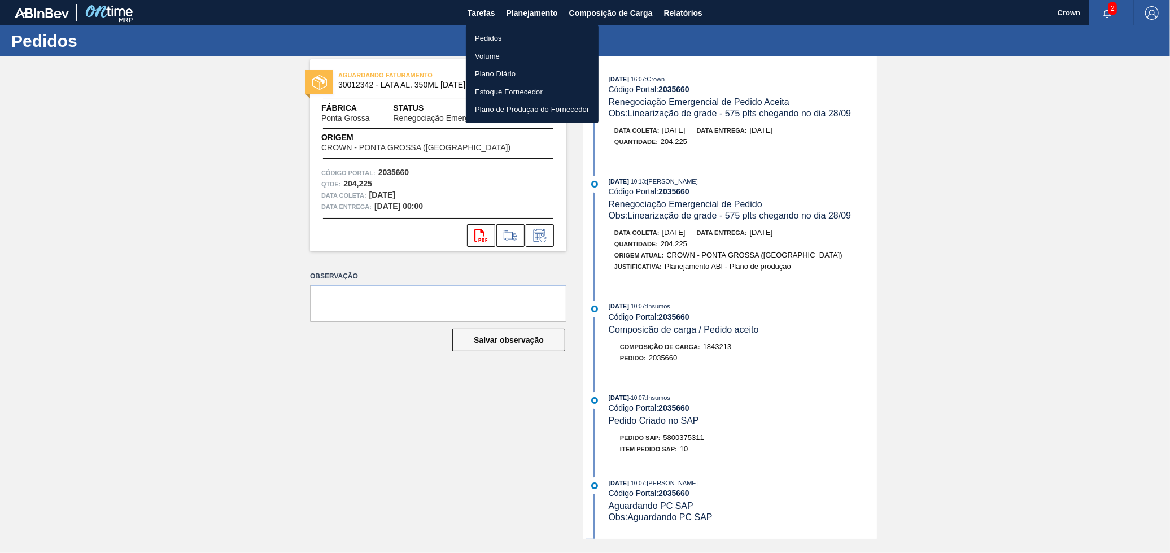
click at [514, 34] on li "Pedidos" at bounding box center [532, 38] width 133 height 18
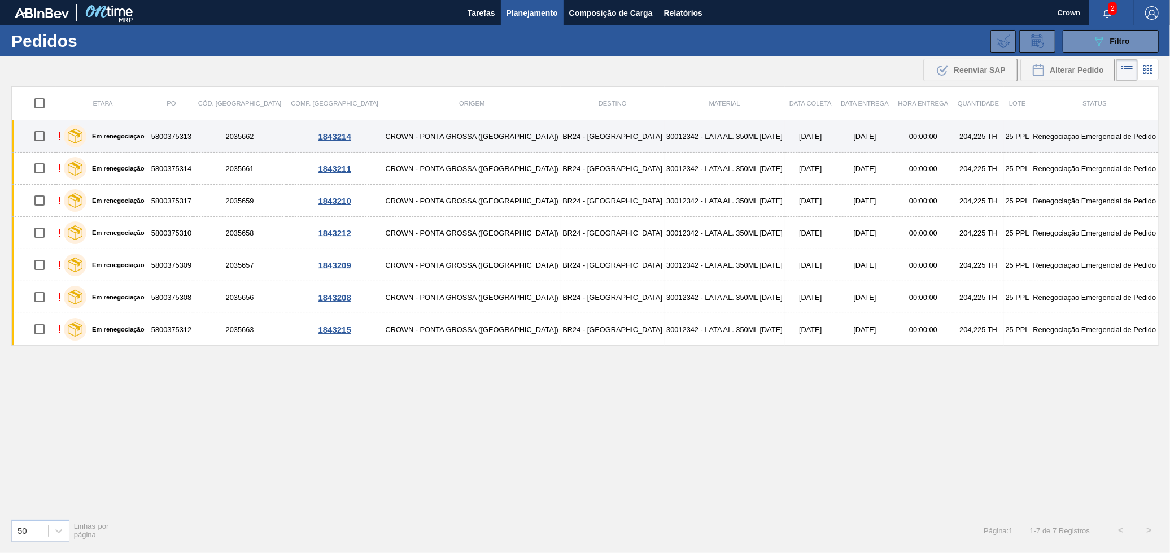
click at [446, 135] on td "CROWN - PONTA GROSSA ([GEOGRAPHIC_DATA])" at bounding box center [471, 136] width 177 height 32
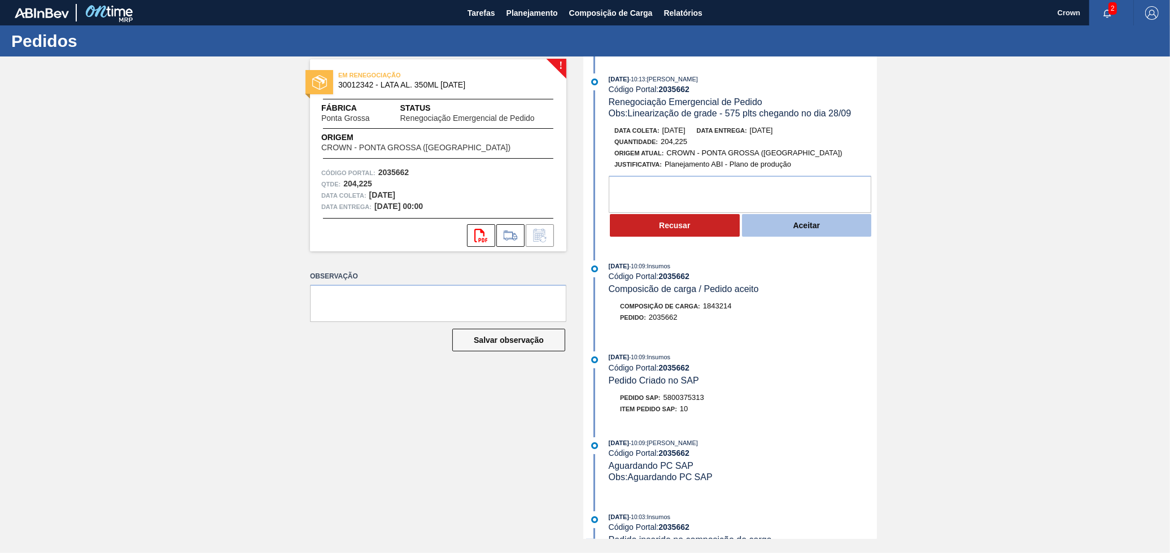
click at [802, 235] on button "Aceitar" at bounding box center [807, 225] width 130 height 23
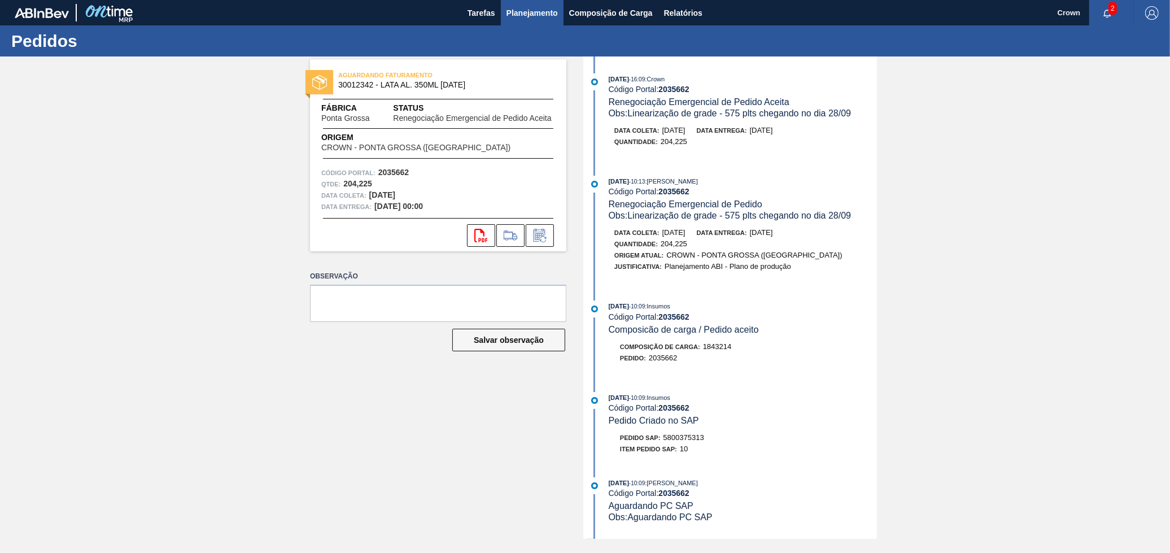
click at [505, 18] on button "Planejamento" at bounding box center [532, 12] width 63 height 25
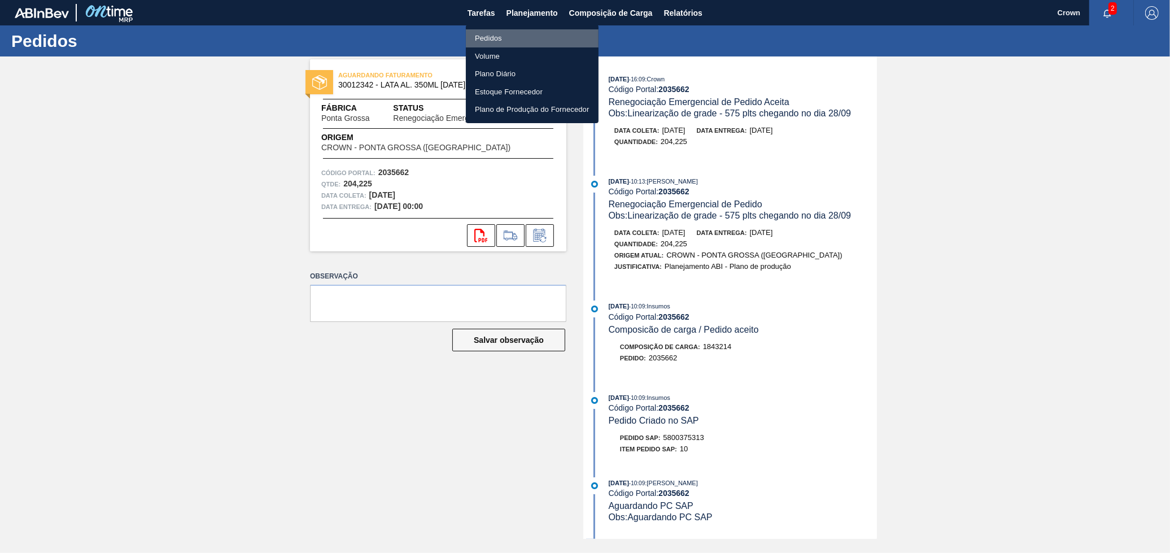
click at [494, 36] on li "Pedidos" at bounding box center [532, 38] width 133 height 18
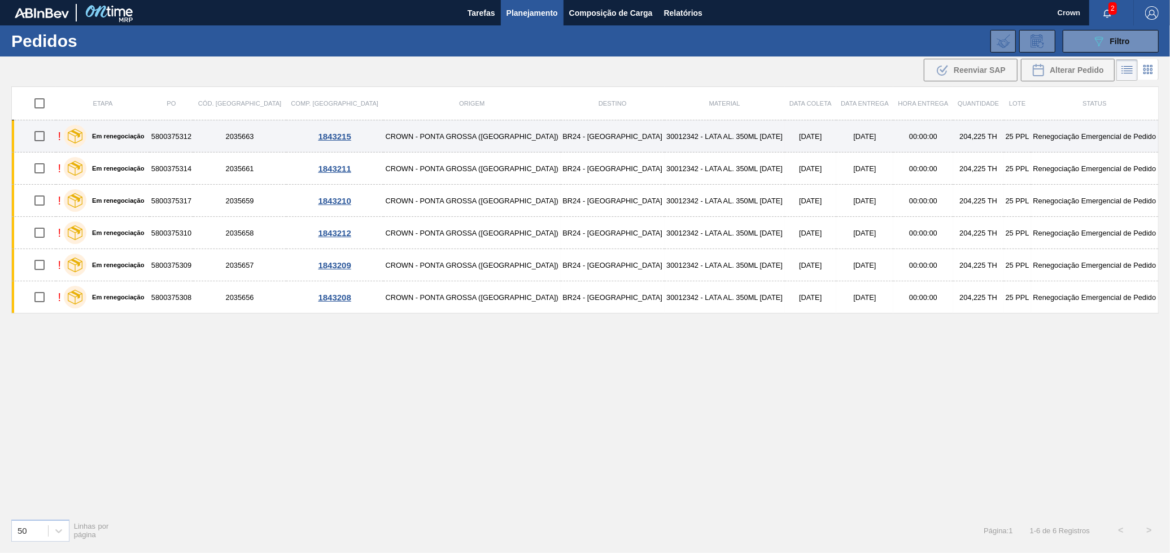
click at [450, 143] on td "CROWN - PONTA GROSSA ([GEOGRAPHIC_DATA])" at bounding box center [471, 136] width 177 height 32
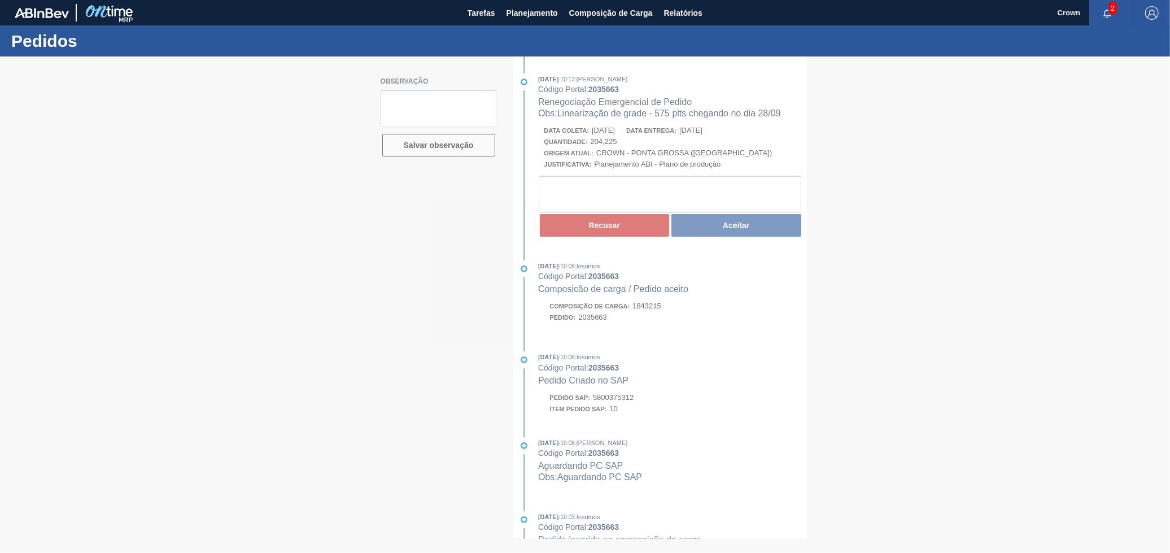
click at [716, 139] on div at bounding box center [585, 304] width 1170 height 496
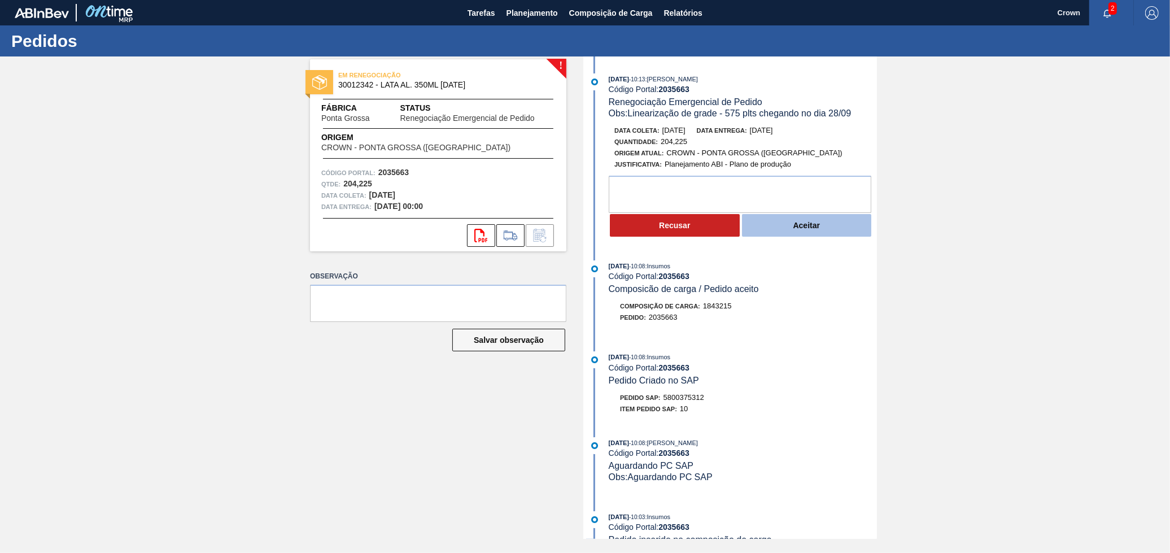
click at [805, 233] on button "Aceitar" at bounding box center [807, 225] width 130 height 23
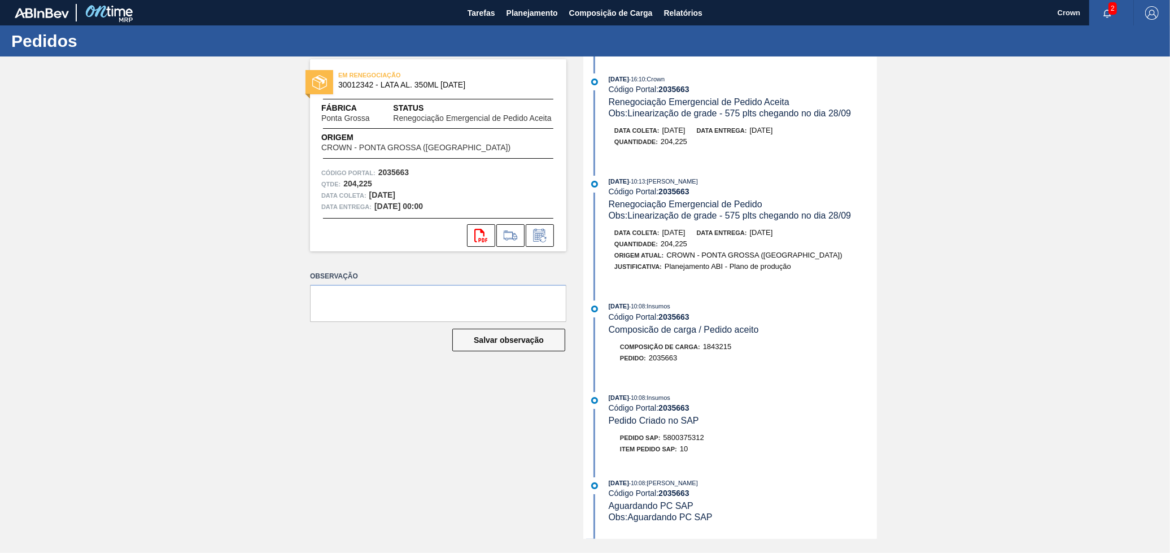
click at [1025, 285] on div "EM RENEGOCIAÇÃO 30012342 - LATA AL. 350ML BC 429 Fábrica Ponta Grossa Status Re…" at bounding box center [585, 297] width 1170 height 482
click at [512, 11] on span "Planejamento" at bounding box center [532, 13] width 51 height 14
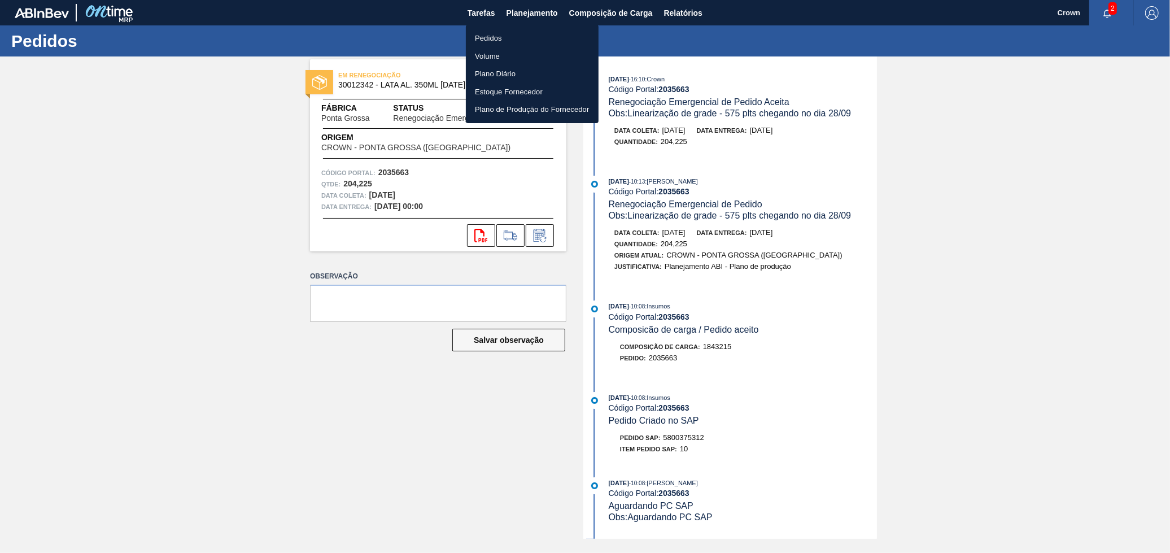
click at [514, 32] on li "Pedidos" at bounding box center [532, 38] width 133 height 18
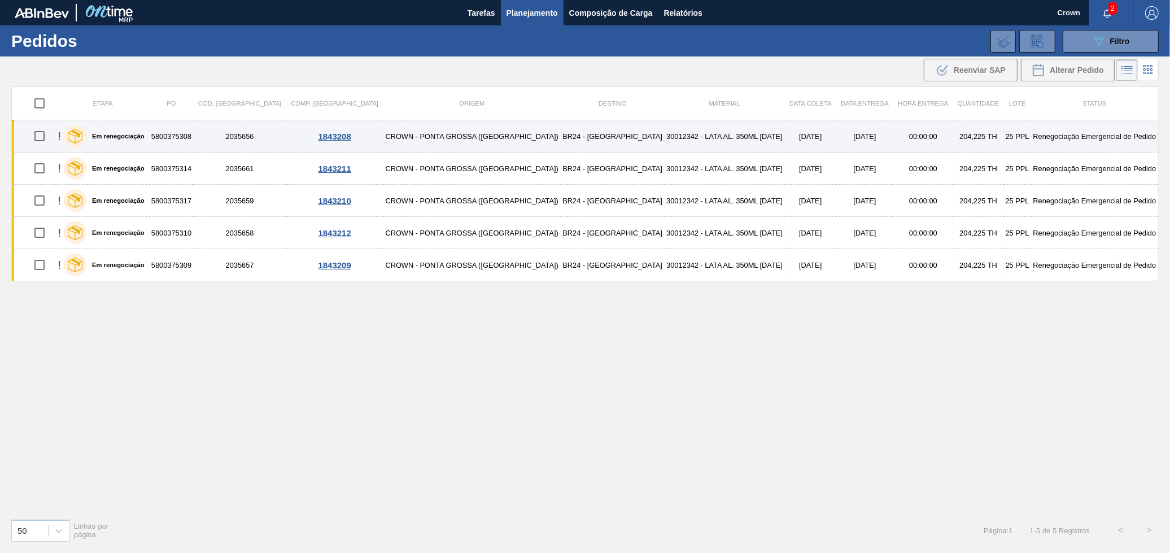
click at [194, 132] on td "5800375308" at bounding box center [172, 136] width 44 height 32
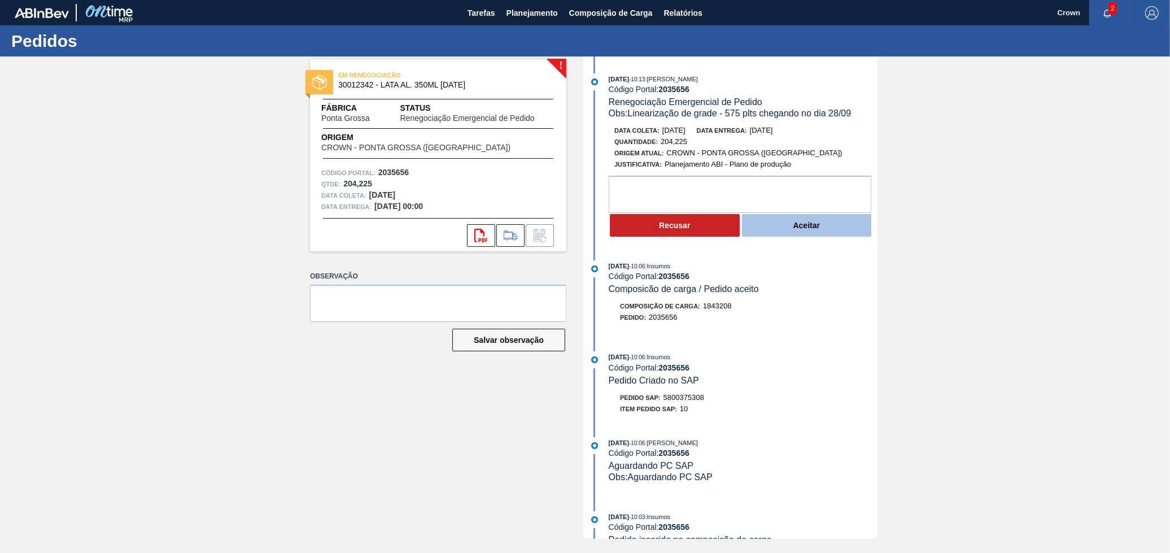
click at [783, 233] on button "Aceitar" at bounding box center [807, 225] width 130 height 23
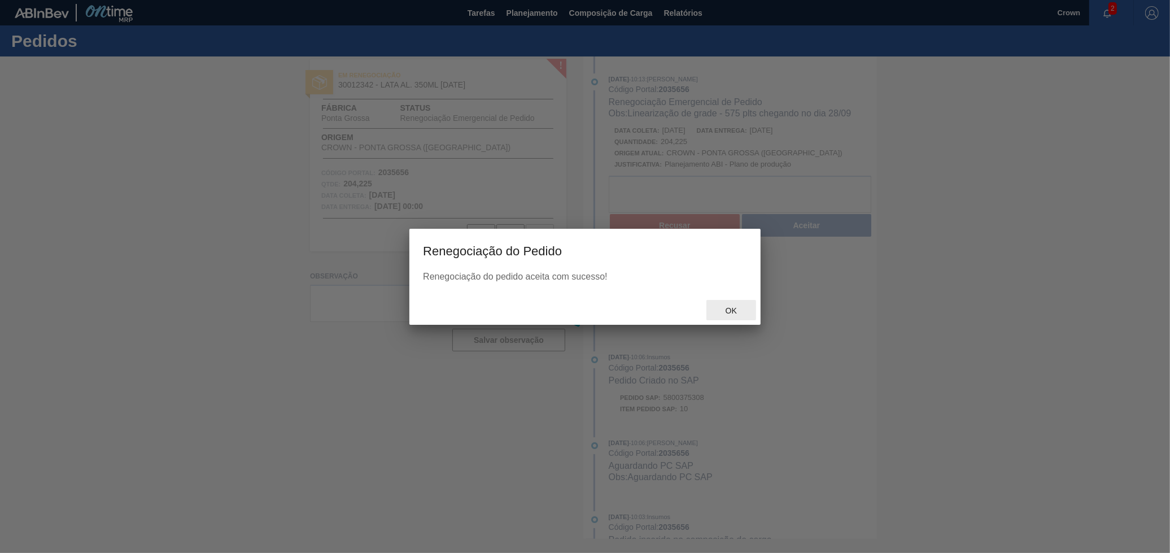
click at [738, 300] on div "Ok" at bounding box center [731, 310] width 50 height 21
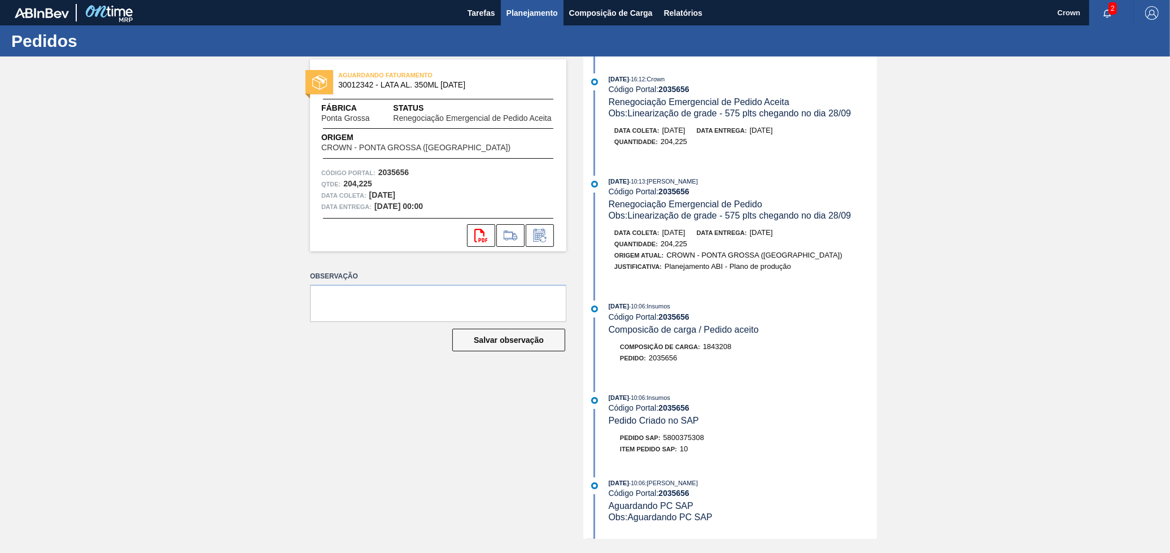
click at [542, 11] on span "Planejamento" at bounding box center [532, 13] width 51 height 14
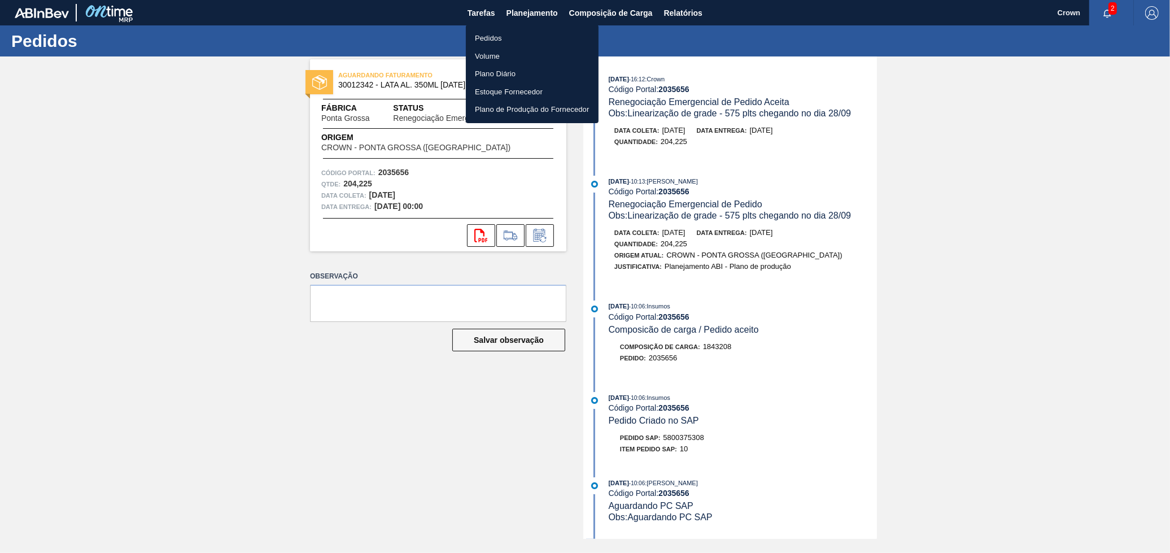
click at [520, 33] on li "Pedidos" at bounding box center [532, 38] width 133 height 18
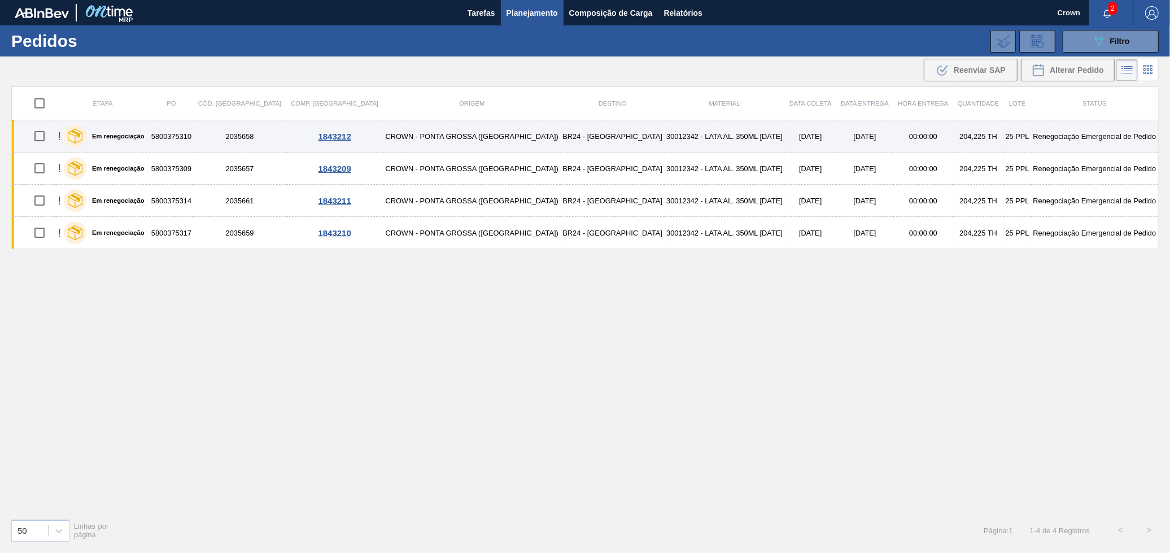
click at [383, 138] on td "CROWN - PONTA GROSSA ([GEOGRAPHIC_DATA])" at bounding box center [471, 136] width 177 height 32
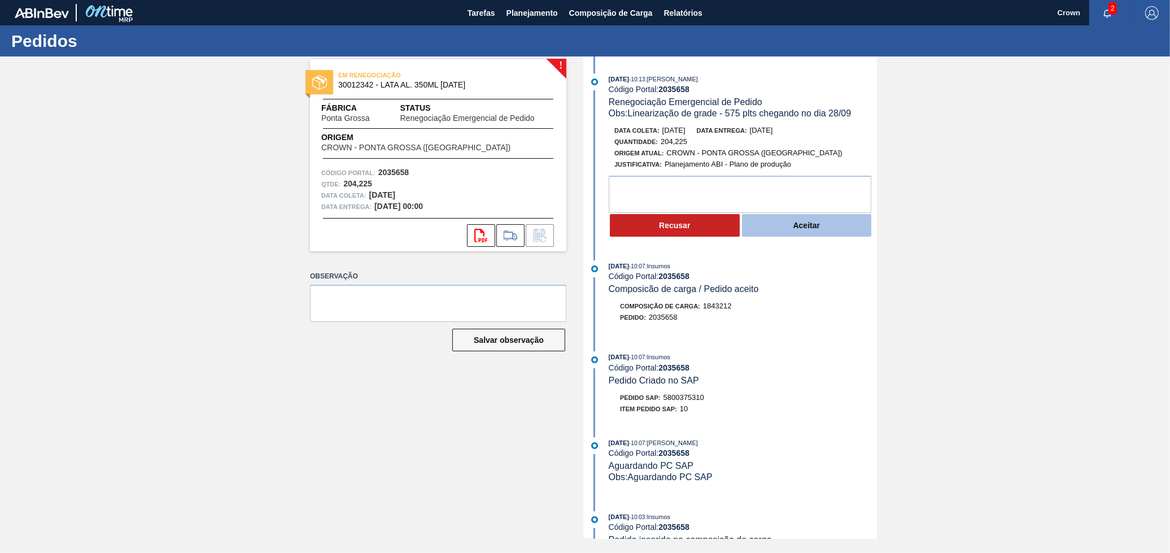
click at [775, 229] on button "Aceitar" at bounding box center [807, 225] width 130 height 23
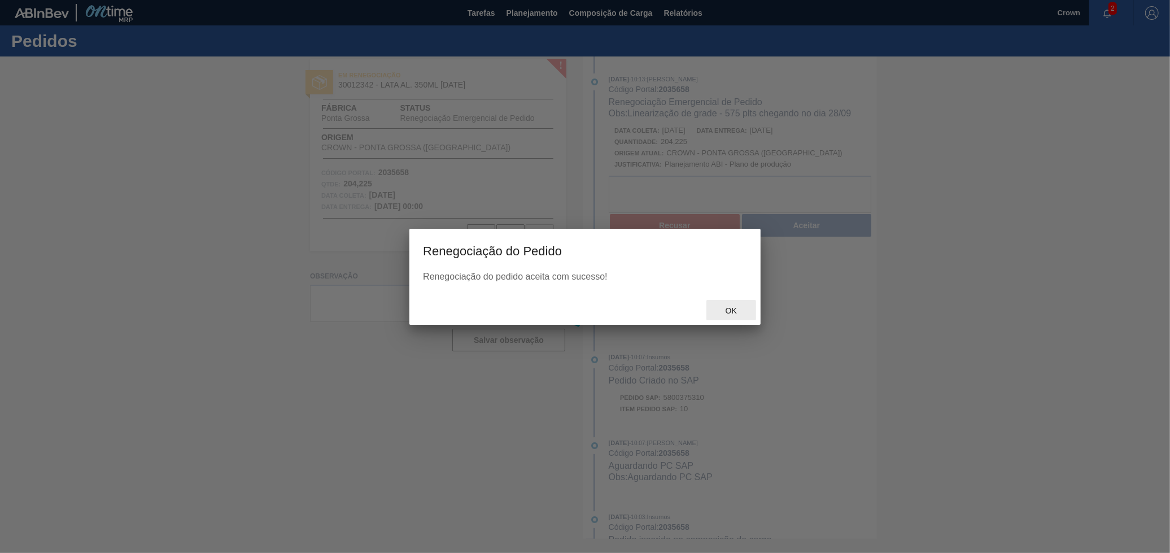
click at [731, 307] on span "Ok" at bounding box center [731, 310] width 29 height 9
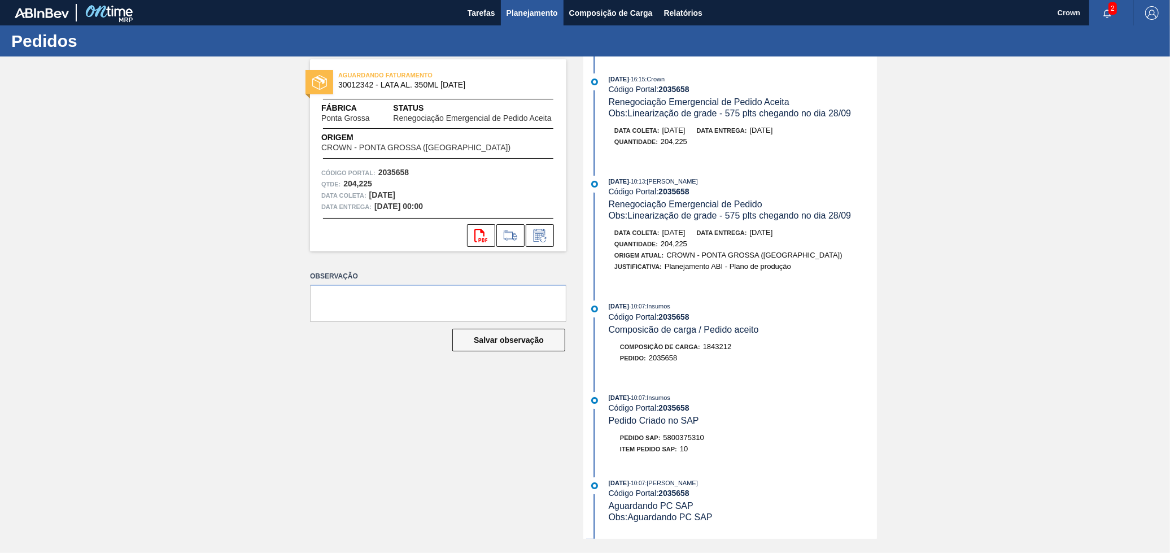
click at [548, 16] on span "Planejamento" at bounding box center [532, 13] width 51 height 14
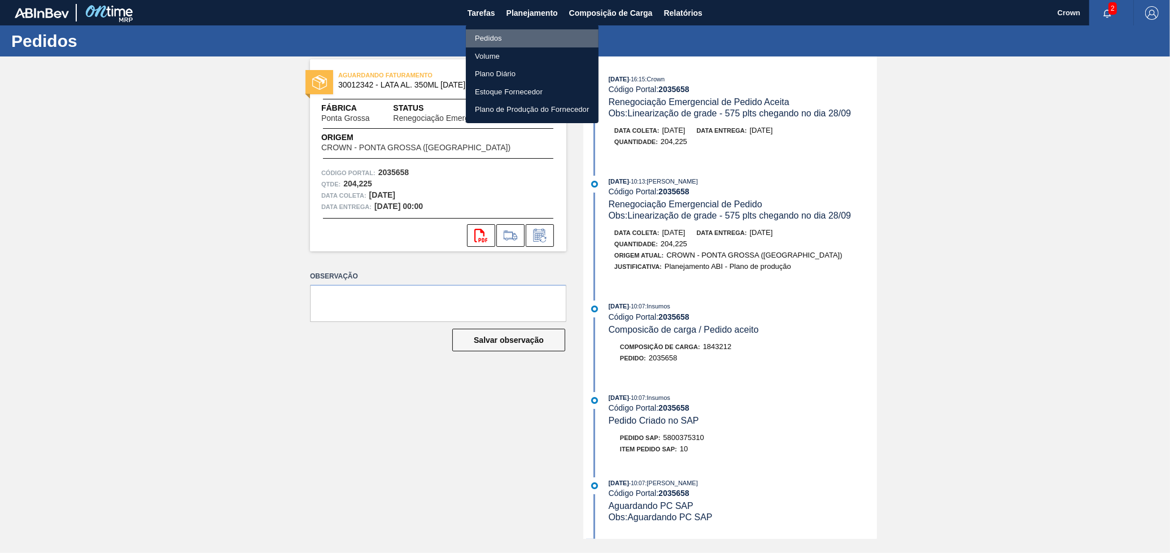
click at [504, 43] on li "Pedidos" at bounding box center [532, 38] width 133 height 18
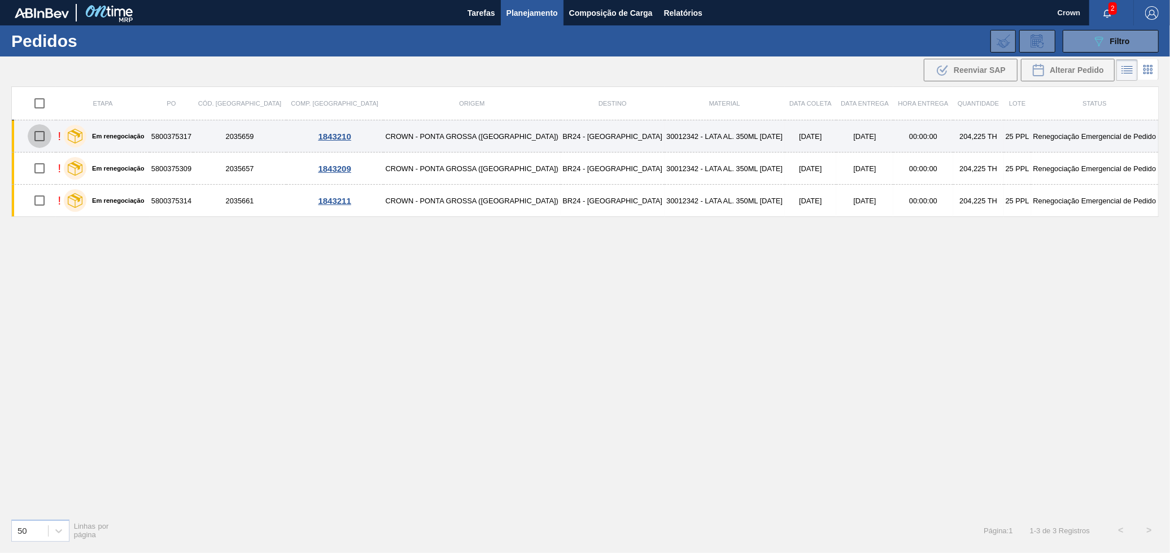
click at [43, 135] on input "checkbox" at bounding box center [40, 136] width 24 height 24
checkbox input "true"
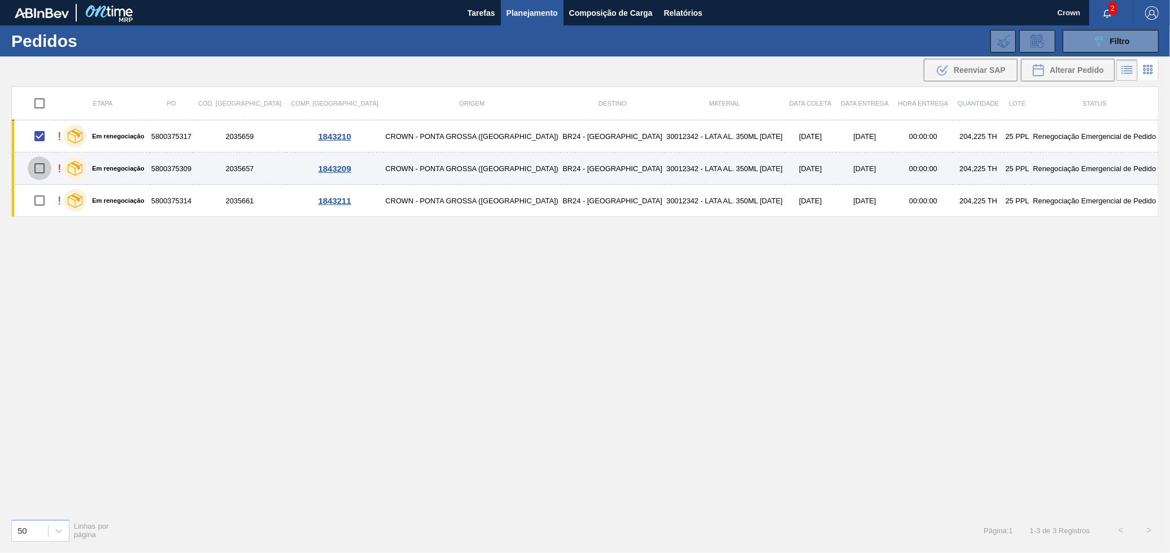
click at [41, 173] on input "checkbox" at bounding box center [40, 168] width 24 height 24
checkbox input "true"
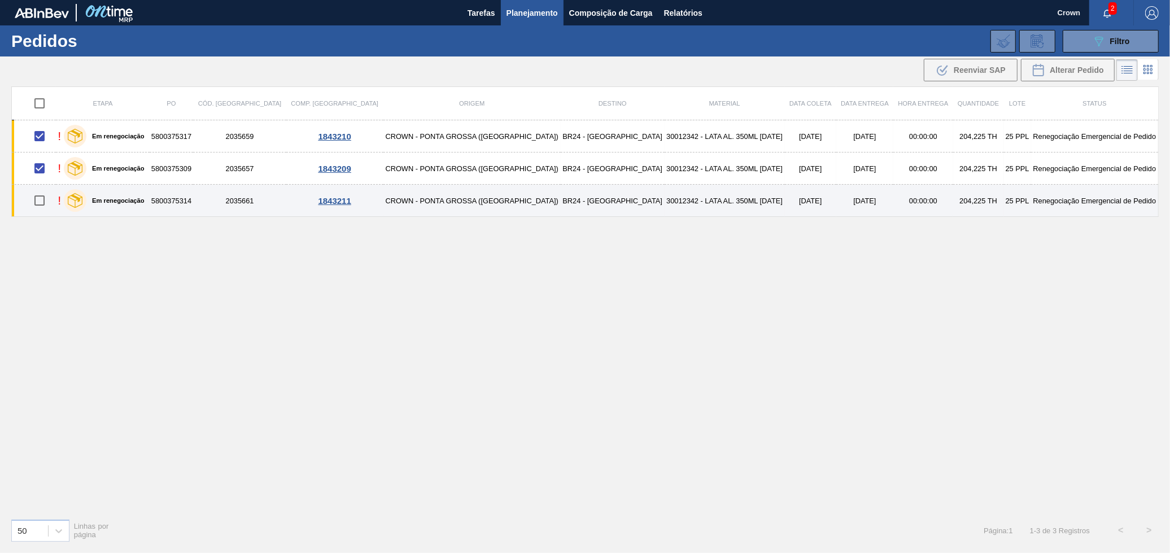
click at [45, 194] on input "checkbox" at bounding box center [40, 201] width 24 height 24
checkbox input "true"
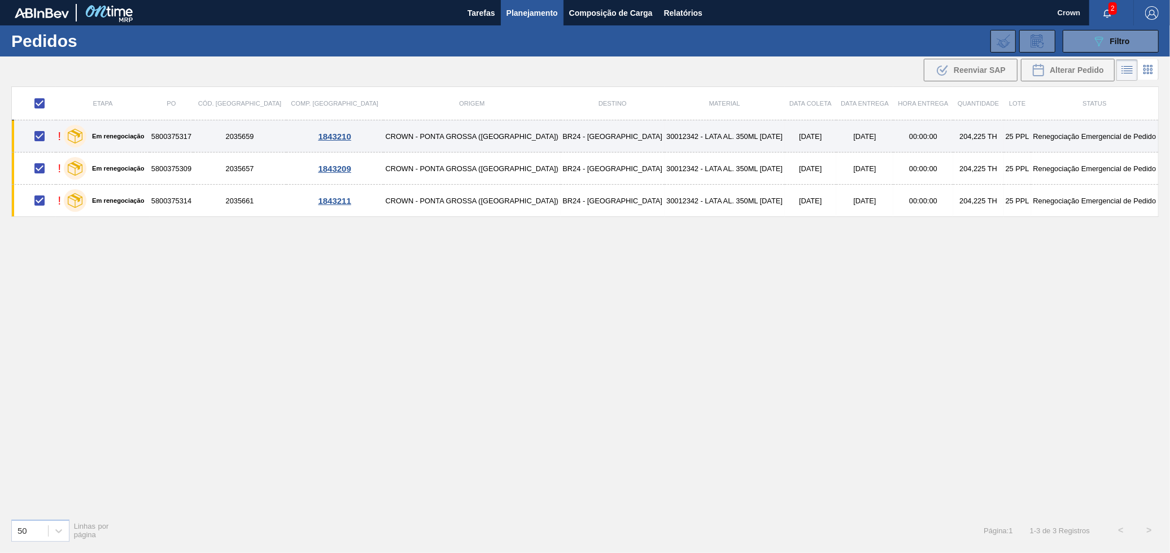
drag, startPoint x: 813, startPoint y: 109, endPoint x: 748, endPoint y: 140, distance: 72.0
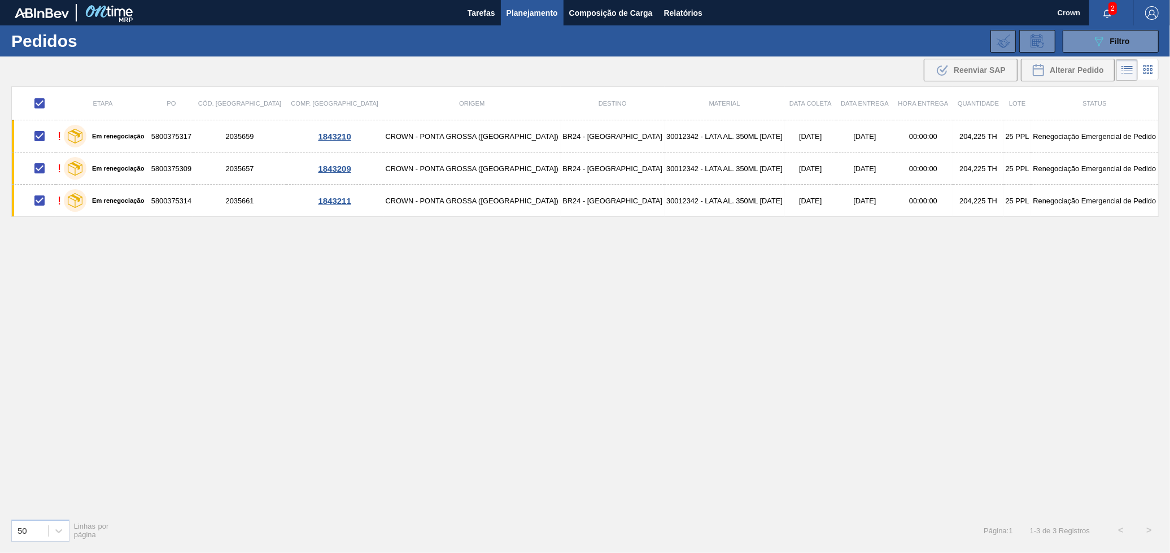
drag, startPoint x: 748, startPoint y: 140, endPoint x: 823, endPoint y: 73, distance: 100.0
click at [823, 73] on div ".b{fill:var(--color-action-default)} Reenviar SAP Alterar Pedido" at bounding box center [585, 69] width 1170 height 27
drag, startPoint x: 477, startPoint y: 69, endPoint x: 315, endPoint y: 66, distance: 162.7
click at [473, 67] on div ".b{fill:var(--color-action-default)} Reenviar SAP Alterar Pedido" at bounding box center [585, 69] width 1170 height 27
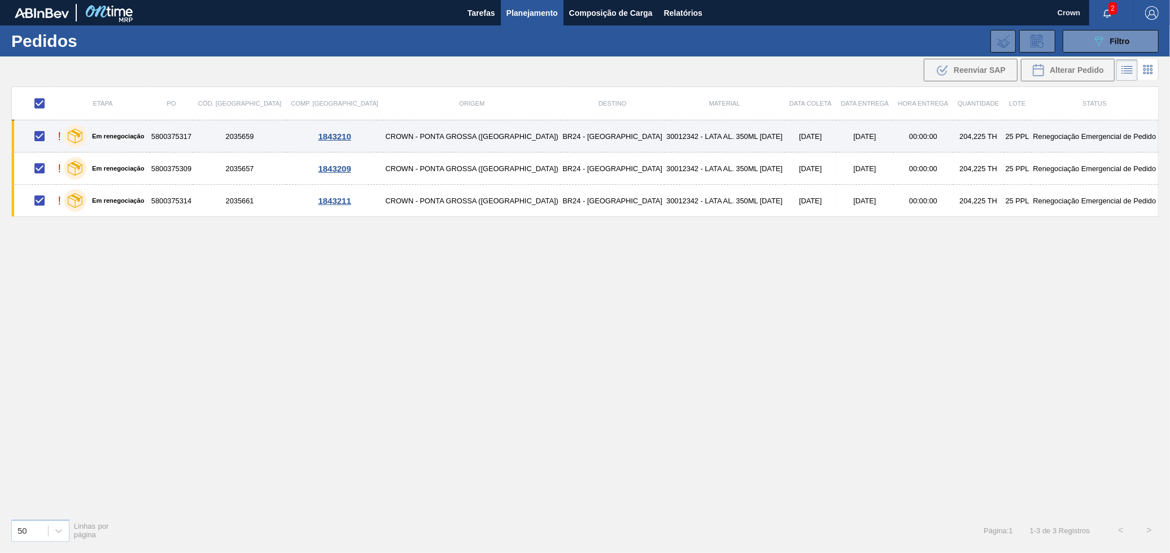
click at [98, 139] on label "Em renegociação" at bounding box center [115, 136] width 58 height 7
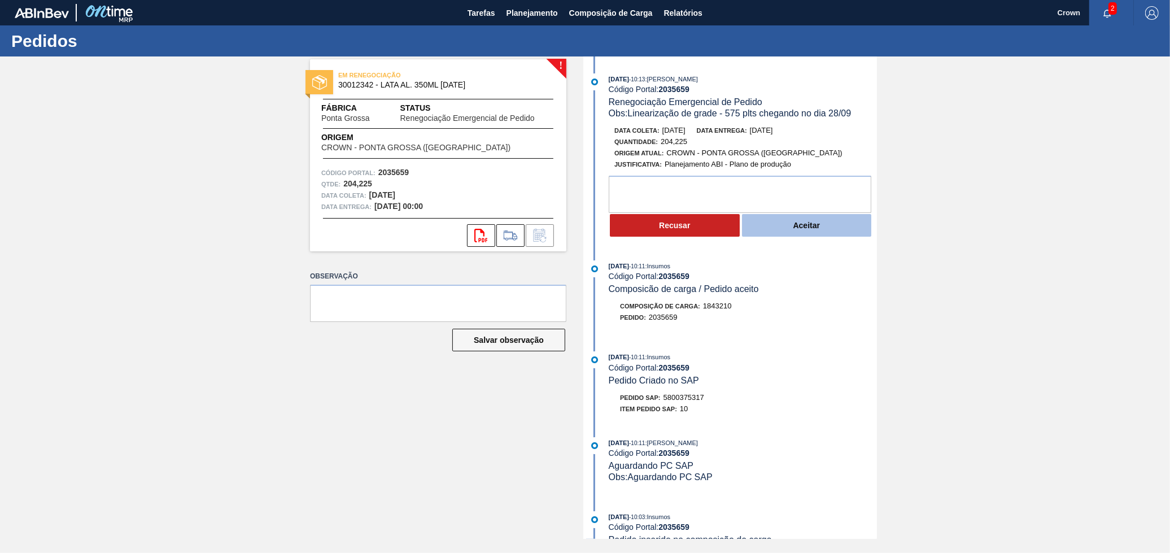
click at [757, 230] on button "Aceitar" at bounding box center [807, 225] width 130 height 23
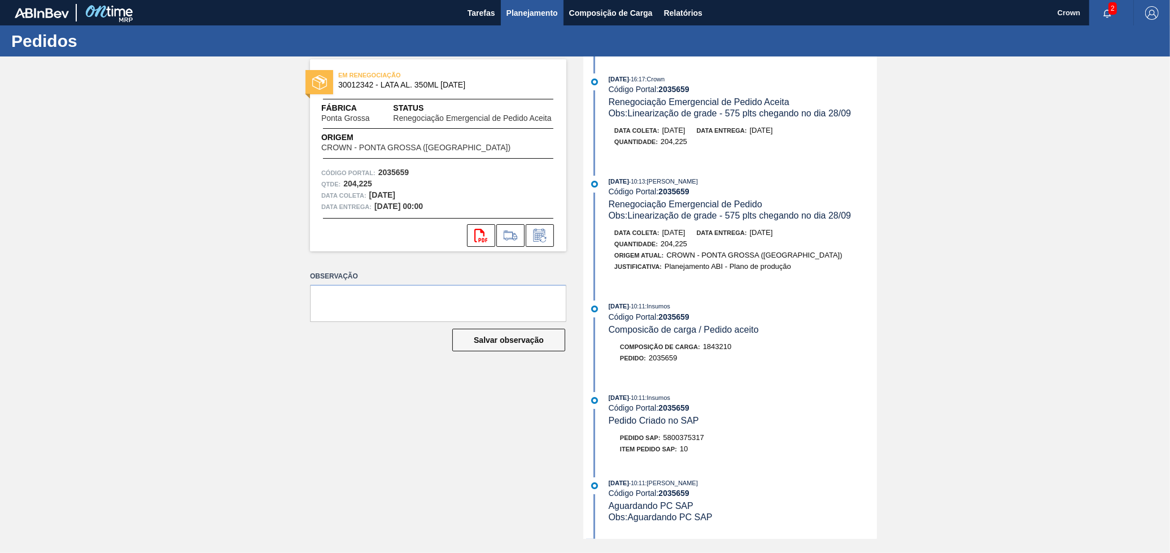
click at [547, 8] on span "Planejamento" at bounding box center [532, 13] width 51 height 14
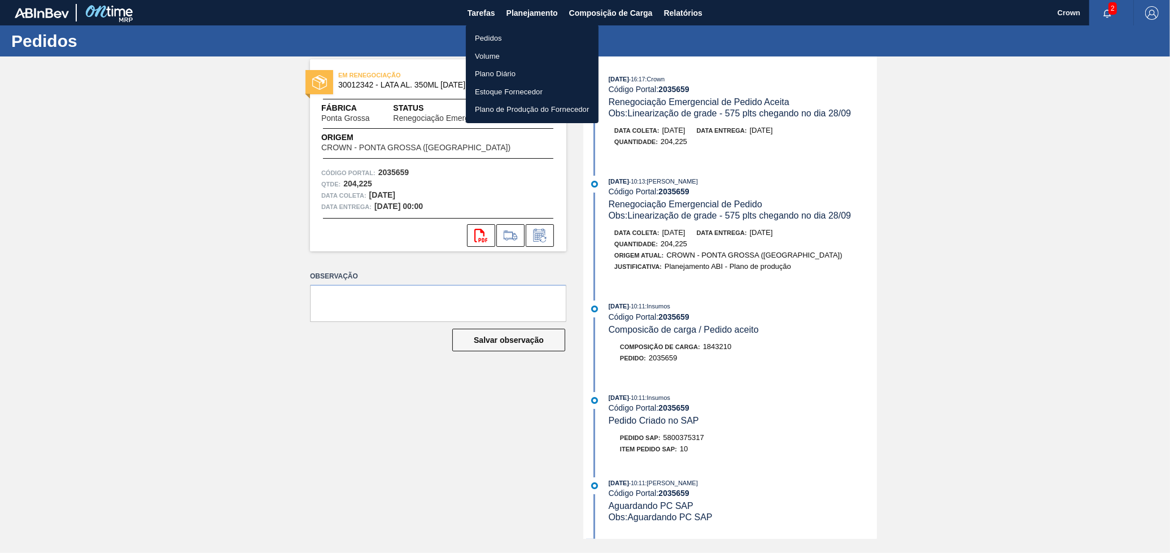
click at [494, 43] on li "Pedidos" at bounding box center [532, 38] width 133 height 18
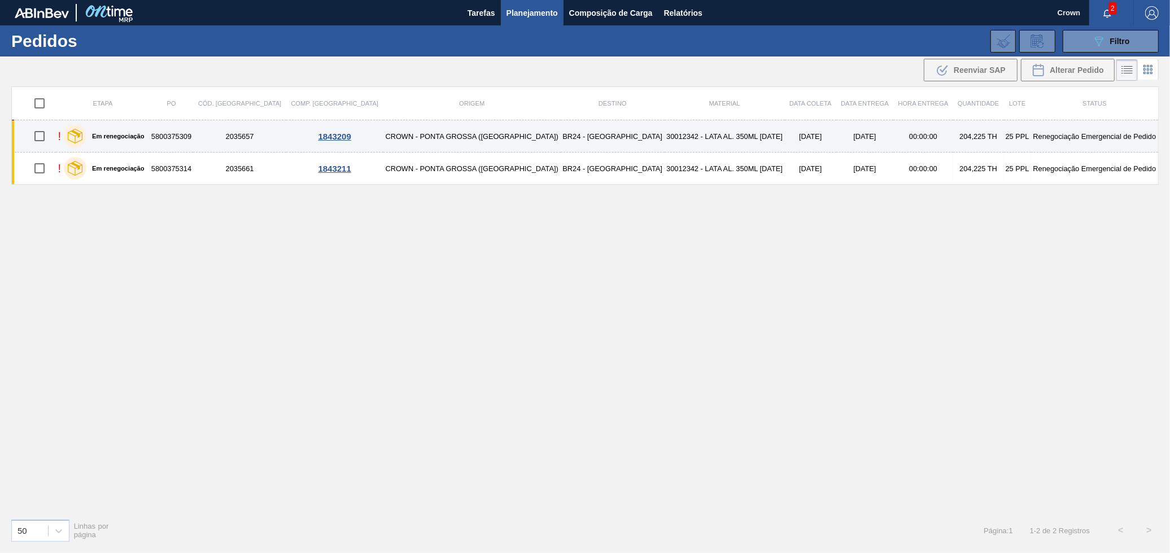
click at [147, 137] on div "! Em renegociação" at bounding box center [103, 136] width 90 height 28
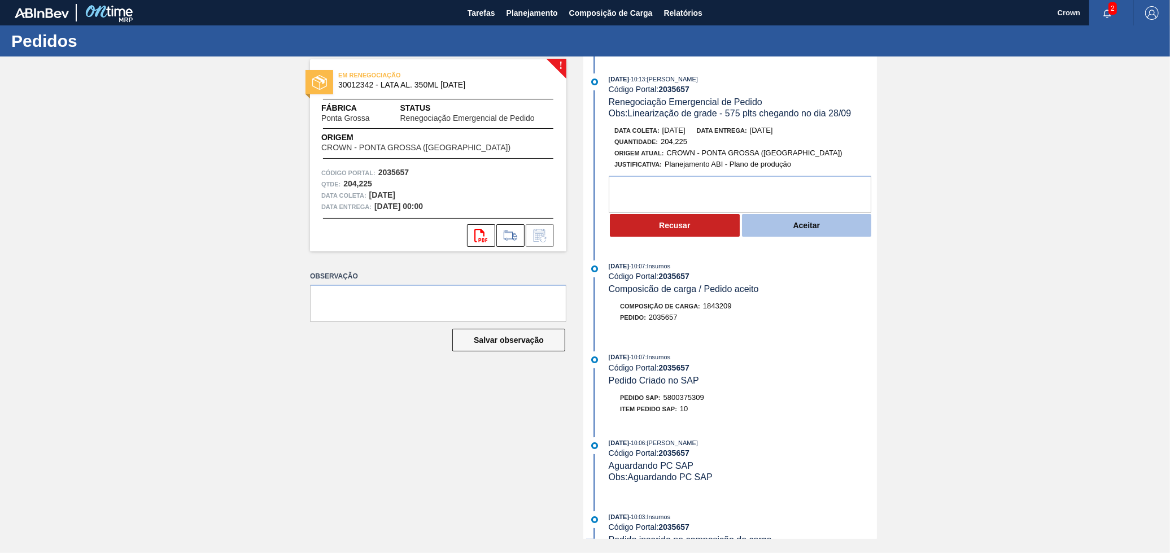
click at [809, 233] on button "Aceitar" at bounding box center [807, 225] width 130 height 23
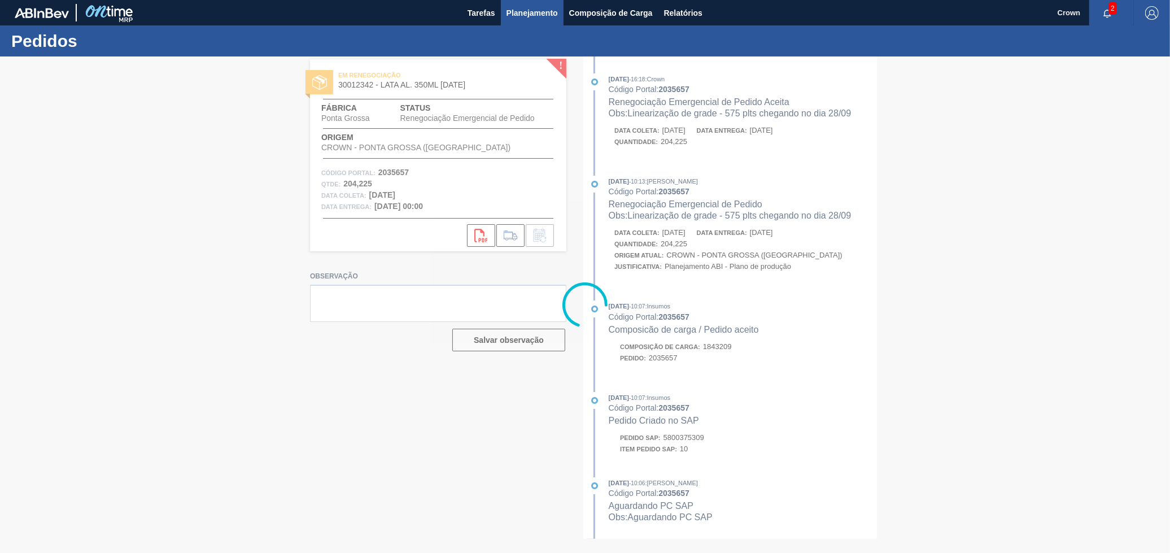
click at [532, 20] on button "Planejamento" at bounding box center [532, 12] width 63 height 25
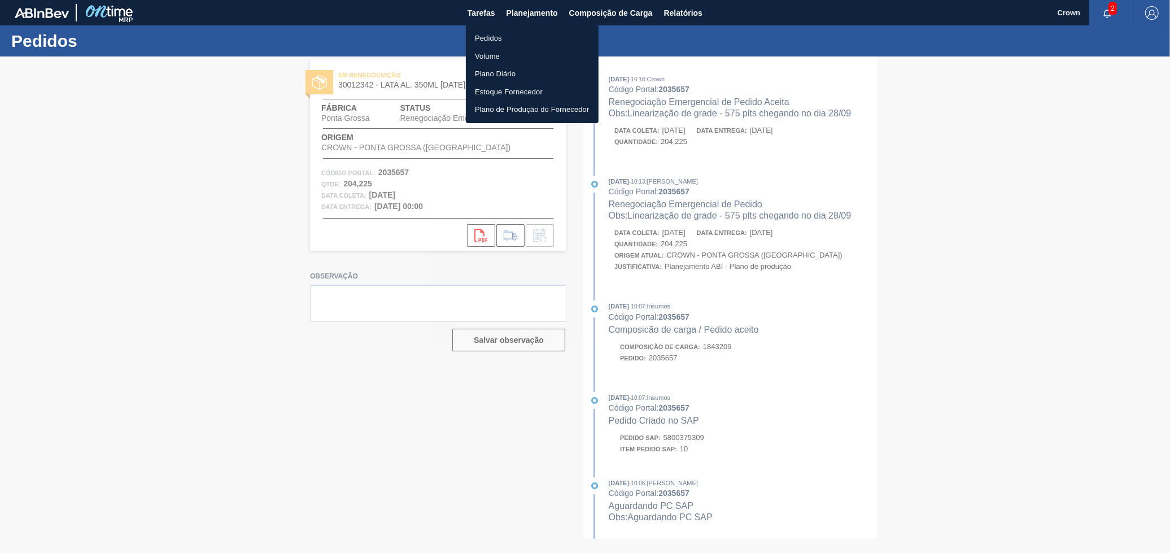
click at [516, 42] on li "Pedidos" at bounding box center [532, 38] width 133 height 18
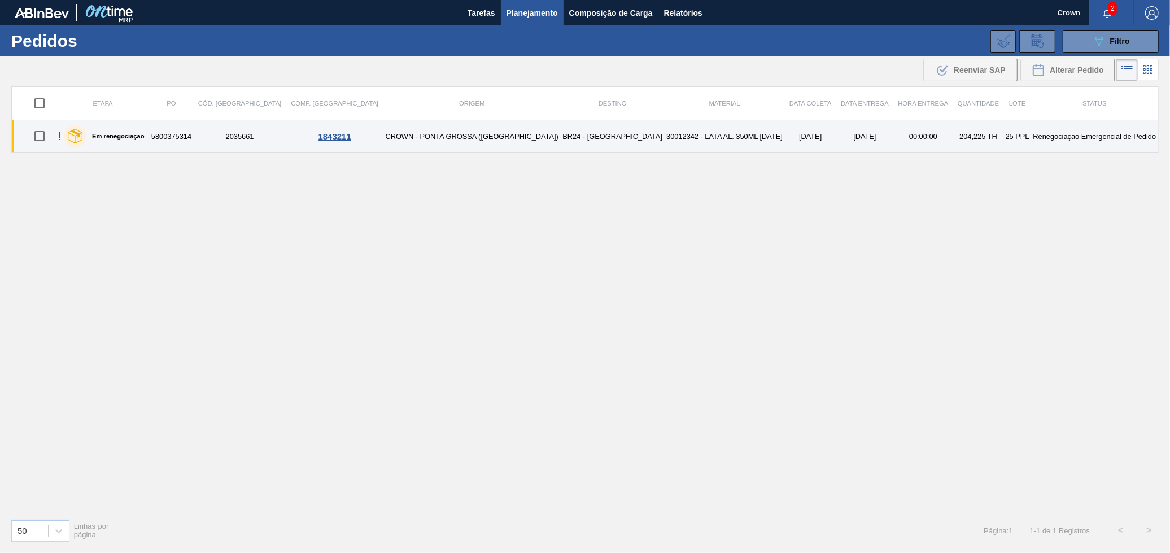
click at [422, 129] on td "CROWN - PONTA GROSSA ([GEOGRAPHIC_DATA])" at bounding box center [471, 136] width 177 height 32
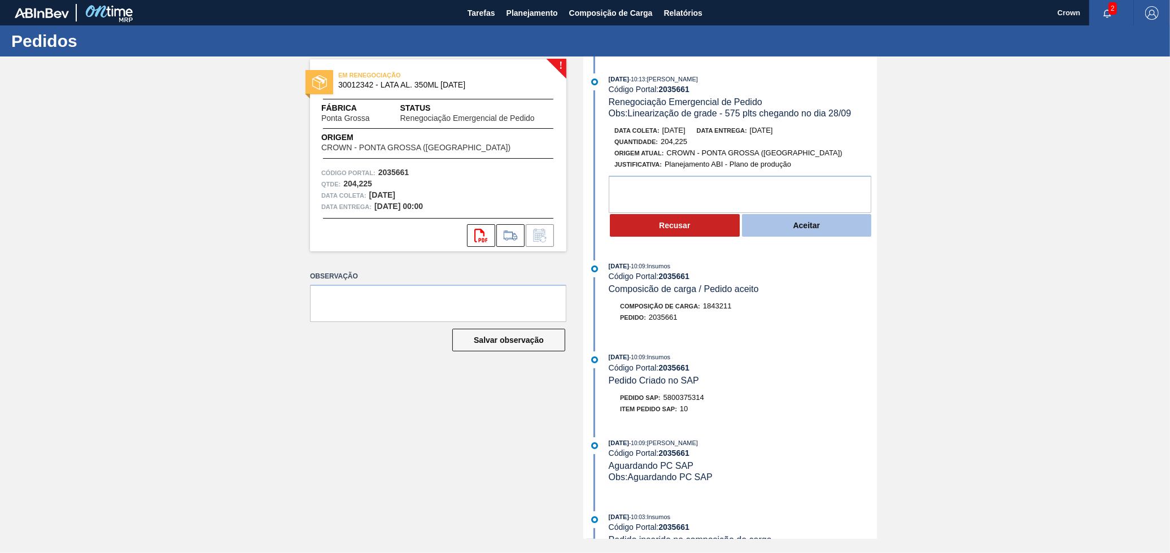
click at [763, 229] on button "Aceitar" at bounding box center [807, 225] width 130 height 23
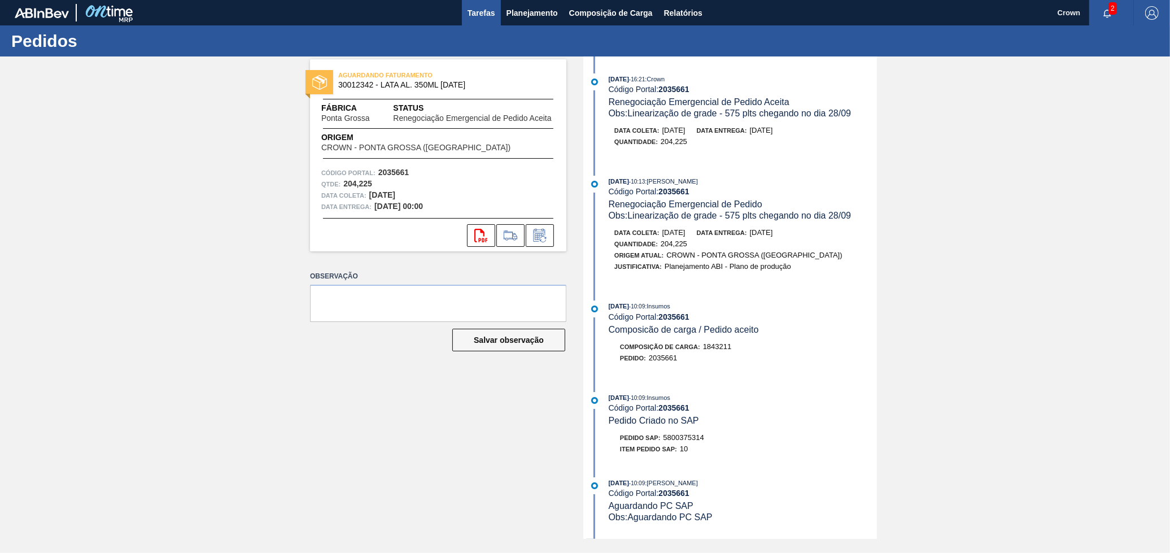
click at [492, 6] on span "Tarefas" at bounding box center [482, 13] width 28 height 14
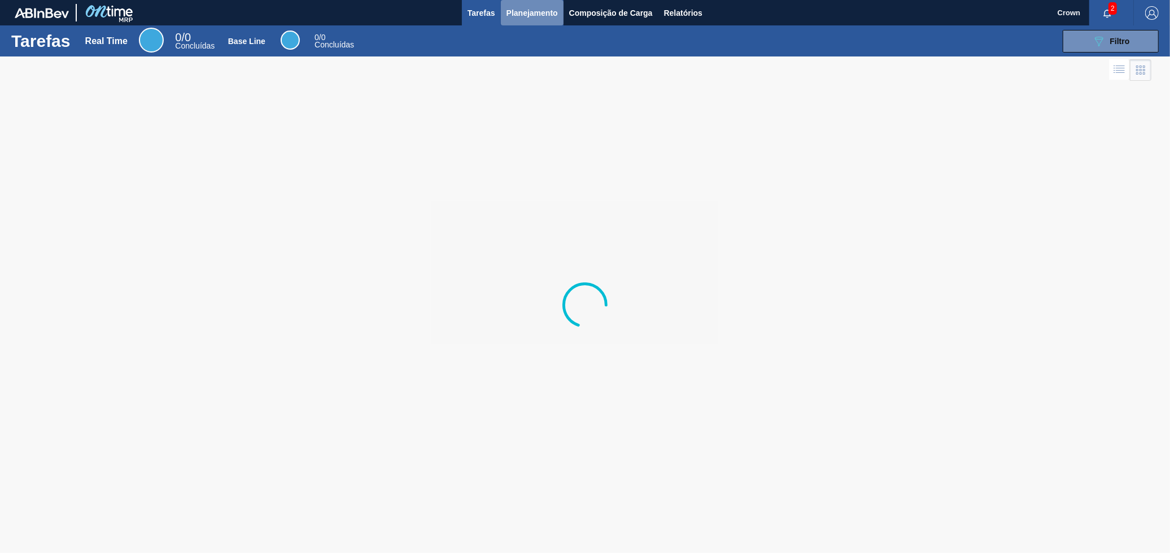
click at [514, 12] on span "Planejamento" at bounding box center [532, 13] width 51 height 14
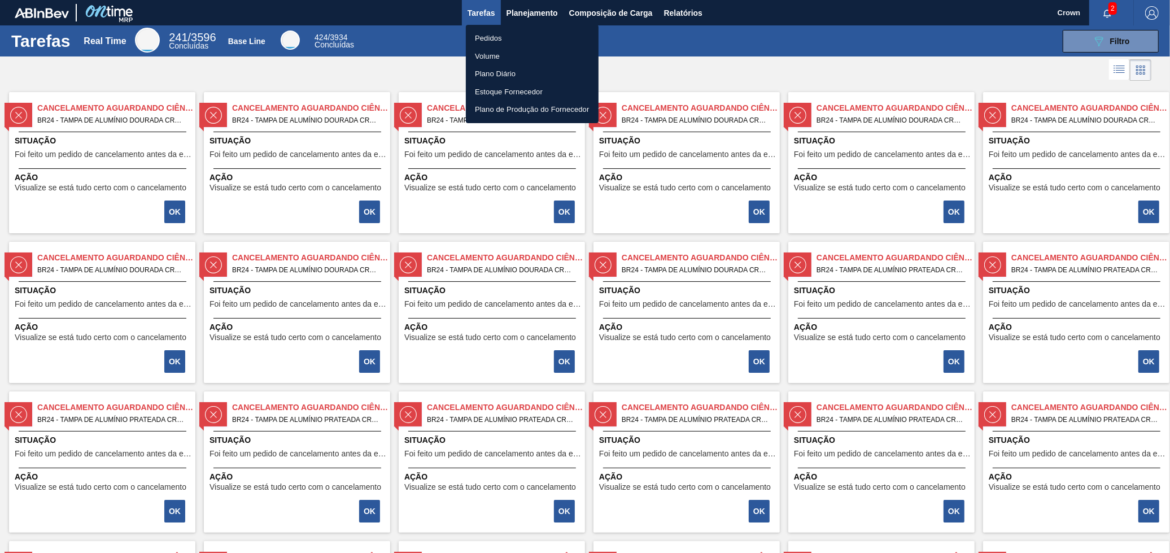
click at [499, 35] on li "Pedidos" at bounding box center [532, 38] width 133 height 18
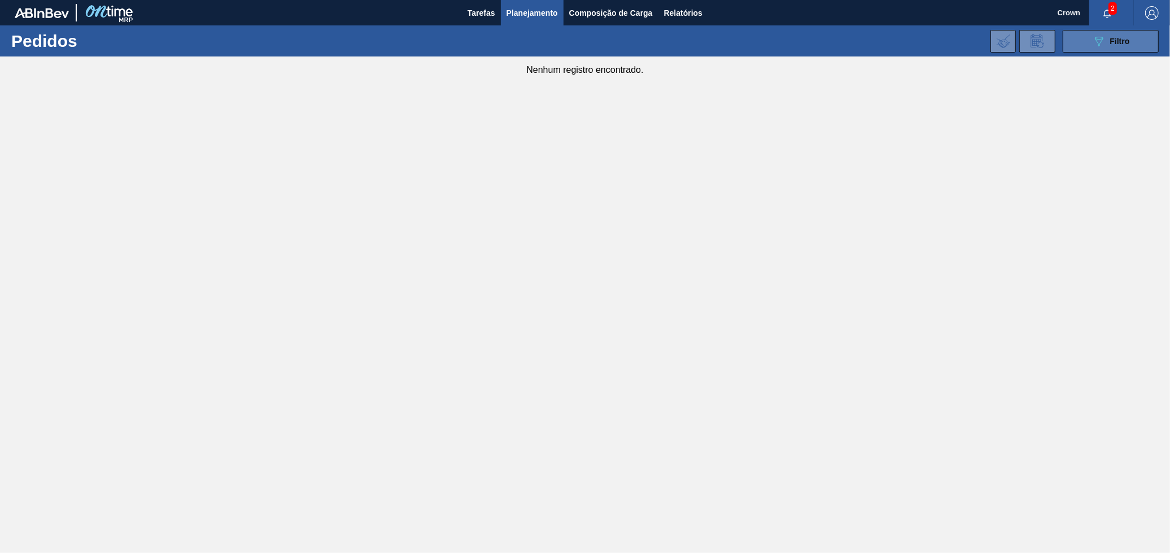
click at [1108, 32] on button "089F7B8B-B2A5-4AFE-B5C0-19BA573D28AC Filtro" at bounding box center [1111, 41] width 96 height 23
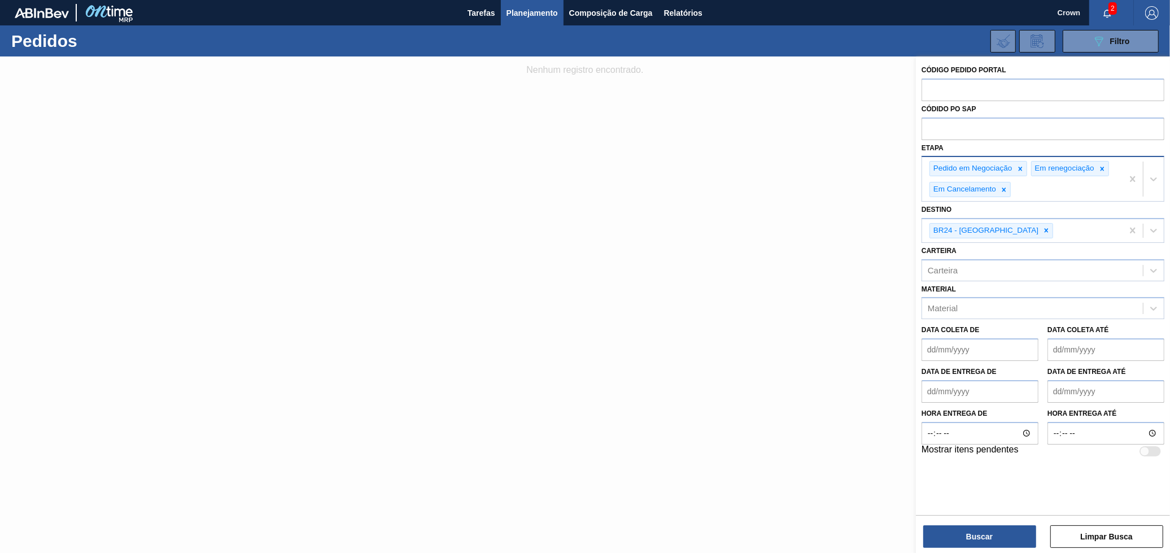
click at [1030, 175] on div "Pedido em Negociação Em renegociação Em Cancelamento" at bounding box center [1022, 179] width 200 height 44
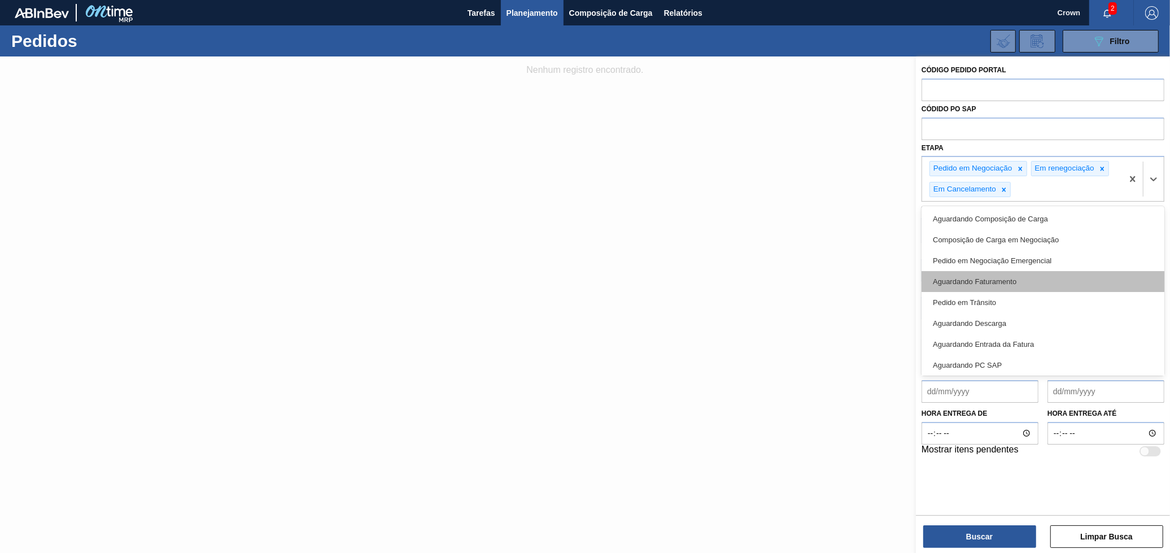
scroll to position [86, 0]
